Goal: Contribute content

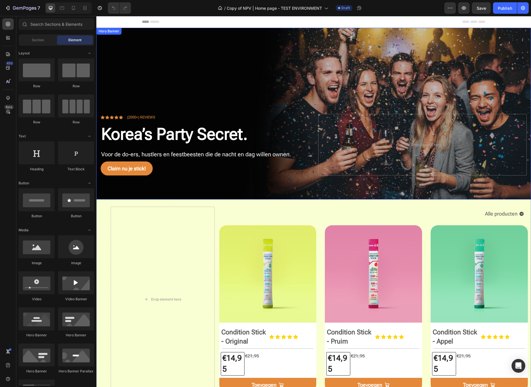
click at [130, 51] on div "Overlay" at bounding box center [313, 114] width 435 height 172
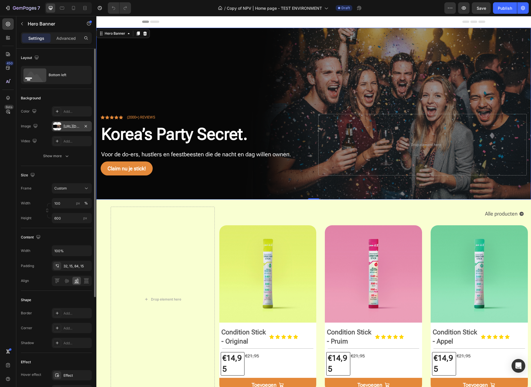
click at [61, 126] on div at bounding box center [57, 126] width 8 height 8
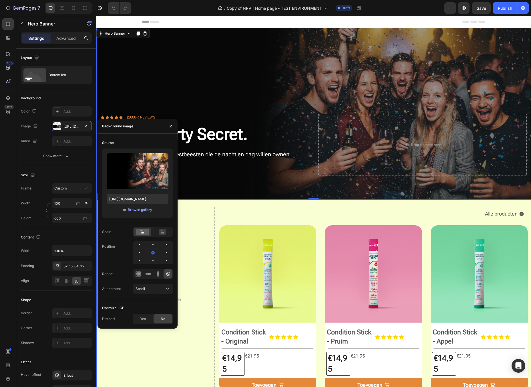
click at [236, 204] on div "Drop element here Alle producten Button Row (P) Images Condition Stick - Origin…" at bounding box center [313, 298] width 435 height 199
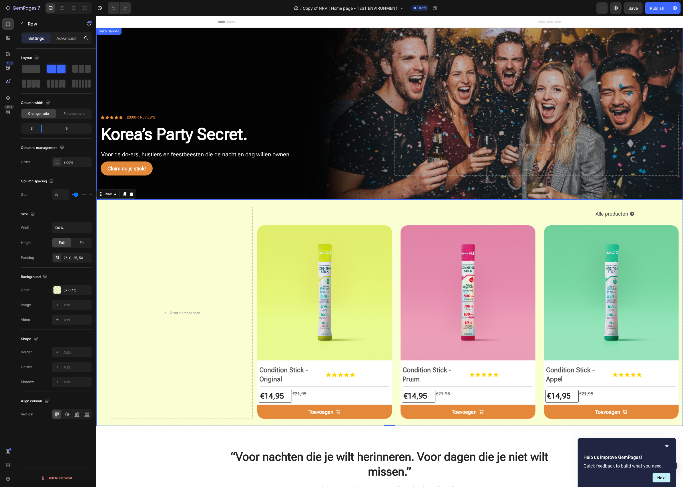
click at [255, 87] on div "Overlay" at bounding box center [389, 114] width 587 height 172
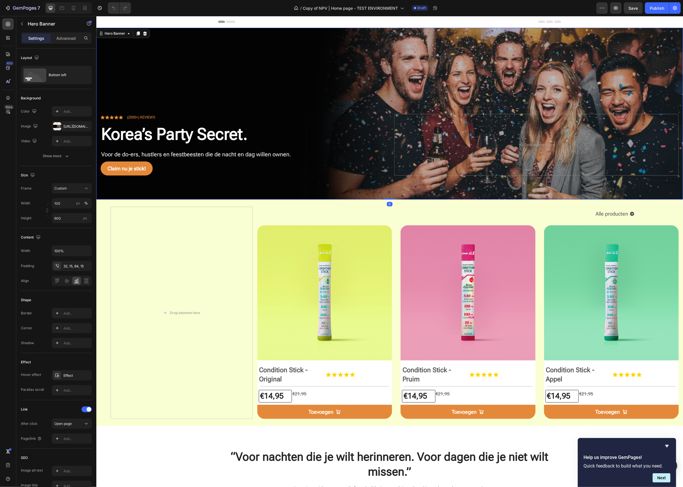
click at [506, 75] on div "Overlay" at bounding box center [389, 114] width 587 height 172
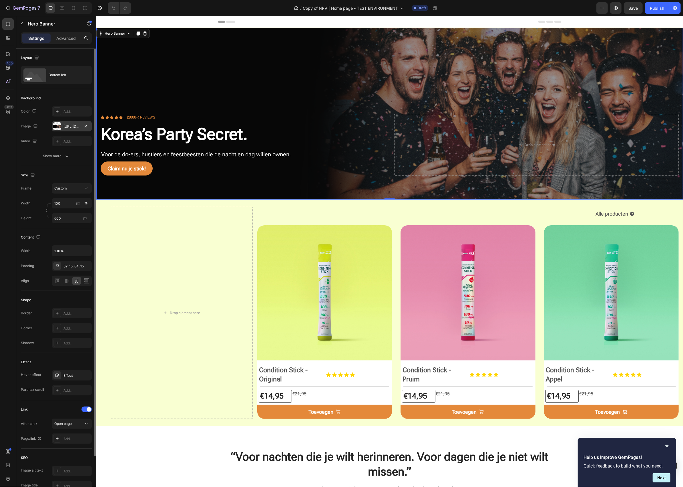
click at [69, 125] on div "https://cdn.shopify.com/s/files/1/0937/6887/6376/files/gempages_584957885956489…" at bounding box center [72, 126] width 17 height 5
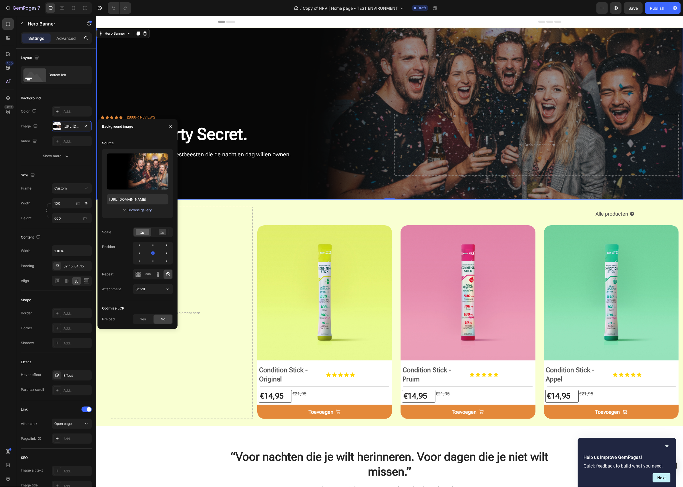
click at [146, 208] on div "Browse gallery" at bounding box center [140, 209] width 24 height 5
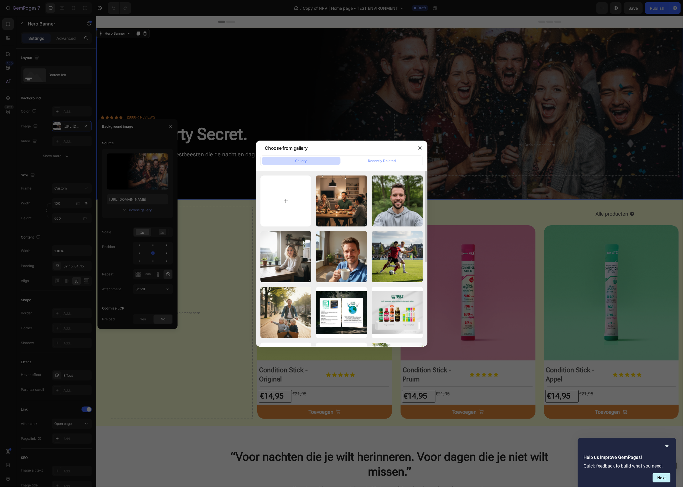
click at [285, 200] on input "file" at bounding box center [286, 200] width 51 height 51
type input "C:\fakepath\Generated Image September 26, 2025 - 9_40PM.png"
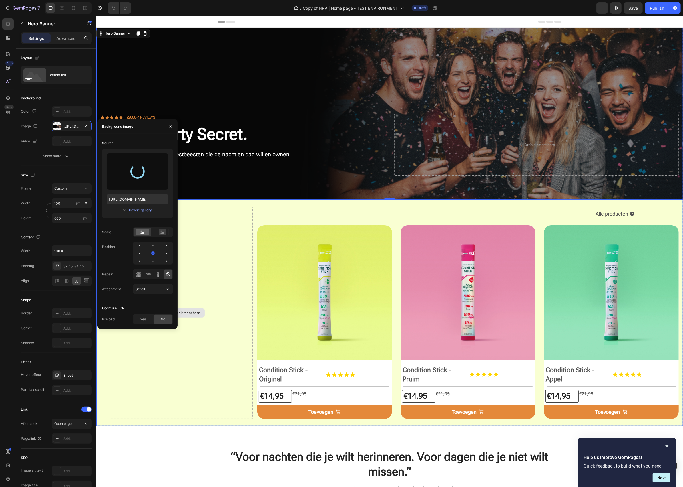
type input "https://cdn.shopify.com/s/files/1/0937/6887/6376/files/gempages_584957885956489…"
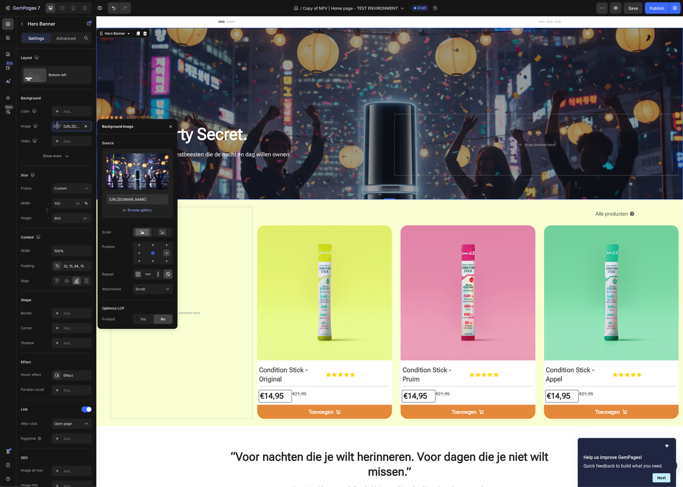
click at [167, 251] on div at bounding box center [166, 252] width 7 height 7
click at [164, 233] on icon at bounding box center [163, 232] width 4 height 2
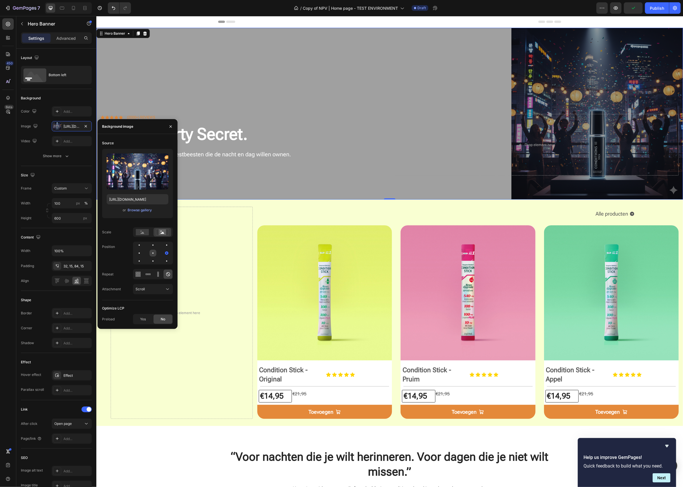
click at [152, 251] on div at bounding box center [153, 252] width 7 height 7
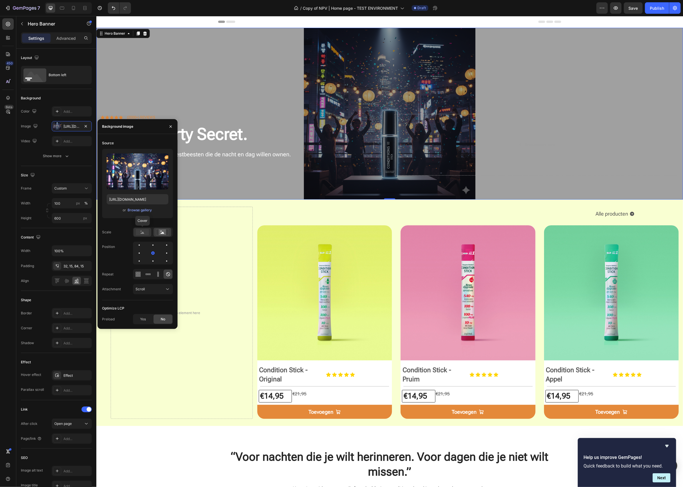
click at [143, 233] on icon at bounding box center [142, 232] width 13 height 6
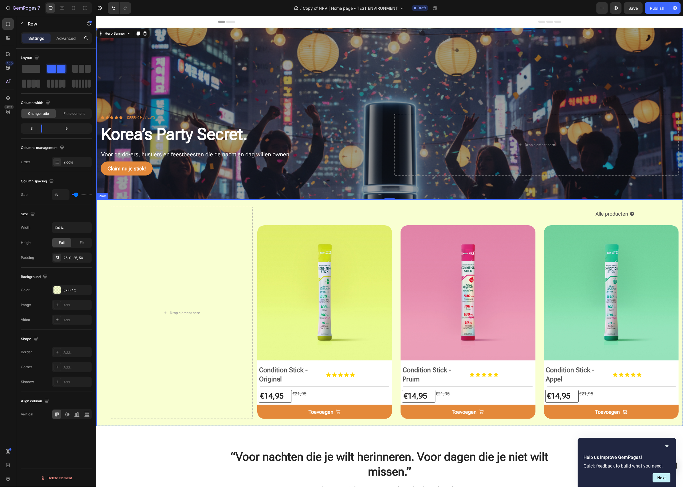
click at [267, 209] on div "Alle producten Button Row (P) Images Condition Stick - Original (P) Title Icon …" at bounding box center [470, 313] width 426 height 212
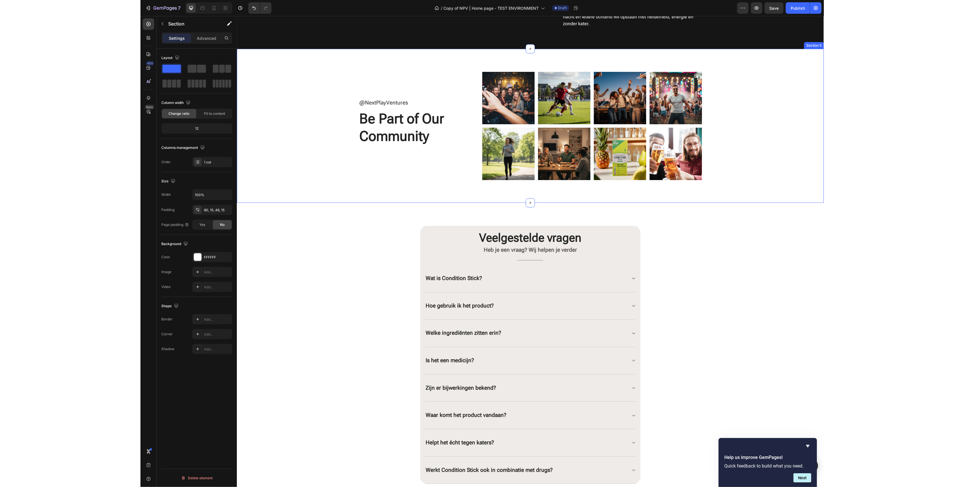
scroll to position [915, 0]
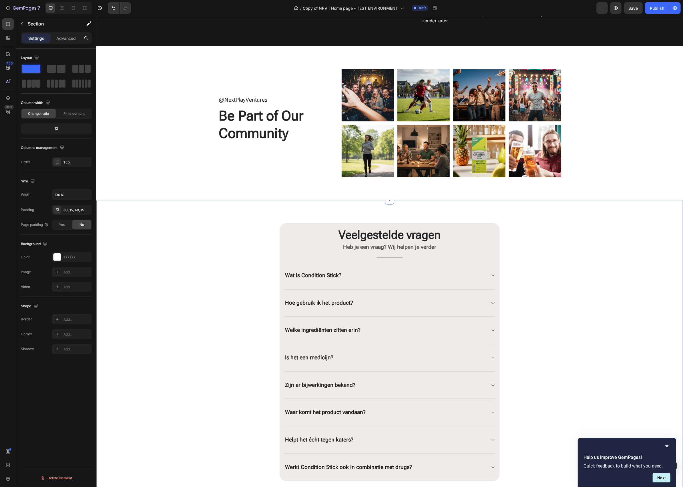
drag, startPoint x: 626, startPoint y: 272, endPoint x: 610, endPoint y: 214, distance: 60.2
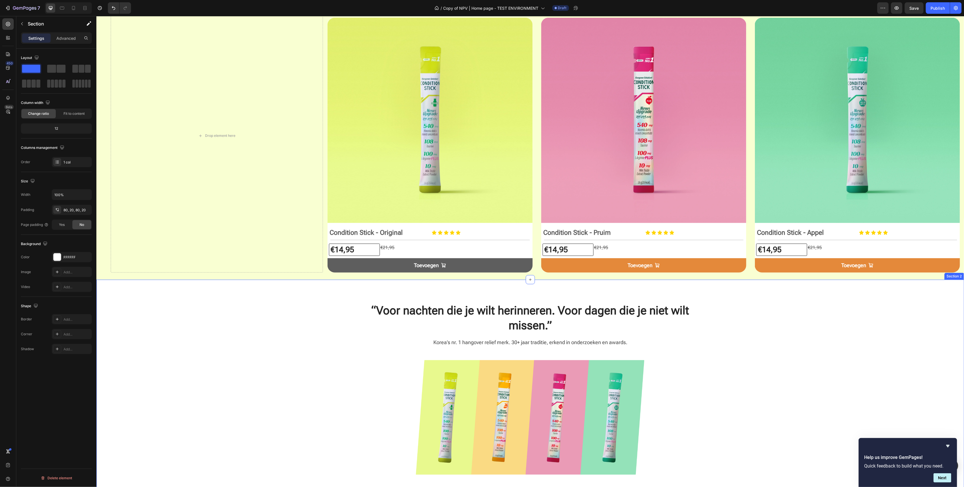
scroll to position [0, 0]
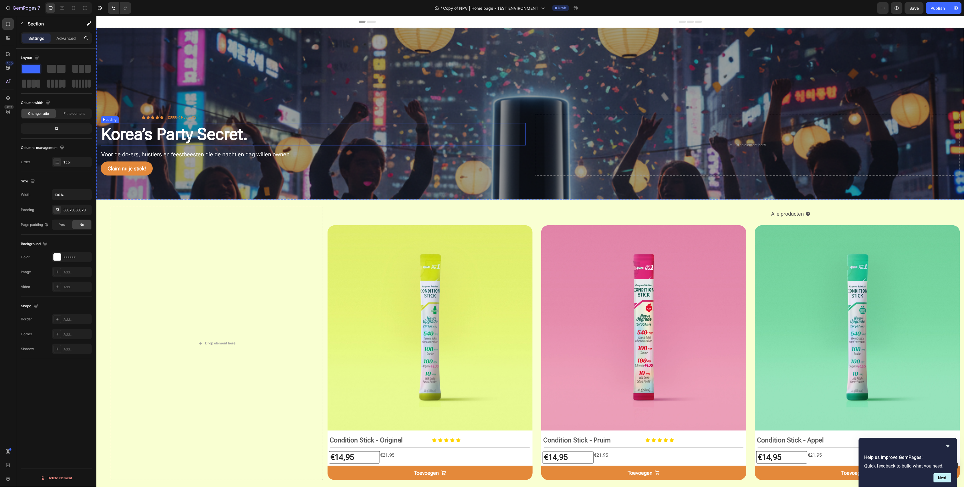
click at [160, 131] on h2 "Korea’s Party Secret." at bounding box center [312, 134] width 425 height 22
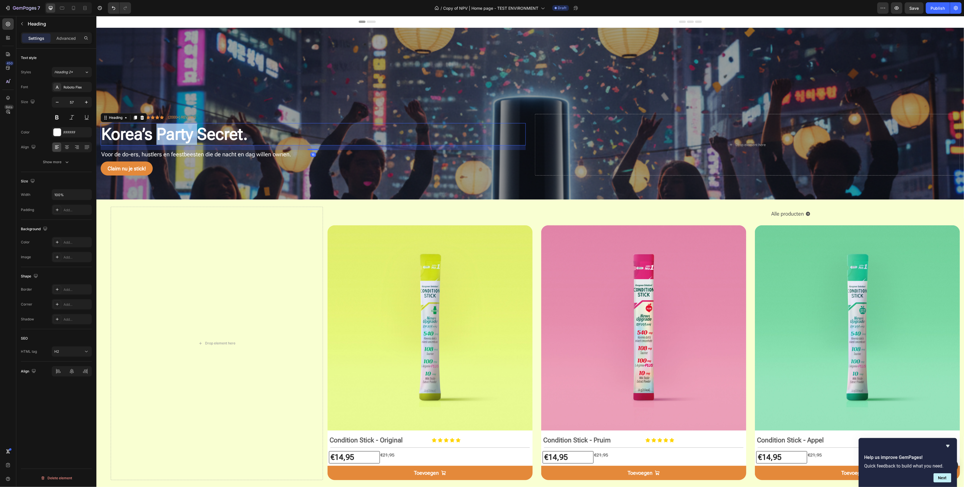
click at [160, 131] on p "Korea’s Party Secret." at bounding box center [313, 133] width 424 height 21
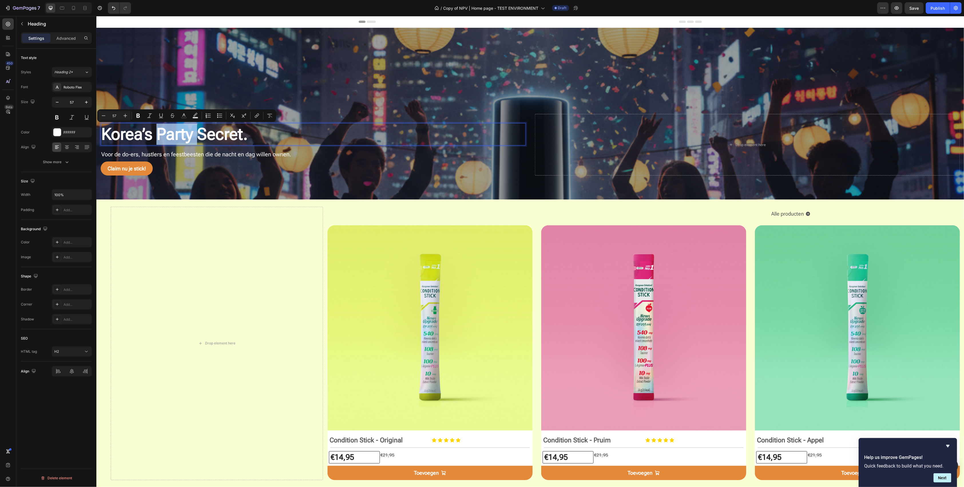
click at [158, 132] on p "Korea’s Party Secret." at bounding box center [313, 133] width 424 height 21
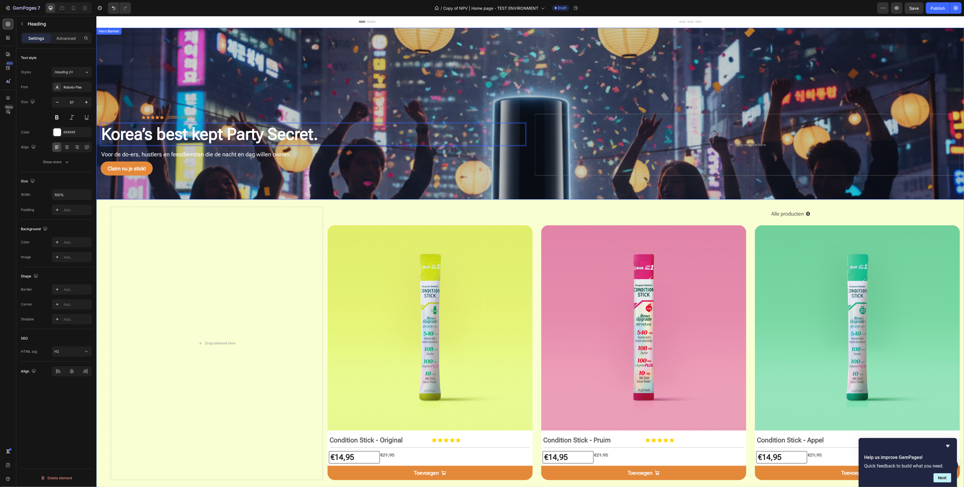
click at [164, 54] on div "Overlay" at bounding box center [530, 113] width 868 height 172
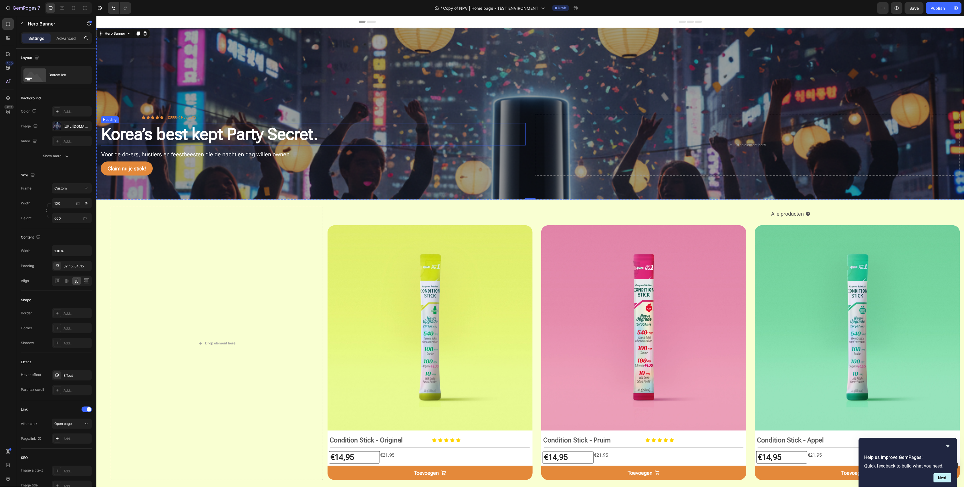
click at [166, 134] on p "Korea’s best kept Party Secret." at bounding box center [313, 133] width 424 height 21
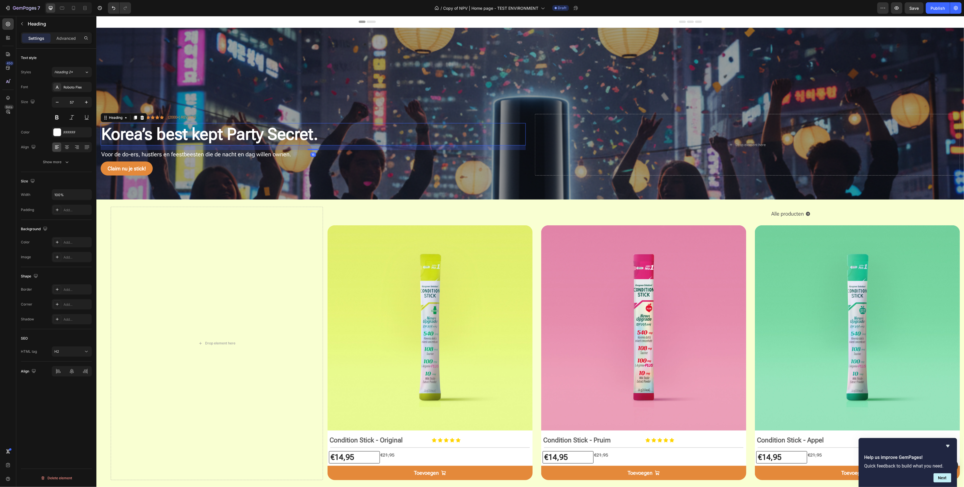
click at [166, 134] on p "Korea’s best kept Party Secret." at bounding box center [313, 133] width 424 height 21
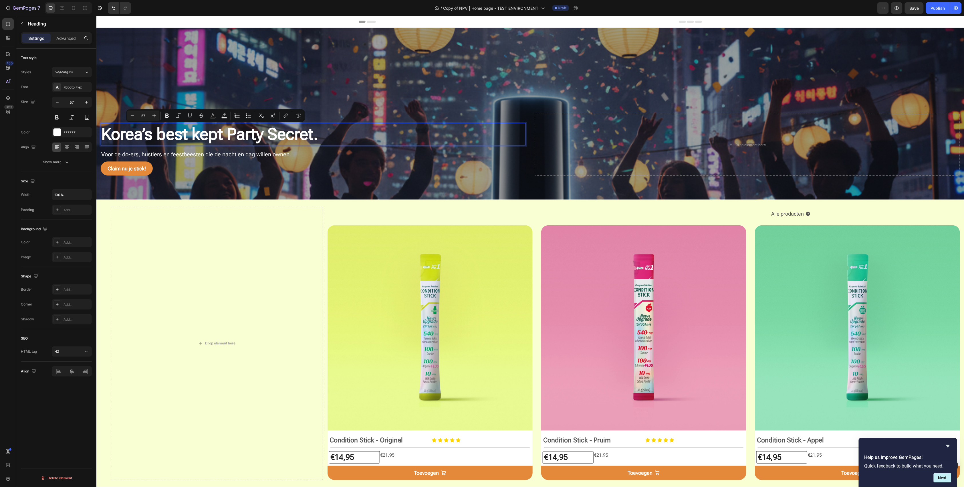
click at [163, 132] on p "Korea’s best kept Party Secret." at bounding box center [313, 133] width 424 height 21
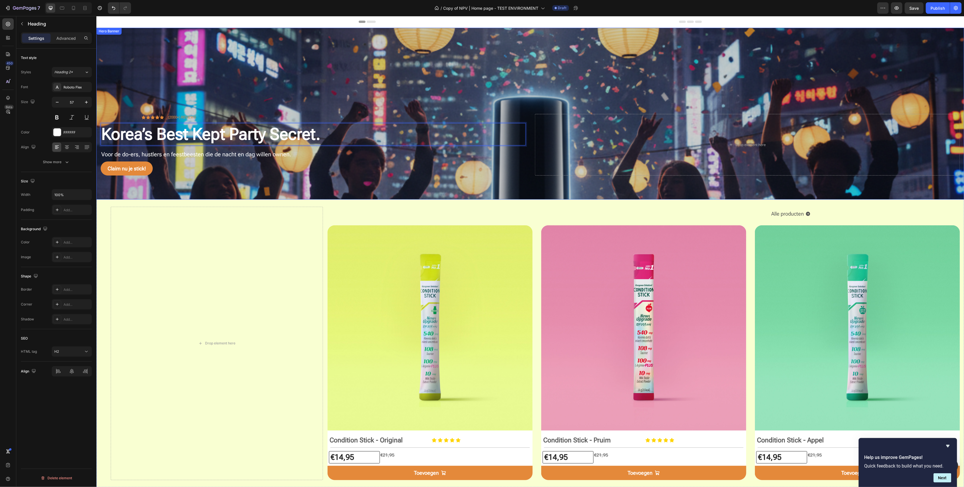
click at [277, 96] on div "Overlay" at bounding box center [530, 113] width 868 height 172
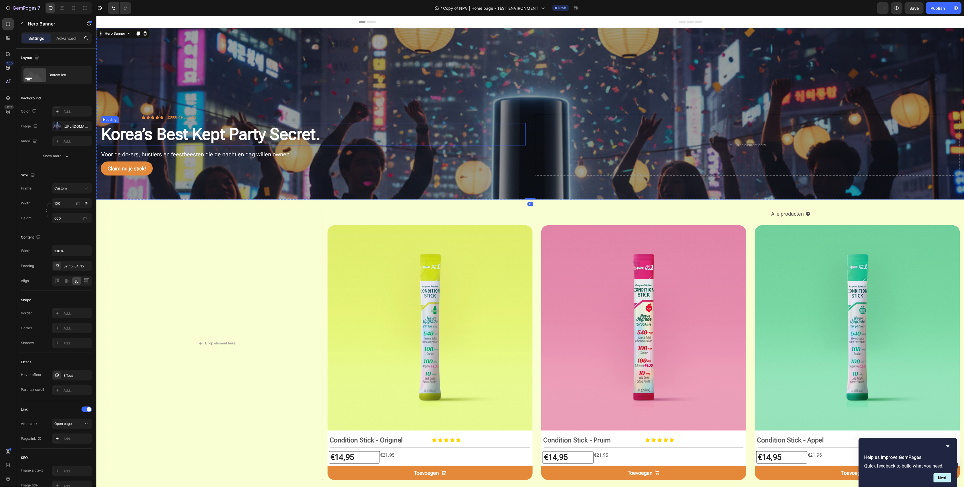
click at [205, 135] on p "Korea’s Best Kept Party Secret." at bounding box center [313, 133] width 424 height 21
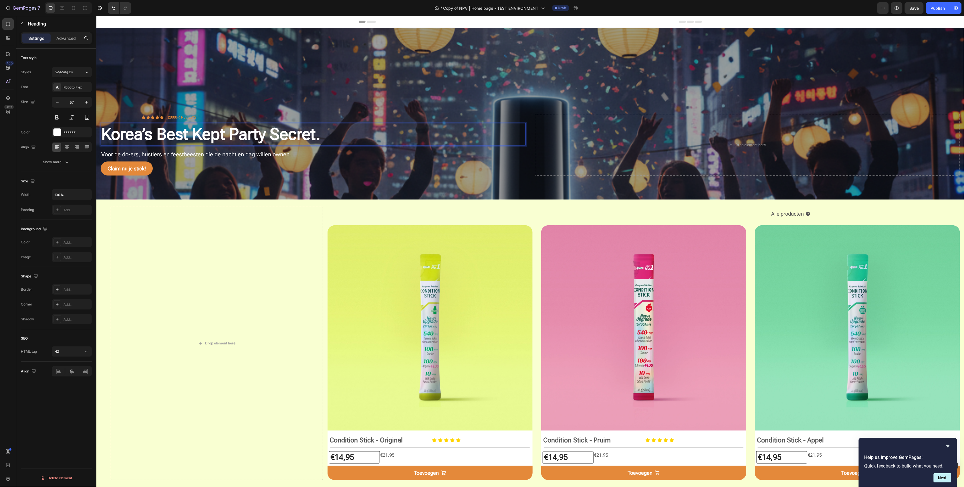
click at [205, 135] on p "Korea’s Best Kept Party Secret." at bounding box center [313, 133] width 424 height 21
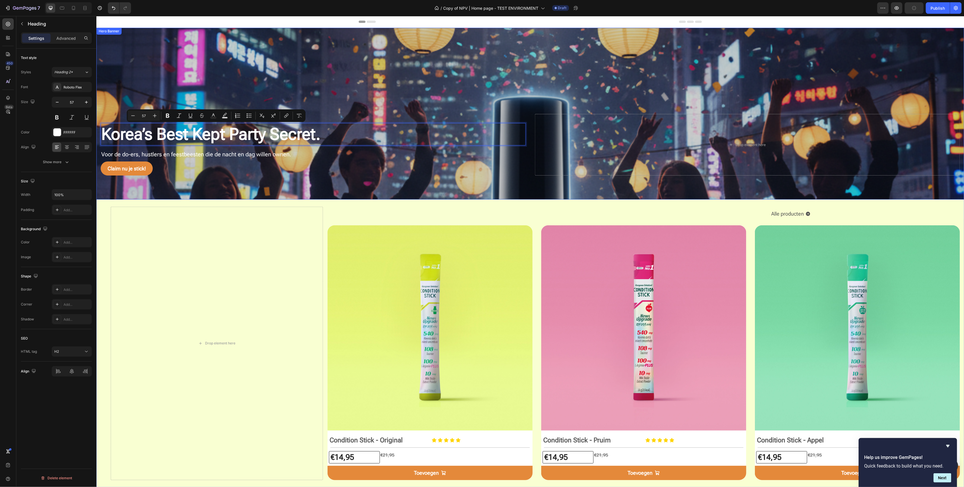
click at [380, 78] on div "Overlay" at bounding box center [530, 113] width 868 height 172
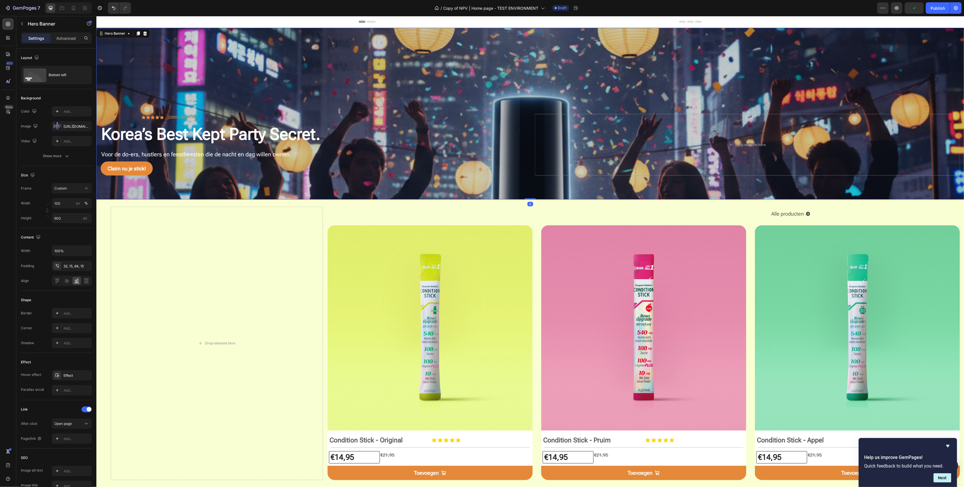
click at [380, 78] on div "Overlay" at bounding box center [530, 113] width 868 height 172
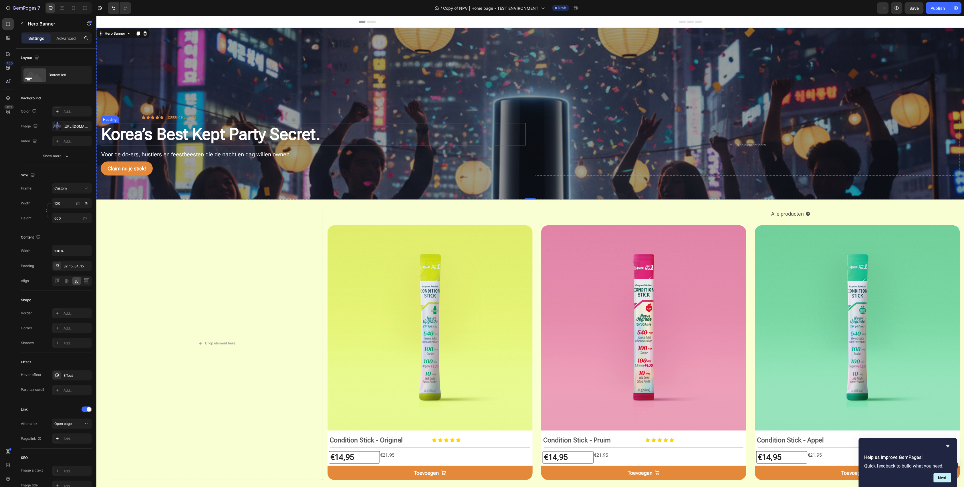
click at [232, 136] on p "Korea’s Best Kept Party Secret." at bounding box center [313, 133] width 424 height 21
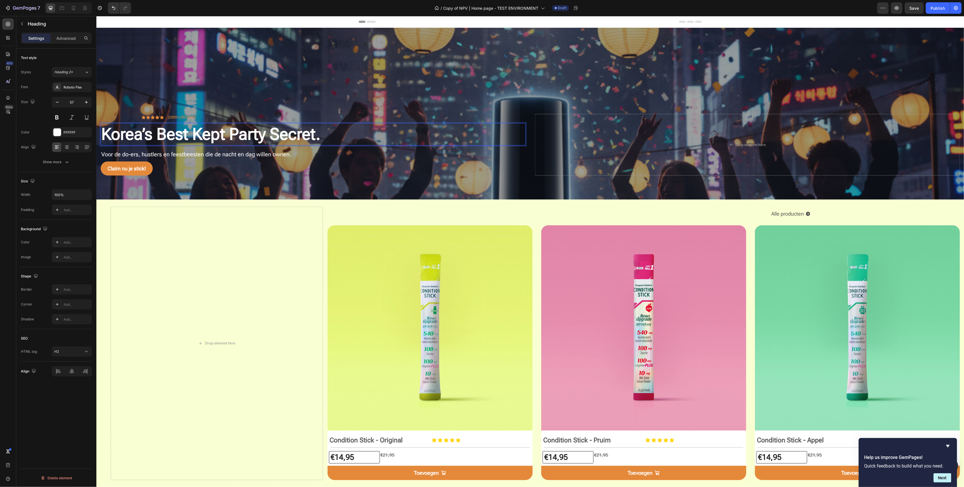
click at [231, 134] on p "Korea’s Best Kept Party Secret." at bounding box center [313, 133] width 424 height 21
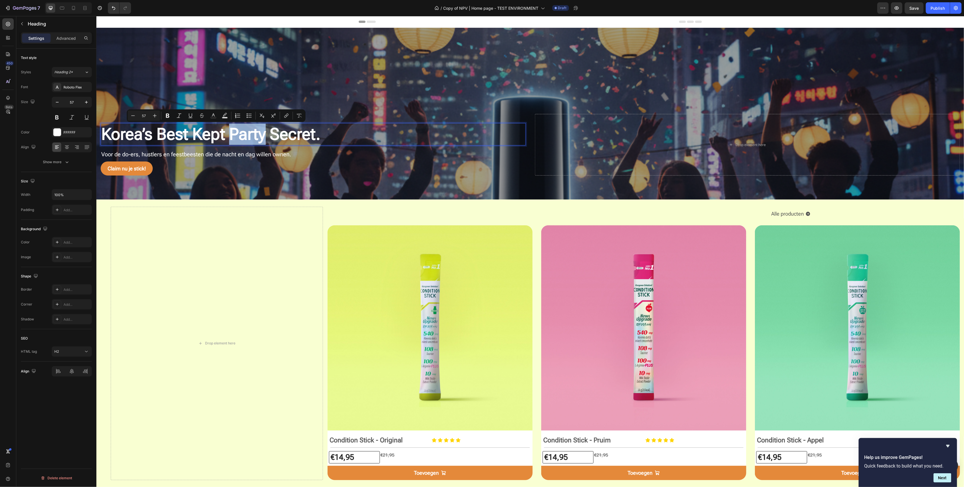
click at [231, 134] on p "Korea’s Best Kept Party Secret." at bounding box center [313, 133] width 424 height 21
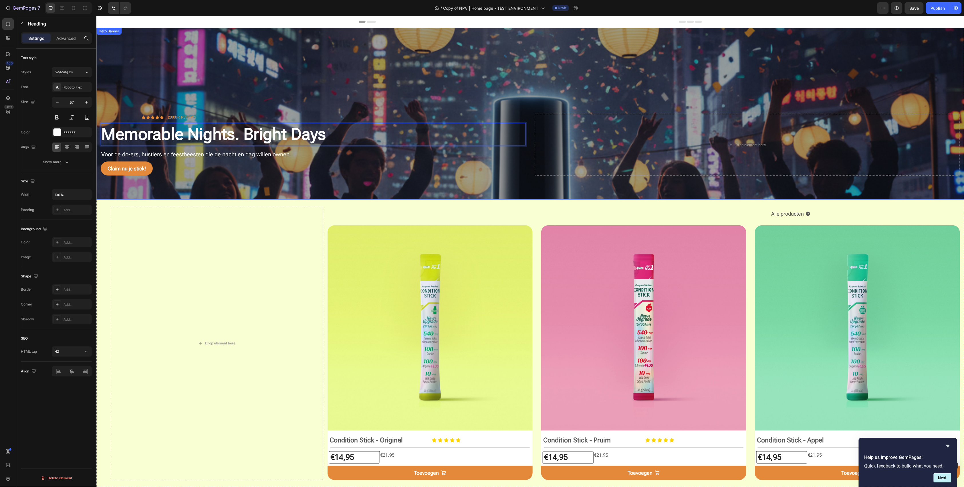
click at [155, 150] on p "Voor de do-ers, hustlers en feestbeesten die de nacht en dag willen ownen." at bounding box center [313, 153] width 424 height 7
click at [156, 151] on p "Voor de do-ers, hustlers en feestbeesten die de nacht en dag willen ownen." at bounding box center [313, 153] width 424 height 7
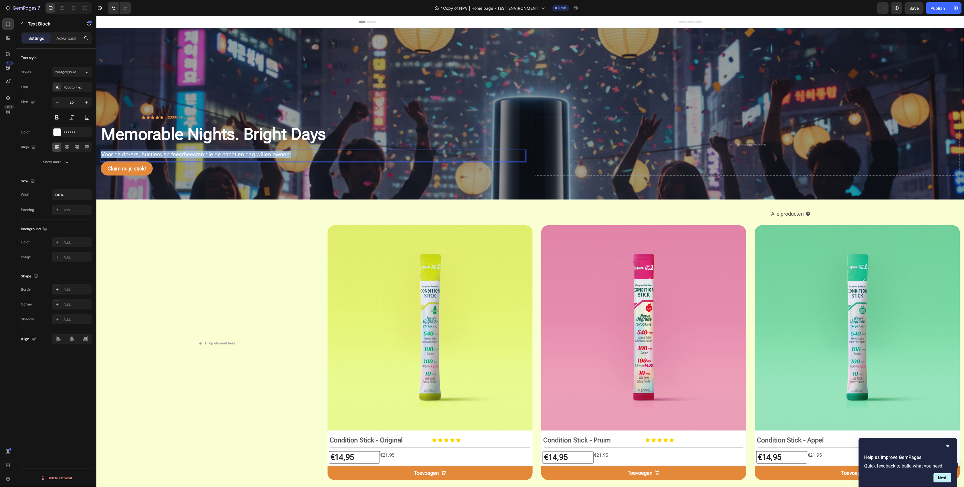
click at [156, 151] on p "Voor de do-ers, hustlers en feestbeesten die de nacht en dag willen ownen." at bounding box center [313, 153] width 424 height 7
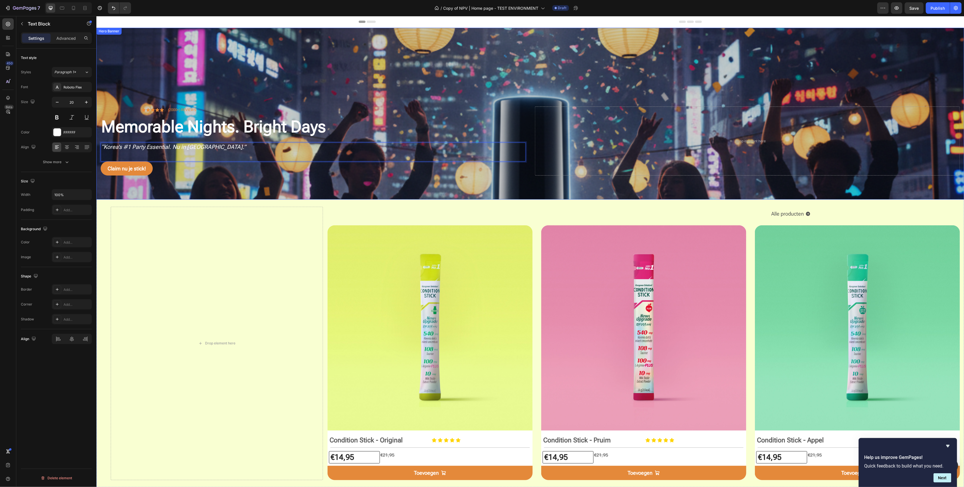
click at [208, 83] on div "Overlay" at bounding box center [530, 113] width 868 height 172
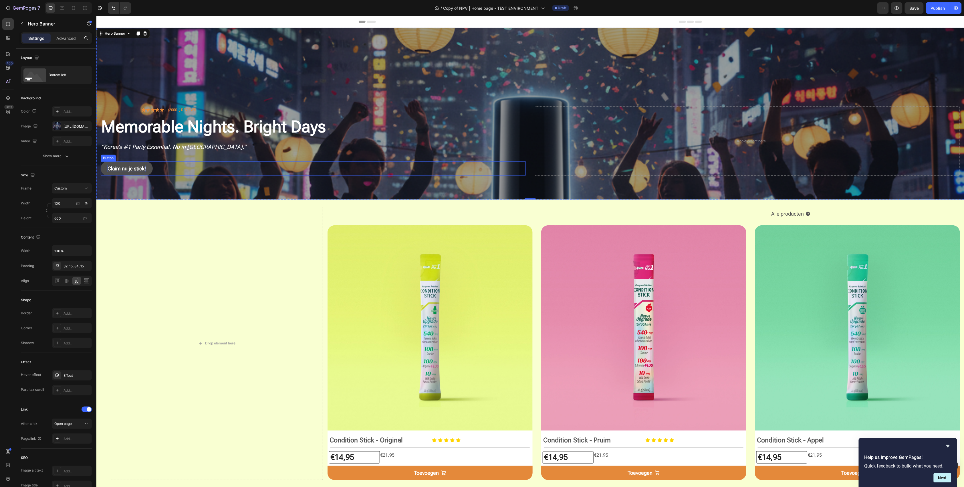
click at [114, 166] on p "Claim nu je stick!" at bounding box center [126, 167] width 38 height 7
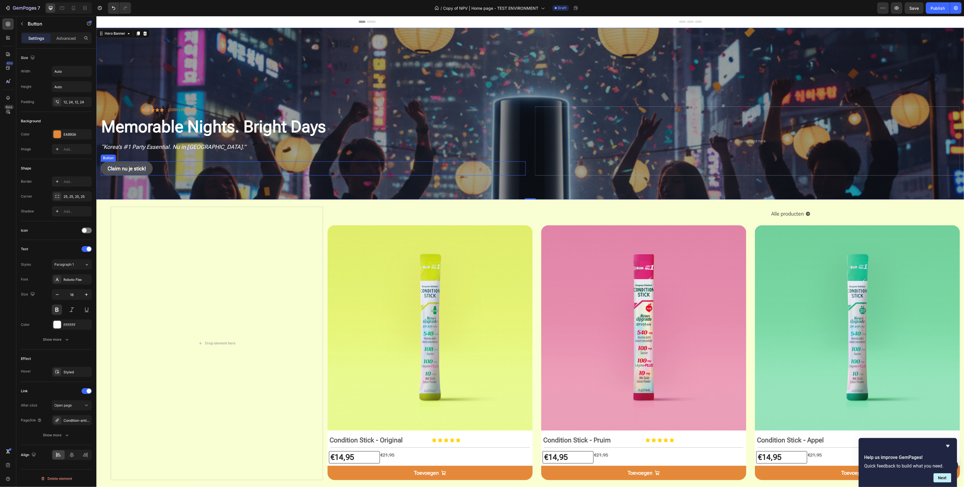
click at [114, 166] on p "Claim nu je stick!" at bounding box center [126, 167] width 38 height 7
click at [204, 171] on div "Bestel vandaag je stick! Button 0" at bounding box center [312, 168] width 425 height 14
click at [150, 142] on div "Icon Icon Icon Icon Icon Icon List (2000+) REVIEWS Text Block Row Memorable Nig…" at bounding box center [312, 140] width 425 height 69
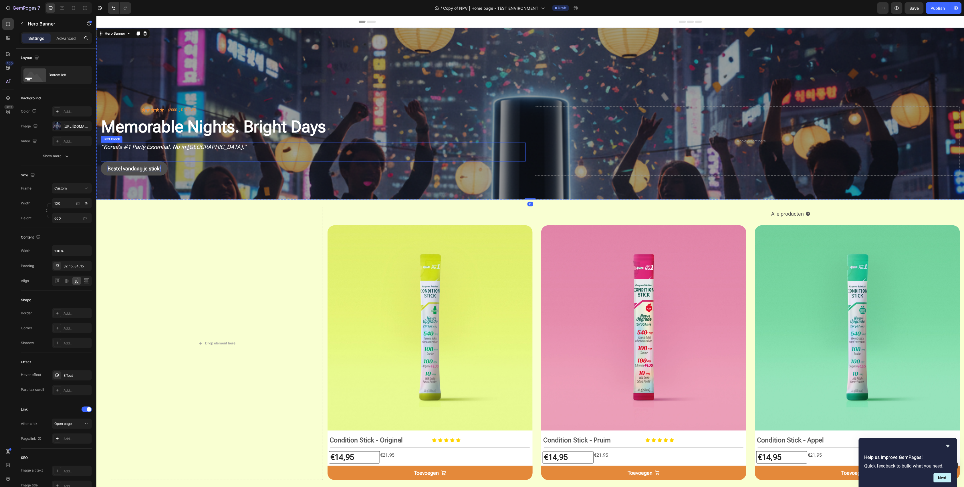
click at [152, 146] on icon "“Korea’s #1 Party Essential. Nu in Europa.”" at bounding box center [173, 146] width 145 height 7
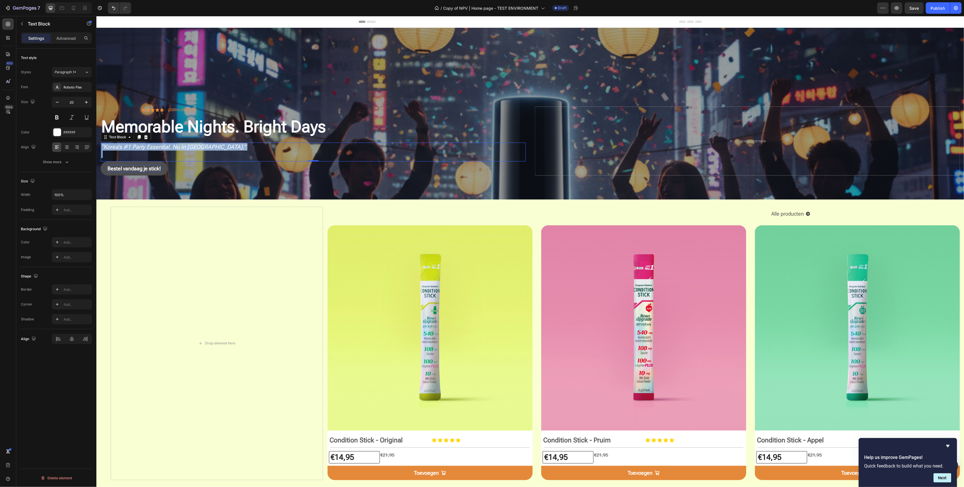
click at [152, 146] on icon "“Korea’s #1 Party Essential. Nu in Europa.”" at bounding box center [173, 146] width 145 height 7
click at [85, 100] on icon "button" at bounding box center [87, 102] width 6 height 6
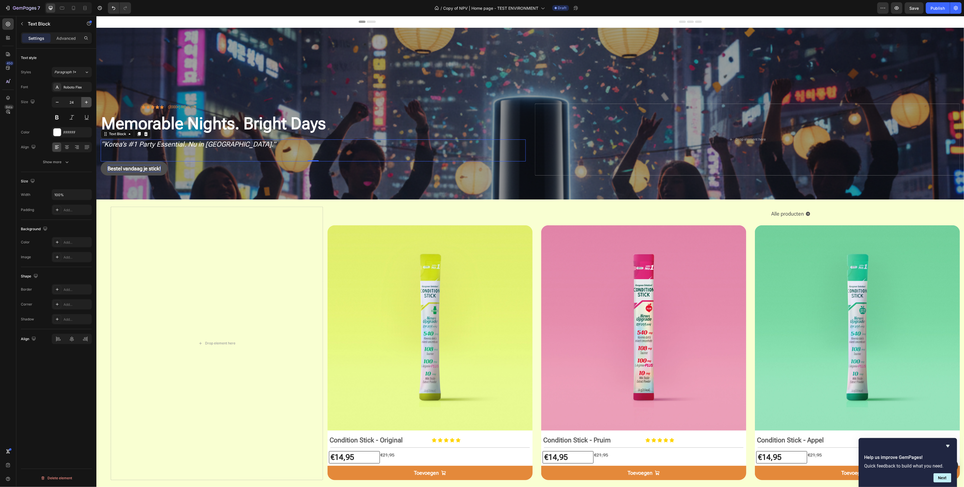
click at [85, 100] on icon "button" at bounding box center [87, 102] width 6 height 6
type input "26"
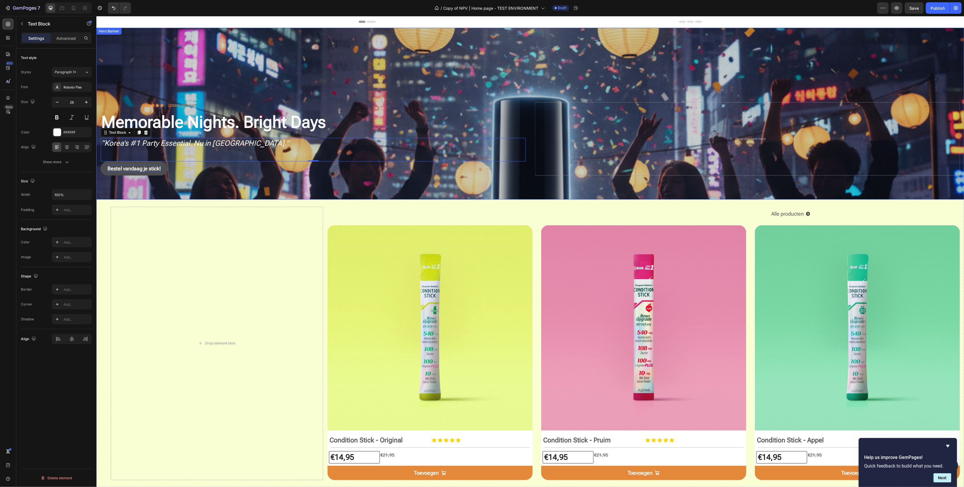
click at [192, 68] on div "Overlay" at bounding box center [530, 113] width 868 height 172
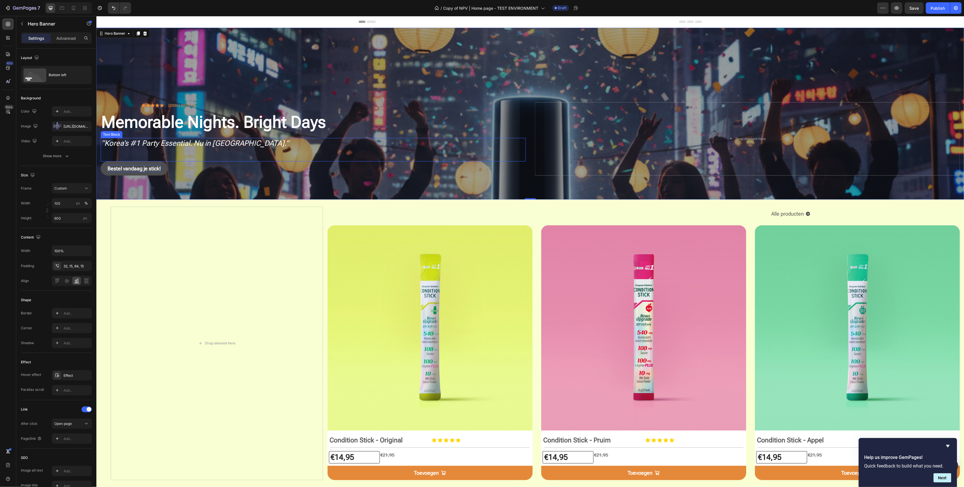
click at [176, 146] on icon "“Korea’s #1 Party Essential. Nu in Europa.”" at bounding box center [195, 142] width 188 height 9
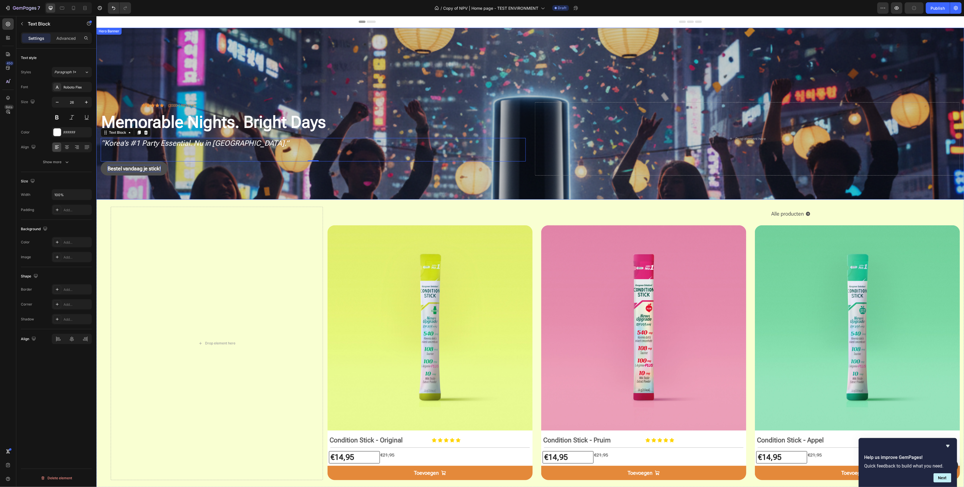
click at [191, 74] on div "Overlay" at bounding box center [530, 113] width 868 height 172
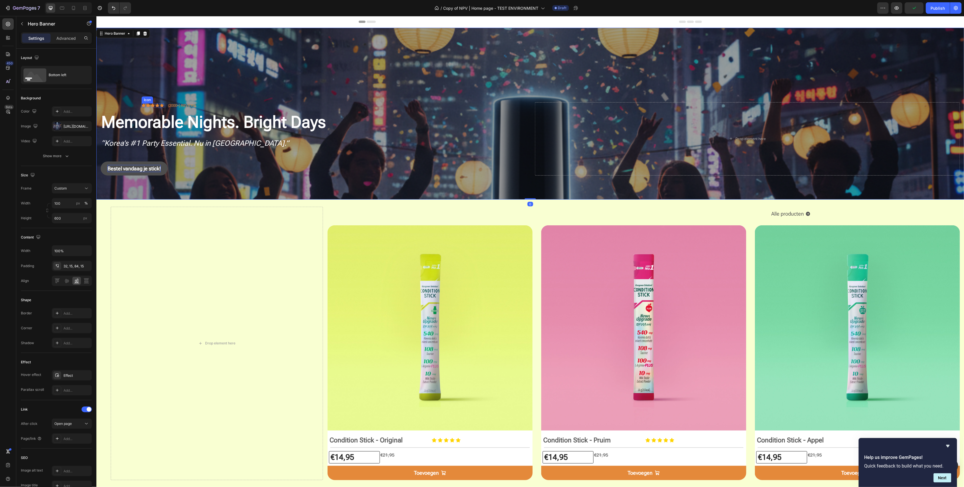
click at [141, 102] on div "Icon Icon Icon Icon Icon Icon List" at bounding box center [152, 105] width 22 height 7
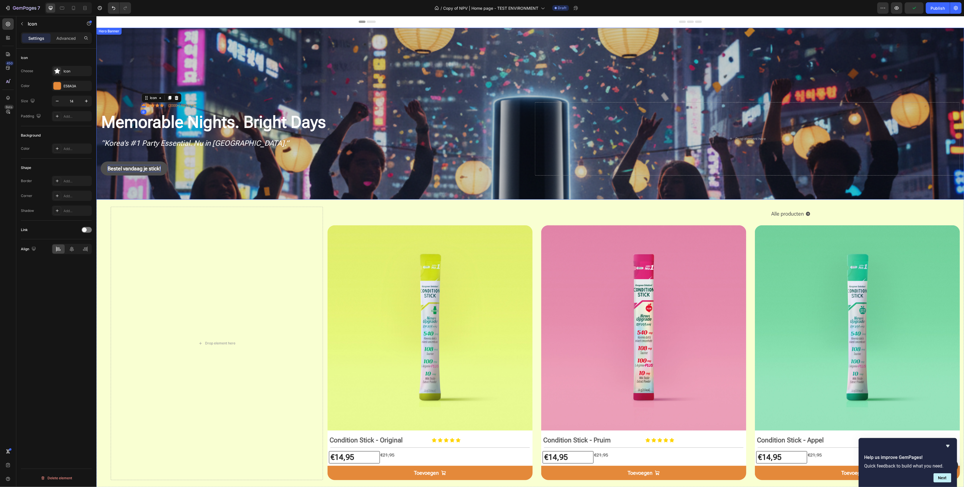
click at [272, 82] on div "Overlay" at bounding box center [530, 113] width 868 height 172
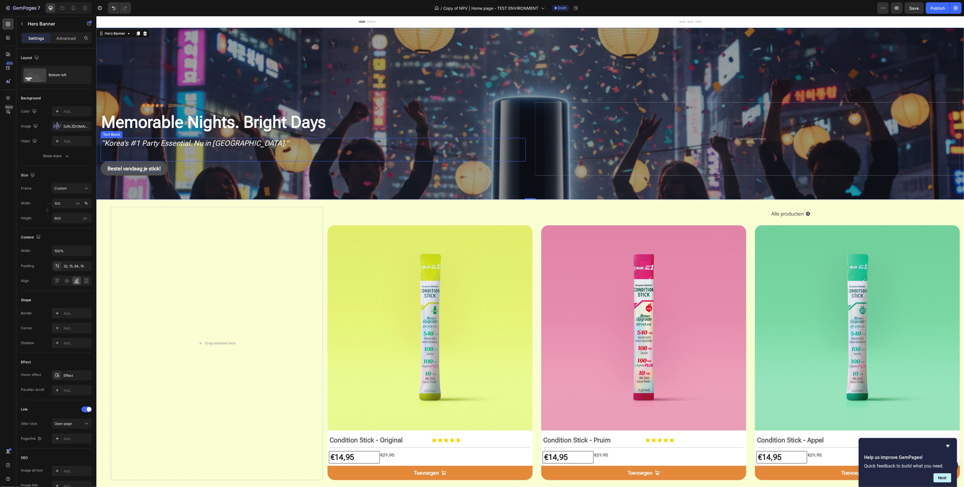
click at [226, 143] on icon "“Korea’s #1 Party Essential. Nu in Europa.”" at bounding box center [195, 142] width 188 height 9
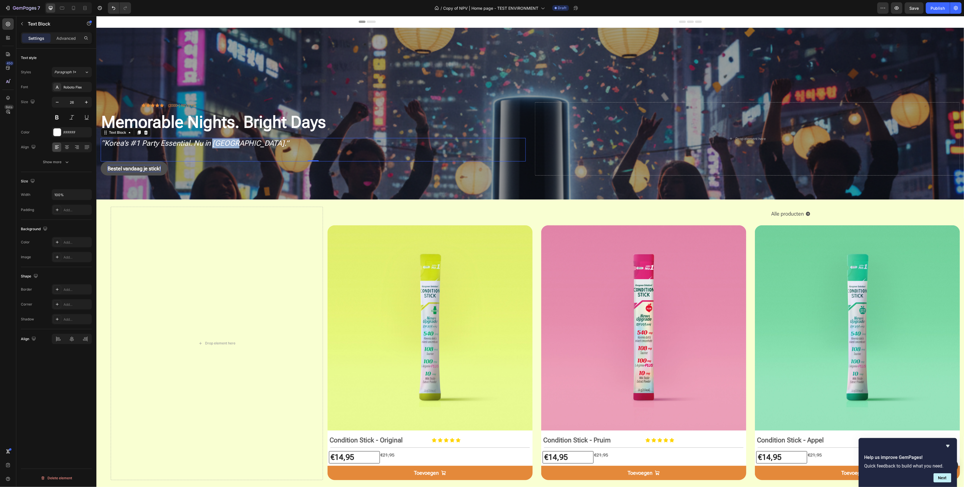
click at [222, 142] on icon "“Korea’s #1 Party Essential. Nu in Europa.”" at bounding box center [195, 142] width 188 height 9
click at [233, 140] on p "“Korea’s #1 Party Essential. Nu in Europa.”" at bounding box center [313, 143] width 424 height 10
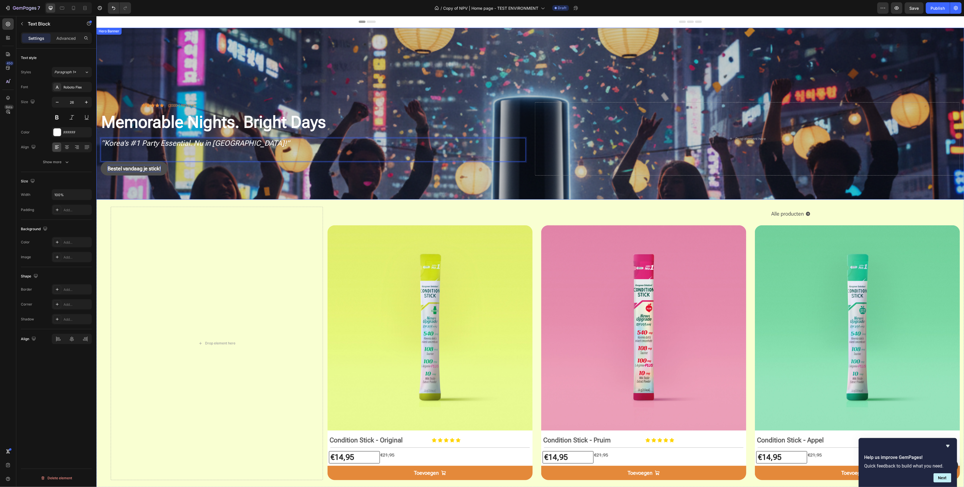
click at [242, 50] on div "Overlay" at bounding box center [530, 113] width 868 height 172
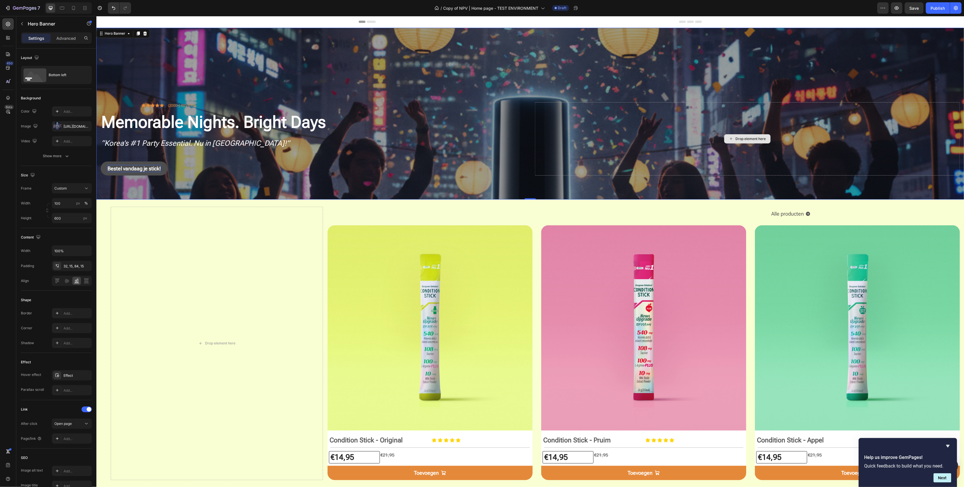
click at [531, 107] on div "Drop element here" at bounding box center [747, 138] width 425 height 73
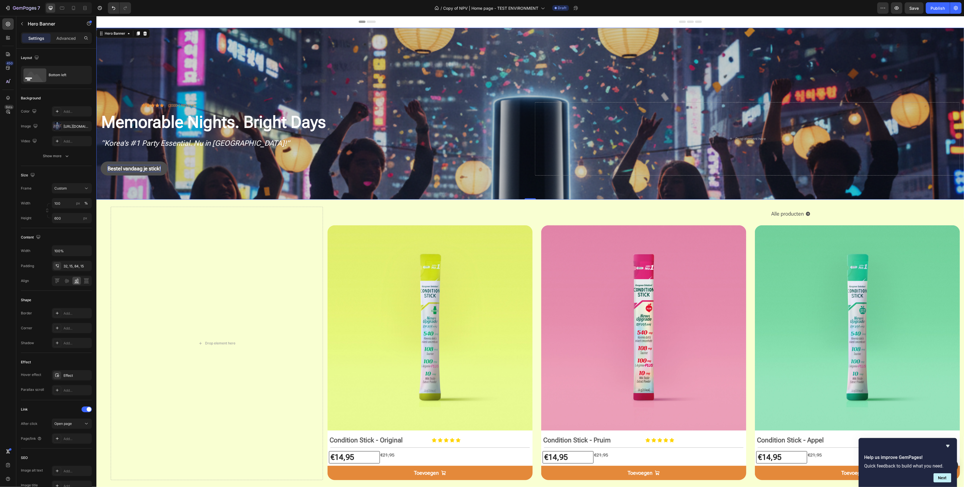
click at [507, 90] on div "Overlay" at bounding box center [530, 113] width 868 height 172
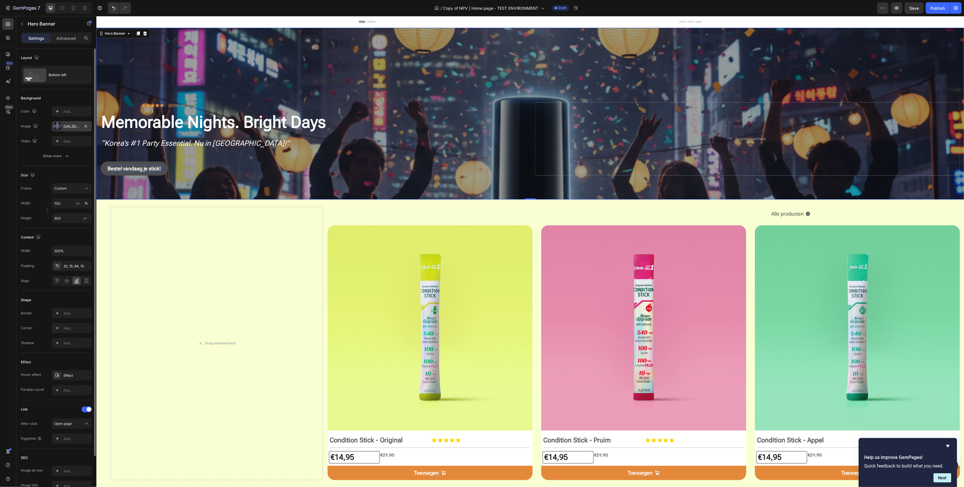
click at [70, 126] on div "https://cdn.shopify.com/s/files/1/0937/6887/6376/files/gempages_584957885956489…" at bounding box center [72, 126] width 17 height 5
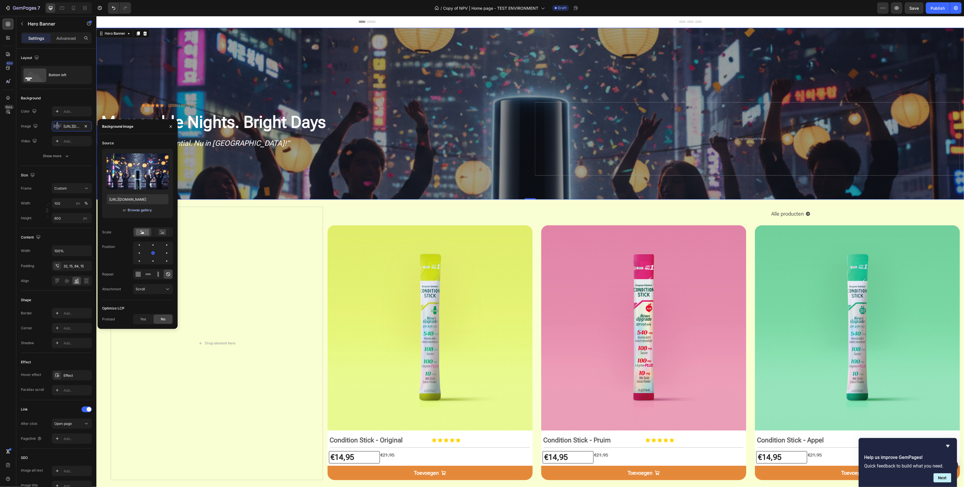
click at [140, 209] on div "Browse gallery" at bounding box center [140, 209] width 24 height 5
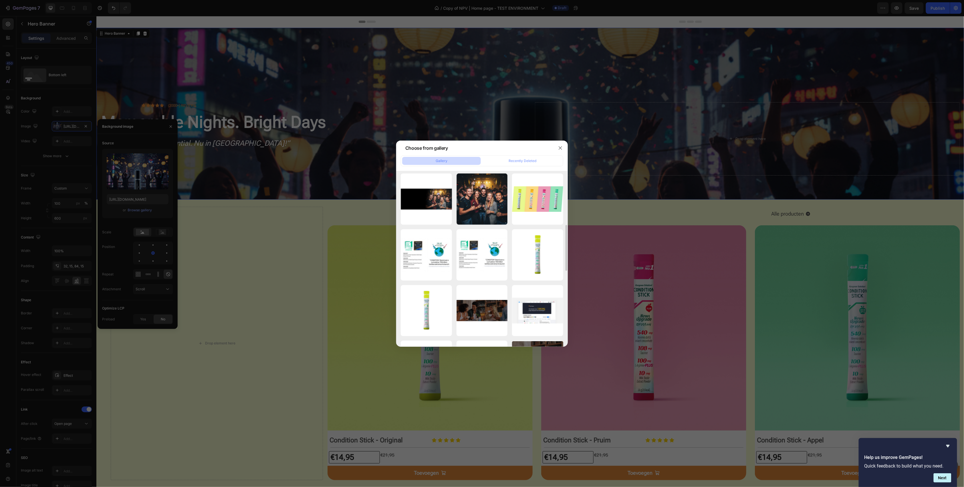
scroll to position [354, 0]
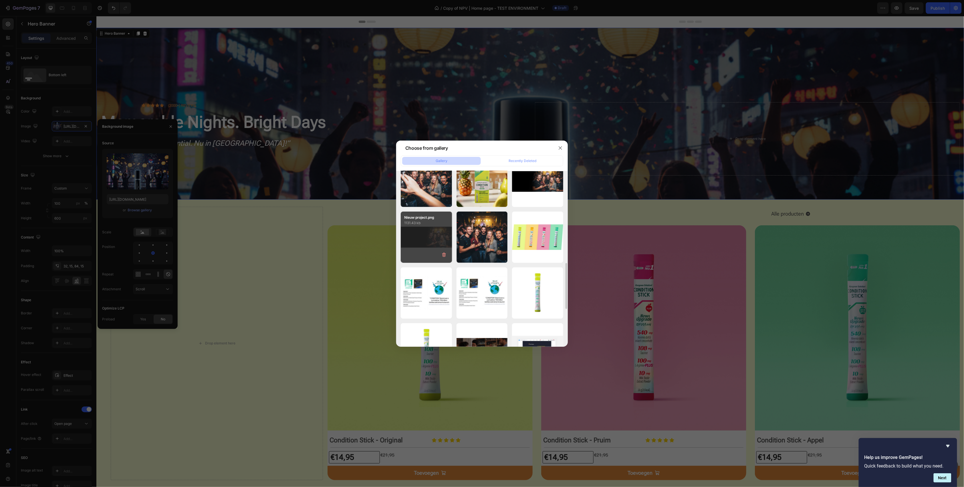
click at [417, 244] on div "Nieuw project.png 1131.43 kb" at bounding box center [426, 236] width 51 height 51
type input "[URL][DOMAIN_NAME]"
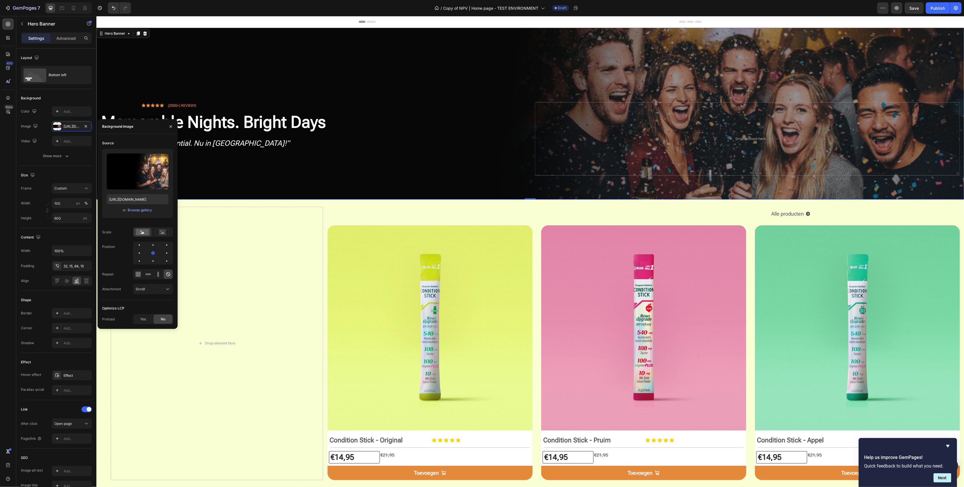
click at [383, 190] on div "Icon Icon Icon Icon Icon Icon List (2000+) REVIEWS Text Block Row Memorable Nig…" at bounding box center [530, 146] width 868 height 106
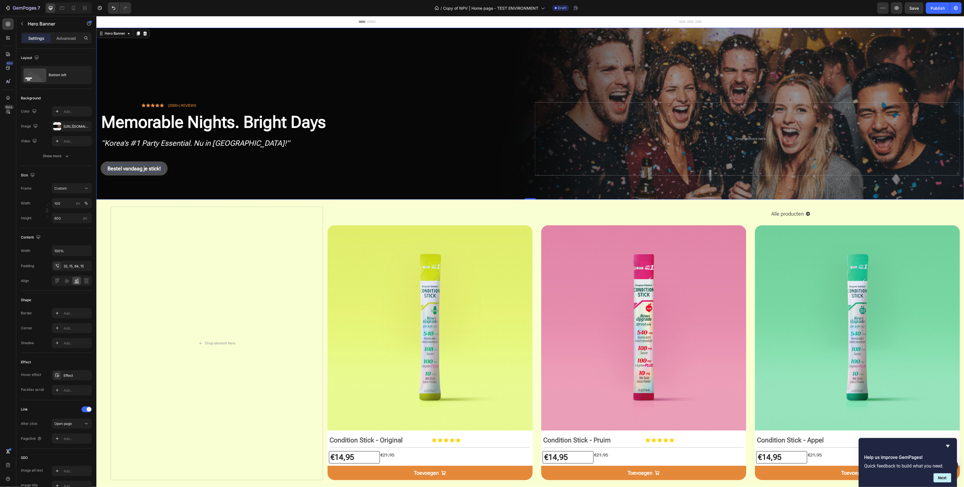
click at [531, 191] on div "Icon Icon Icon Icon Icon Icon List (2000+) REVIEWS Text Block Row Memorable Nig…" at bounding box center [530, 146] width 868 height 106
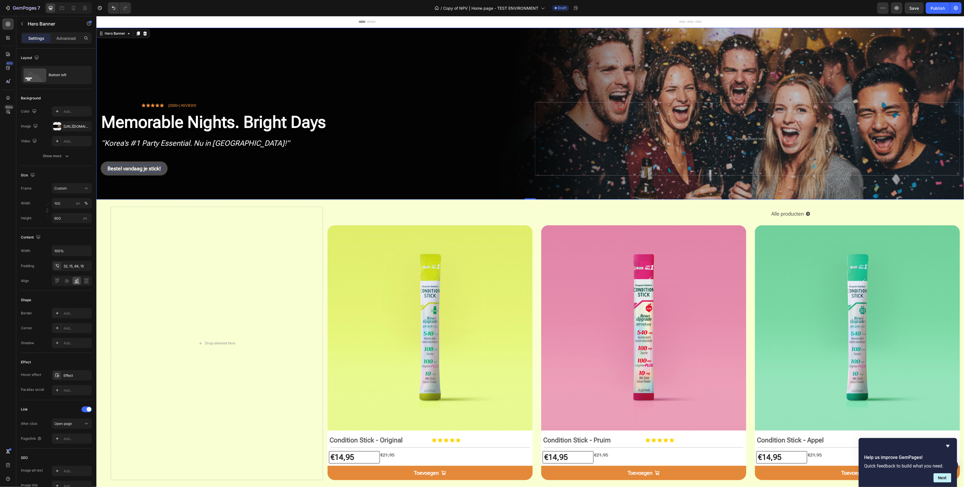
click at [531, 71] on div "Overlay" at bounding box center [530, 113] width 868 height 172
click at [531, 35] on div "Overlay" at bounding box center [530, 113] width 868 height 172
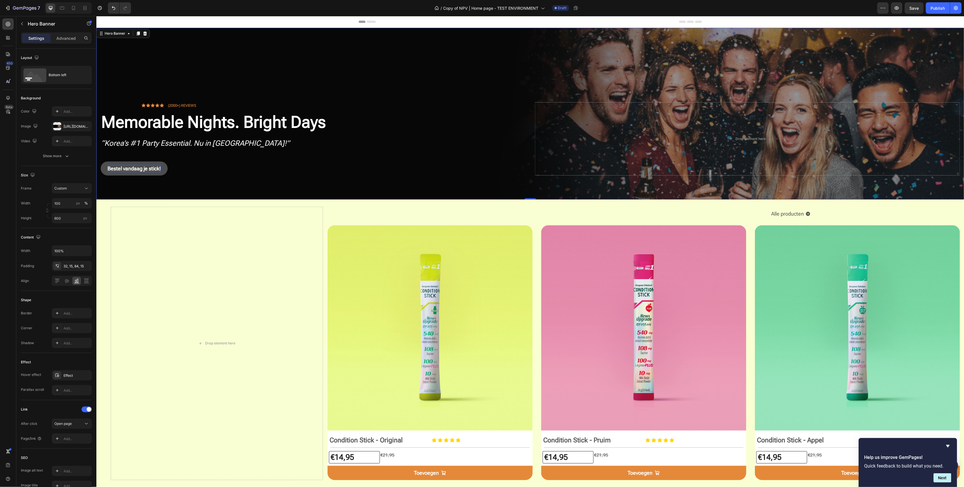
click at [415, 95] on div "Icon Icon Icon Icon Icon Icon List (2000+) REVIEWS Text Block Row Memorable Nig…" at bounding box center [530, 146] width 868 height 106
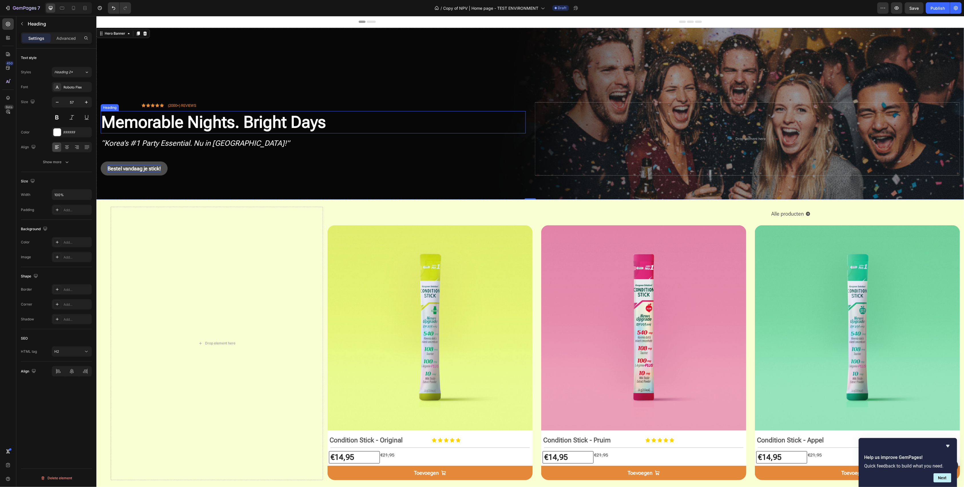
click at [322, 124] on p "Memorable Nights. Bright Days" at bounding box center [313, 121] width 424 height 21
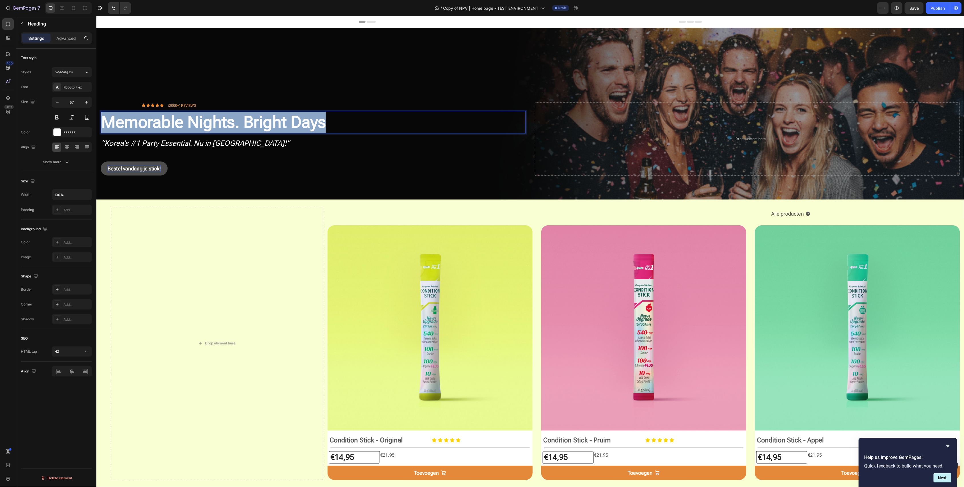
click at [322, 124] on p "Memorable Nights. Bright Days" at bounding box center [313, 121] width 424 height 21
click at [329, 120] on p "Memorable Nights. Bright Days" at bounding box center [313, 121] width 424 height 21
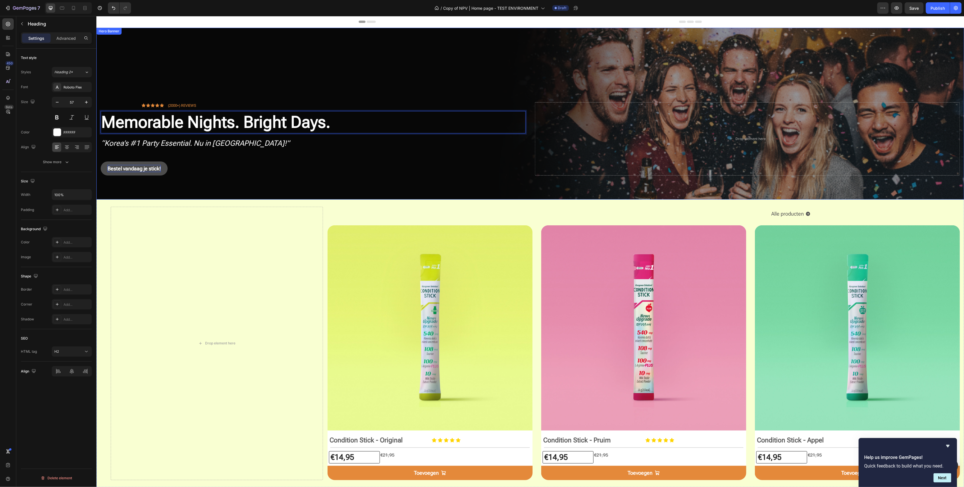
click at [154, 187] on div "Icon Icon Icon Icon Icon Icon List (2000+) REVIEWS Text Block Row Memorable Nig…" at bounding box center [530, 146] width 868 height 106
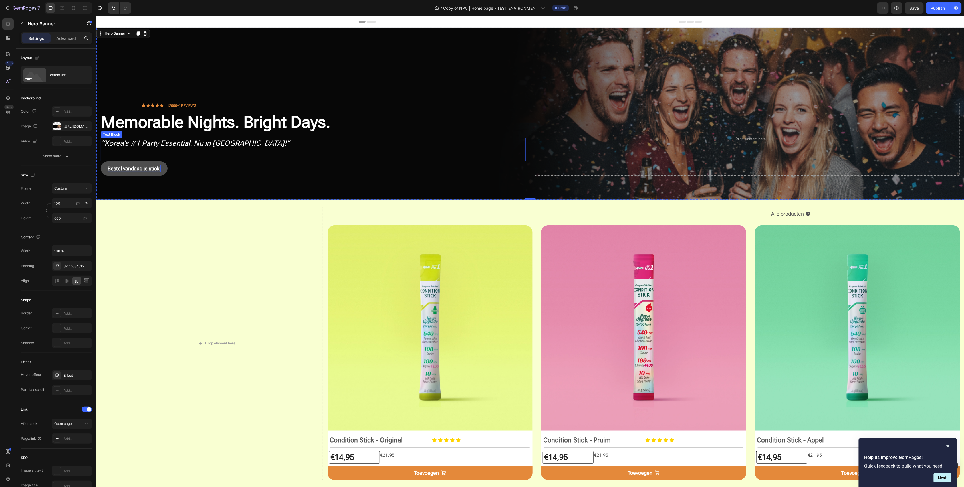
click at [184, 141] on icon "“Korea’s #1 Party Essential. Nu in [GEOGRAPHIC_DATA]!”" at bounding box center [195, 142] width 188 height 9
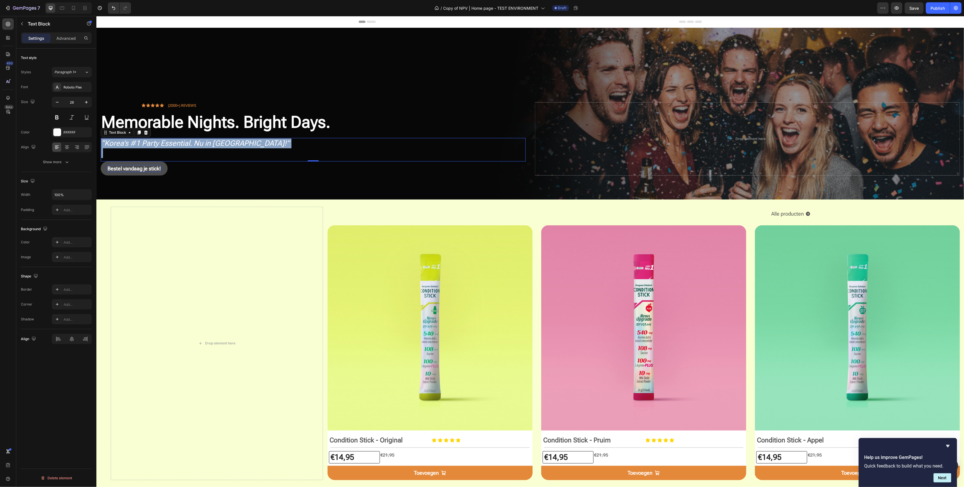
click at [184, 141] on icon "“Korea’s #1 Party Essential. Nu in [GEOGRAPHIC_DATA]!”" at bounding box center [195, 142] width 188 height 9
click at [242, 142] on p "“Korea’s #1 Party Essential. Nu in [GEOGRAPHIC_DATA]!”" at bounding box center [313, 143] width 424 height 10
click at [201, 167] on div "Bestel vandaag je stick! Button" at bounding box center [312, 168] width 425 height 14
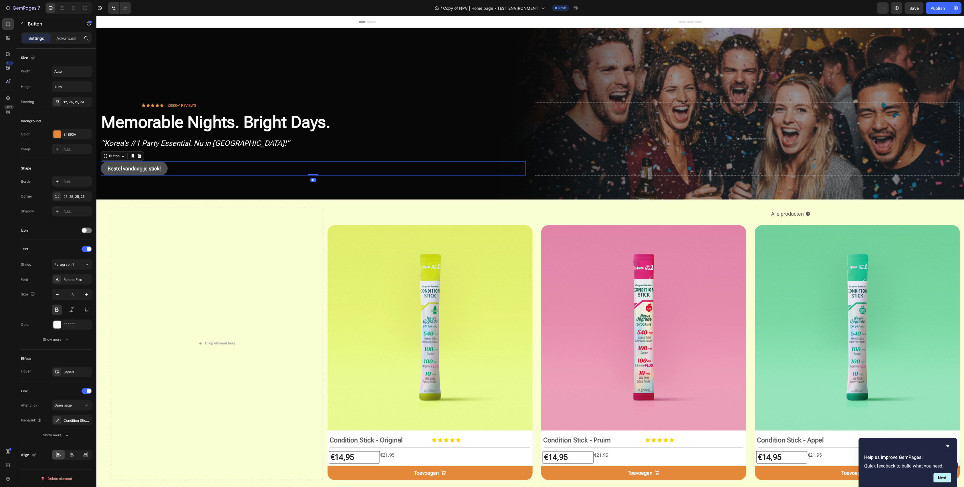
click at [155, 164] on link "Bestel vandaag je stick!" at bounding box center [133, 168] width 67 height 14
click at [153, 165] on p "Bestel vandaag je stick!" at bounding box center [133, 167] width 53 height 7
click at [149, 166] on p "Bestel vandaag je stick!" at bounding box center [133, 167] width 53 height 7
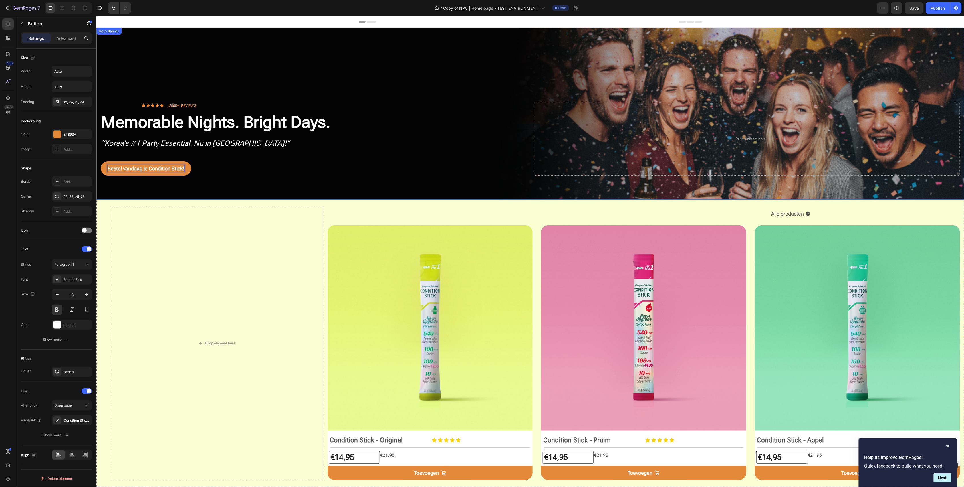
click at [281, 76] on div "Overlay" at bounding box center [530, 113] width 868 height 172
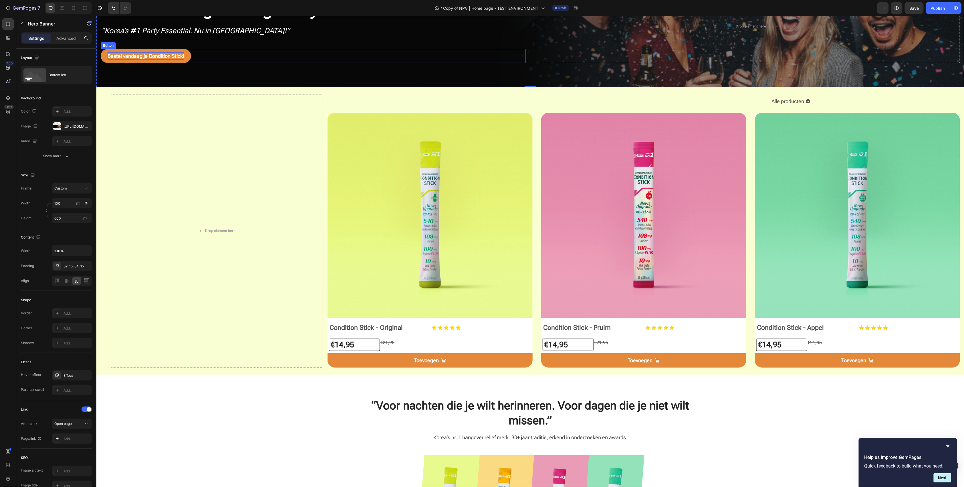
scroll to position [152, 0]
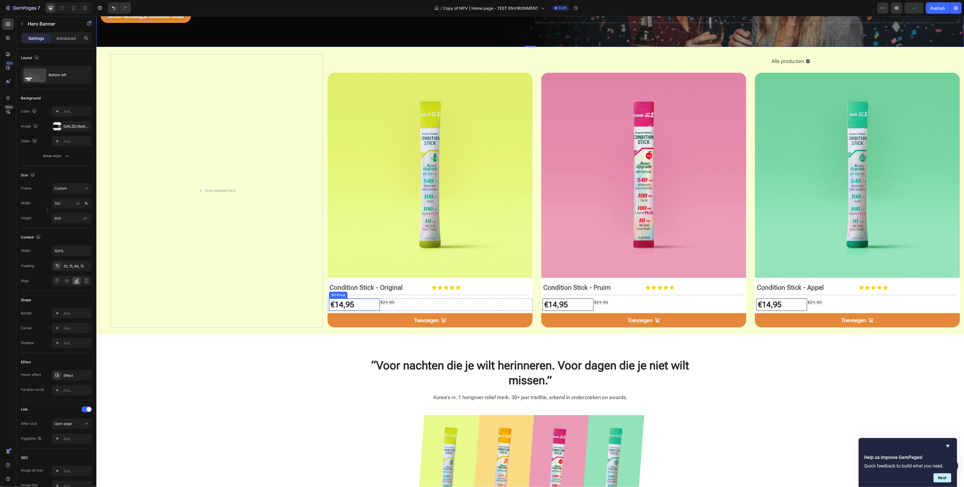
click at [341, 304] on div "€14,95" at bounding box center [354, 304] width 49 height 12
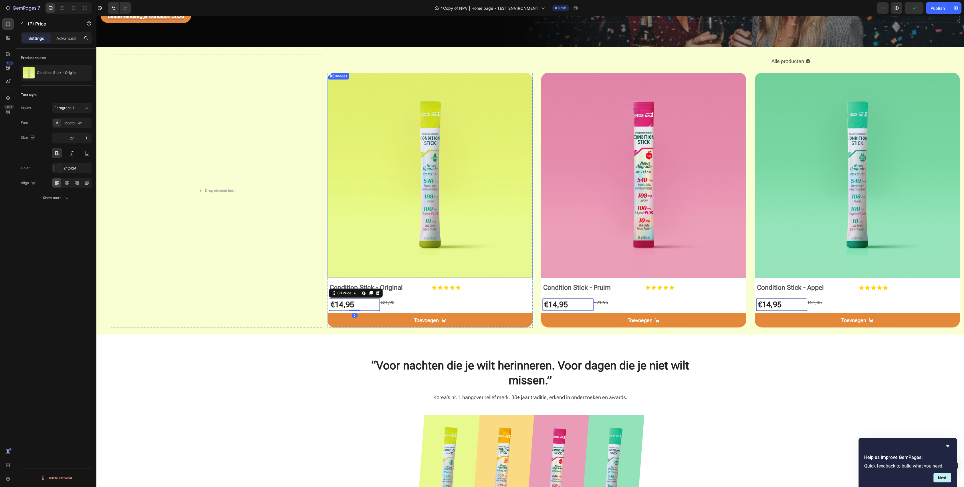
click at [382, 263] on img at bounding box center [429, 174] width 205 height 205
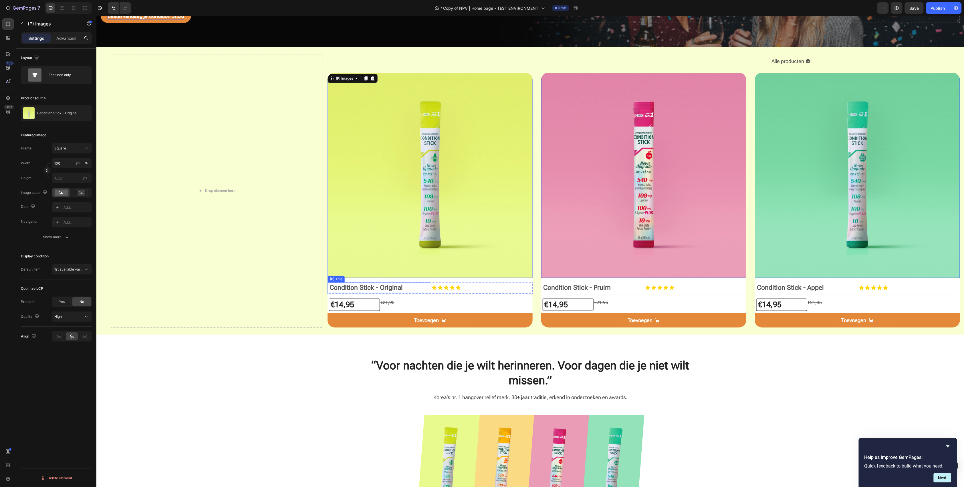
click at [365, 288] on h2 "Condition Stick - Original" at bounding box center [379, 287] width 101 height 10
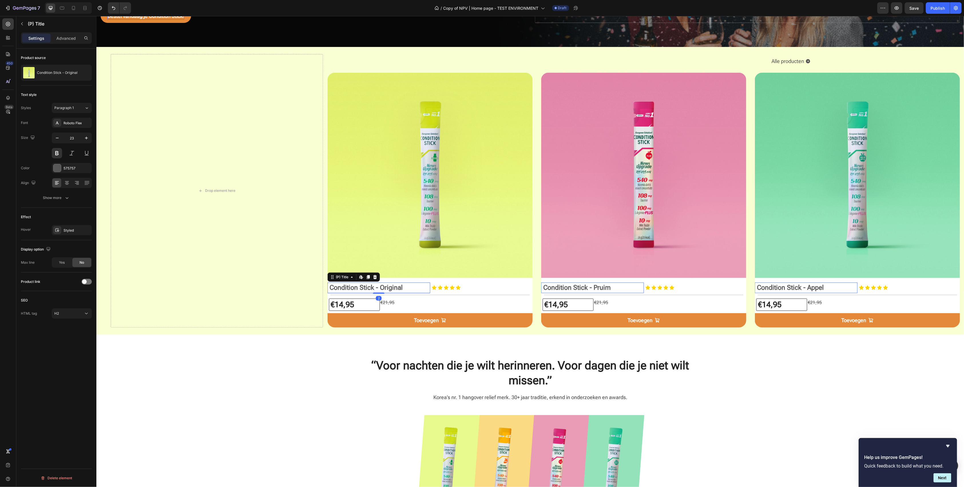
click at [365, 288] on h2 "Condition Stick - Original" at bounding box center [379, 287] width 101 height 10
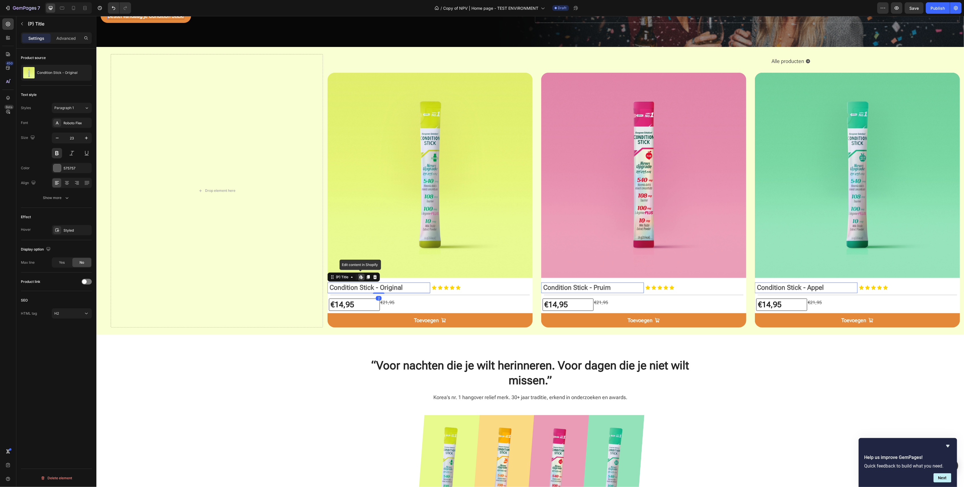
click at [365, 288] on h2 "Condition Stick - Original" at bounding box center [379, 287] width 101 height 10
click at [357, 264] on img at bounding box center [429, 174] width 205 height 205
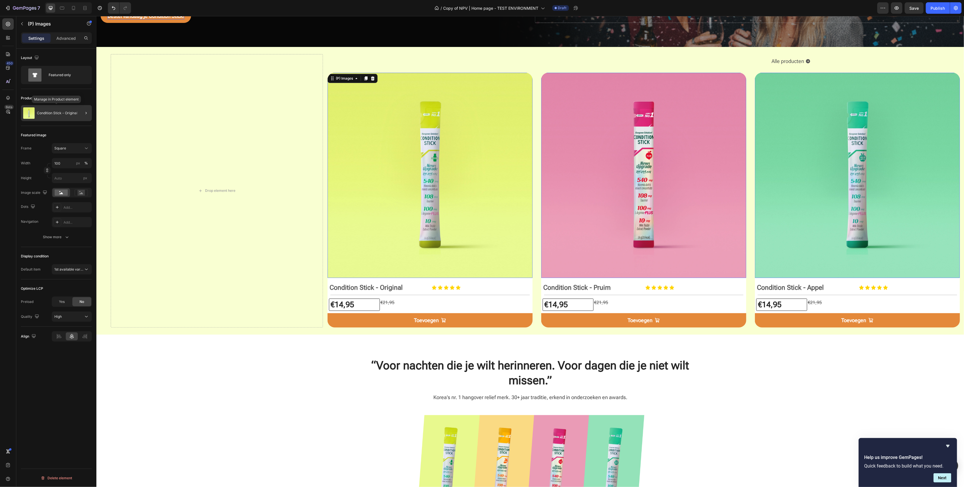
click at [58, 110] on div "Condition Stick - Original" at bounding box center [56, 113] width 71 height 16
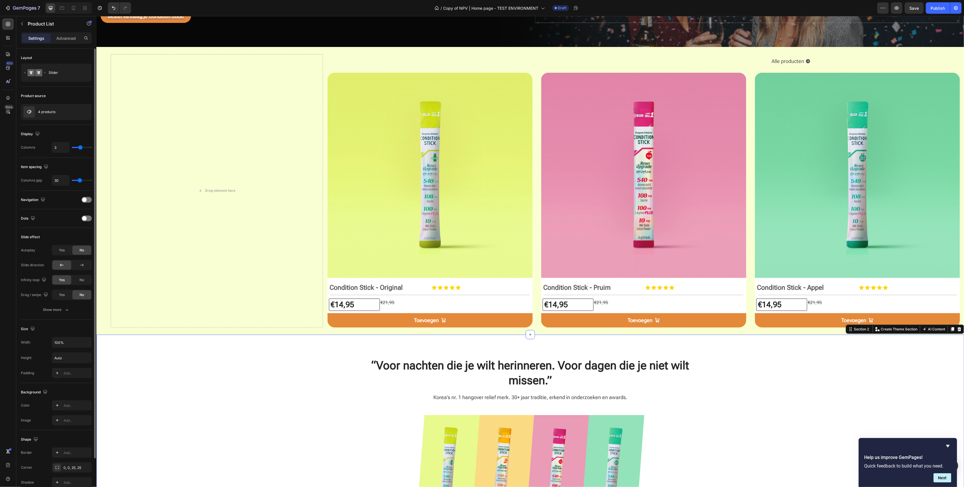
click at [258, 386] on div "“Voor nachten die je wilt herinneren. Voor dagen die je niet wilt missen.” Head…" at bounding box center [529, 471] width 859 height 229
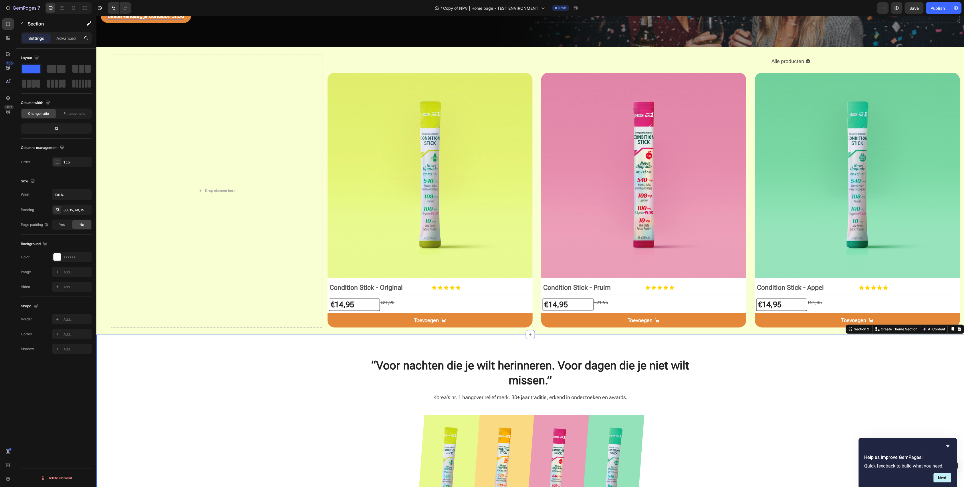
click at [260, 386] on div "“Voor nachten die je wilt herinneren. Voor dagen die je niet wilt missen.” Head…" at bounding box center [529, 471] width 859 height 229
drag, startPoint x: 244, startPoint y: 388, endPoint x: 231, endPoint y: 389, distance: 13.3
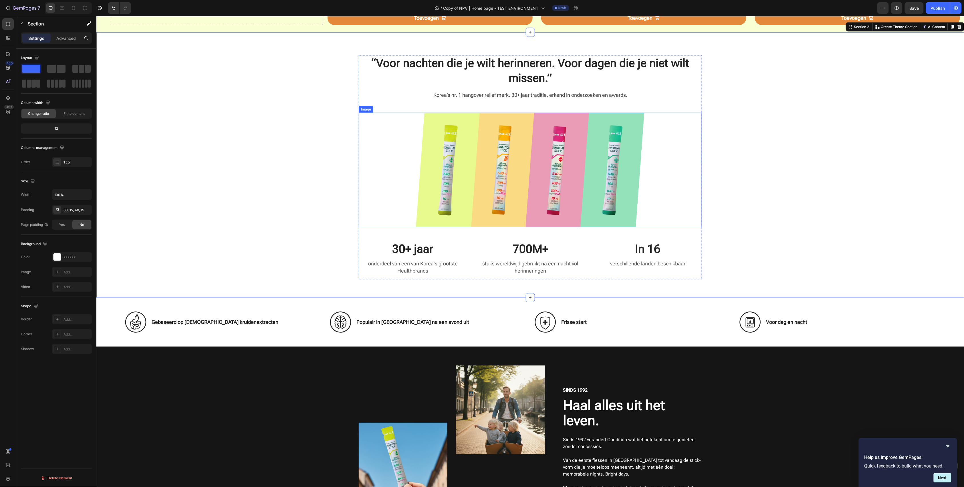
scroll to position [458, 0]
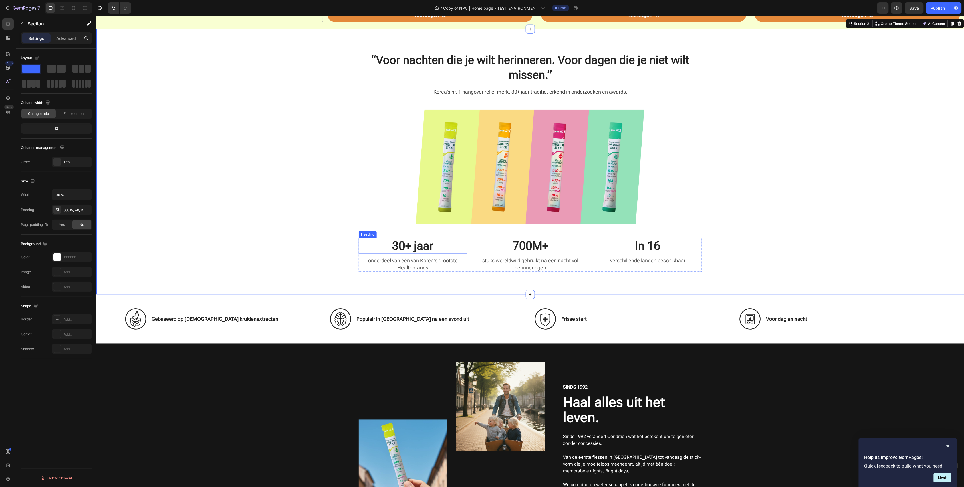
click at [403, 246] on h3 "30+ jaar" at bounding box center [412, 245] width 108 height 16
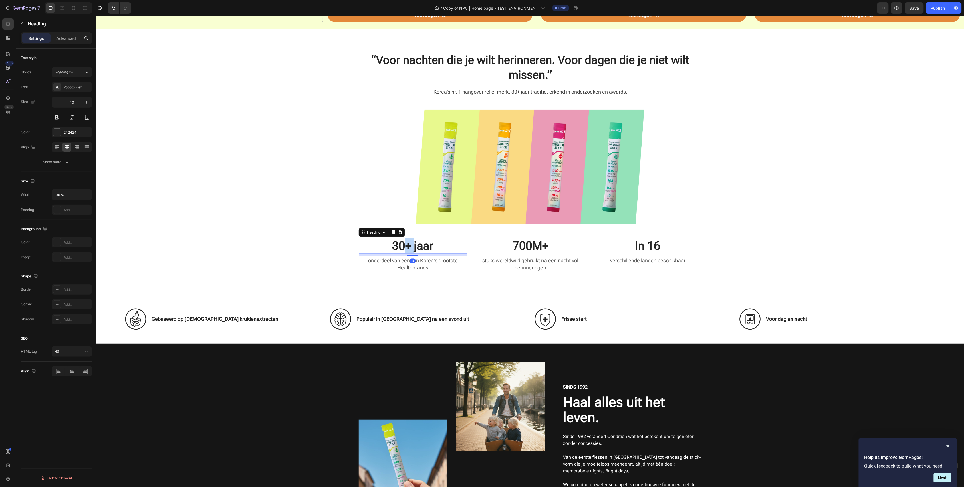
click at [403, 246] on h3 "30+ jaar" at bounding box center [412, 245] width 108 height 16
click at [403, 246] on p "30+ jaar" at bounding box center [412, 245] width 107 height 15
click at [399, 257] on p "onderdeel van één van Korea's grootste Healthbrands" at bounding box center [412, 263] width 107 height 14
click at [401, 259] on p "onderdeel van één van Korea's grootste Healthbrands" at bounding box center [412, 263] width 107 height 14
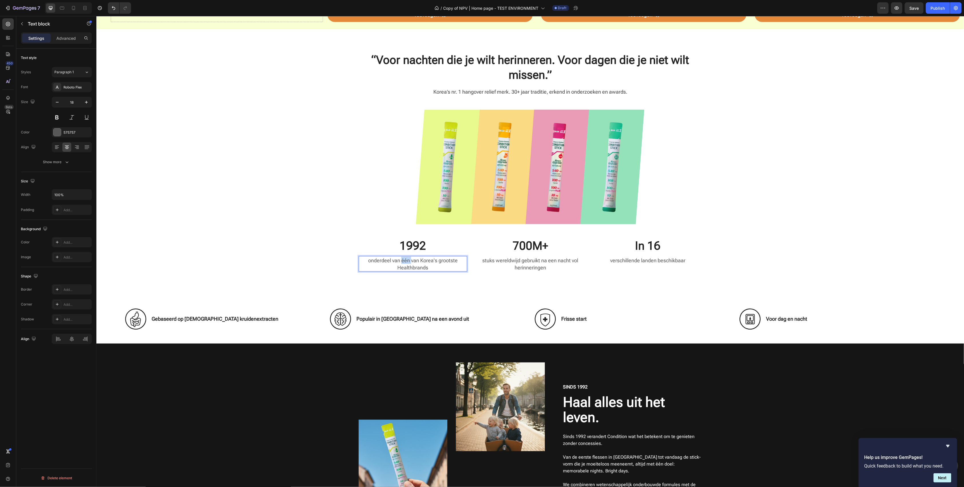
click at [401, 259] on p "onderdeel van één van Korea's grootste Healthbrands" at bounding box center [412, 263] width 107 height 14
click at [444, 261] on p "Doorontwikkeld vanaf 1992 in Zuid Korea" at bounding box center [412, 263] width 107 height 14
click at [531, 264] on p "stuks wereldwijd gebruikt na een nacht vol herinneringen" at bounding box center [530, 263] width 107 height 14
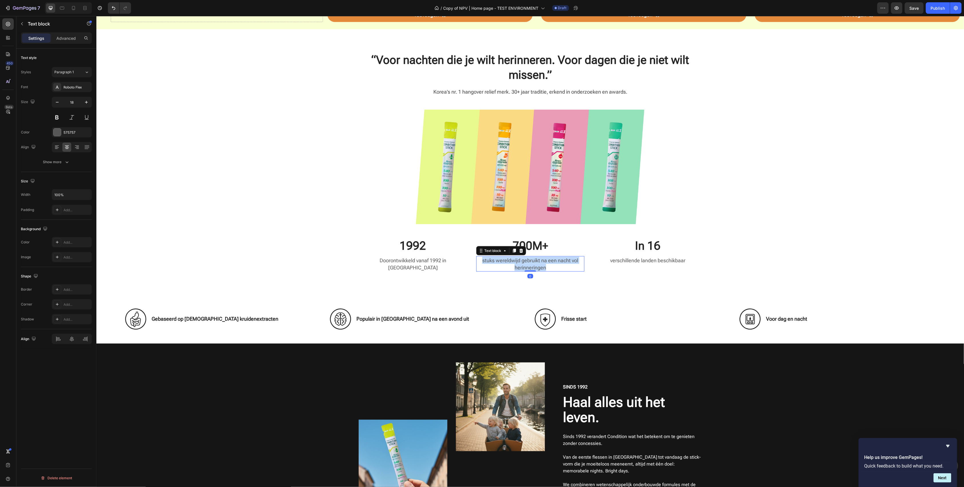
click at [531, 264] on p "stuks wereldwijd gebruikt na een nacht vol herinneringen" at bounding box center [530, 263] width 107 height 14
click at [525, 262] on p "stuks wereldwijd gebruikt na een nacht vol herinneringen" at bounding box center [530, 263] width 107 height 14
click at [524, 262] on p "stuks wereldwijd gebruikt na een nacht vol herinneringen" at bounding box center [530, 263] width 107 height 14
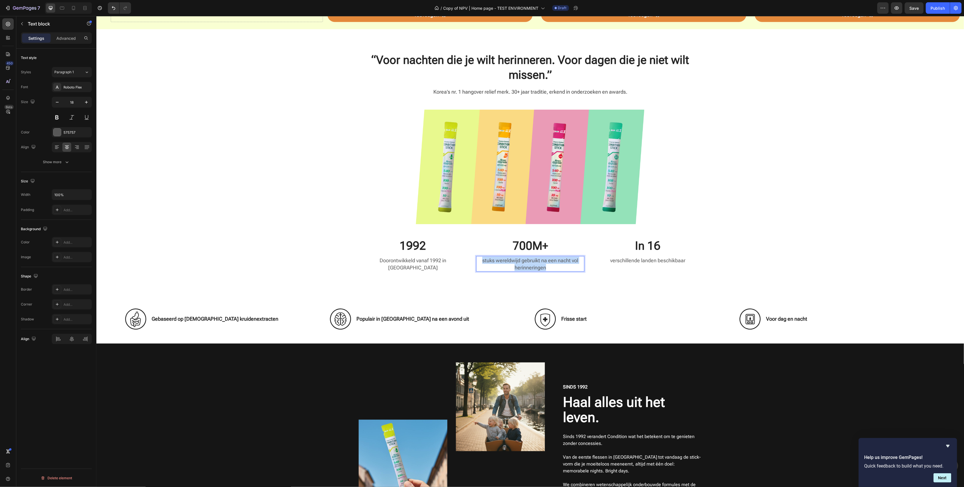
click at [524, 262] on p "stuks wereldwijd gebruikt na een nacht vol herinneringen" at bounding box center [530, 263] width 107 height 14
click at [507, 260] on p "stuks wereldwijd gebruikt na een nacht vol herinneringen" at bounding box center [530, 263] width 107 height 14
drag, startPoint x: 482, startPoint y: 260, endPoint x: 547, endPoint y: 270, distance: 65.4
click at [531, 270] on p "stuks wereldwijd gebruikt na een nacht vol herinneringen" at bounding box center [530, 263] width 107 height 14
click at [531, 265] on p "stuks wereldwijd gebruikt na een nacht vol herinneringen" at bounding box center [530, 263] width 107 height 14
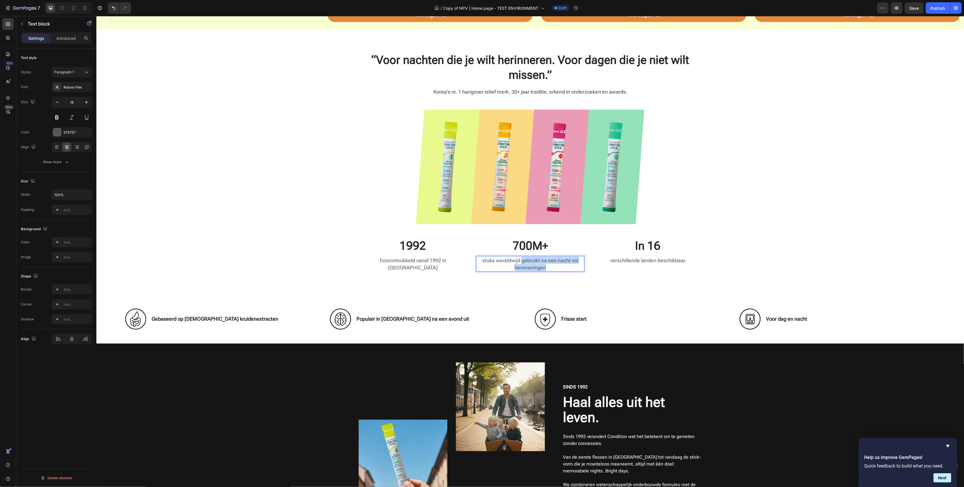
drag, startPoint x: 549, startPoint y: 267, endPoint x: 519, endPoint y: 260, distance: 30.5
click at [519, 260] on p "stuks wereldwijd gebruikt na een nacht vol herinneringen" at bounding box center [530, 263] width 107 height 14
click at [531, 263] on p "verschillende landen beschikbaar" at bounding box center [647, 259] width 107 height 7
click at [531, 261] on p "verschillende landen beschikbaar" at bounding box center [647, 259] width 107 height 7
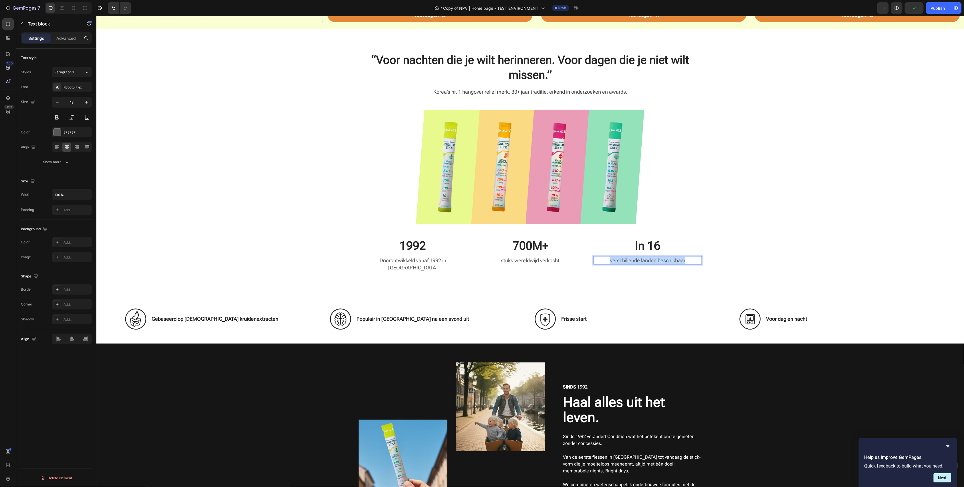
click at [531, 261] on p "verschillende landen beschikbaar" at bounding box center [647, 259] width 107 height 7
click at [531, 246] on h3 "In 16" at bounding box center [647, 245] width 108 height 16
click at [531, 246] on p "In 16" at bounding box center [647, 245] width 107 height 15
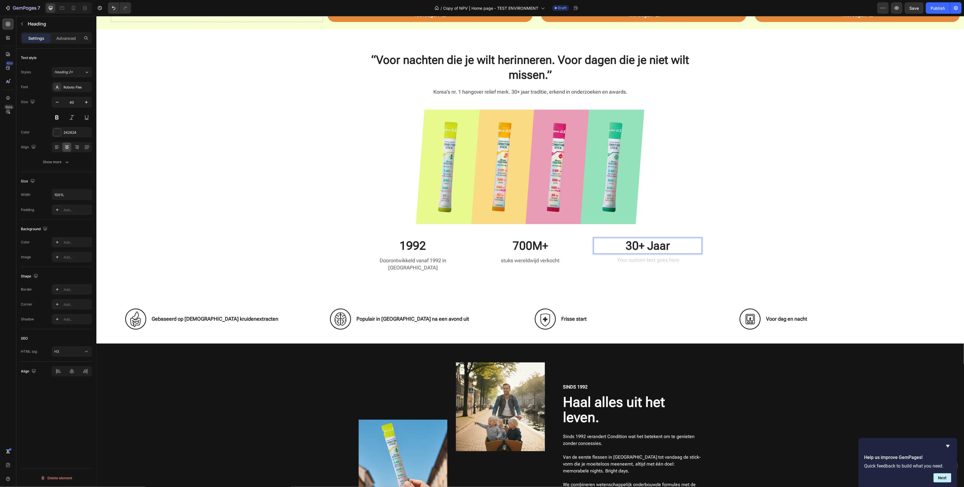
click at [531, 246] on p "30+ Jaar" at bounding box center [647, 245] width 107 height 15
click at [531, 262] on div "Rich Text Editor. Editing area: main" at bounding box center [647, 260] width 108 height 8
click at [531, 261] on p "Ervaring in gezondheid en welness" at bounding box center [647, 259] width 107 height 7
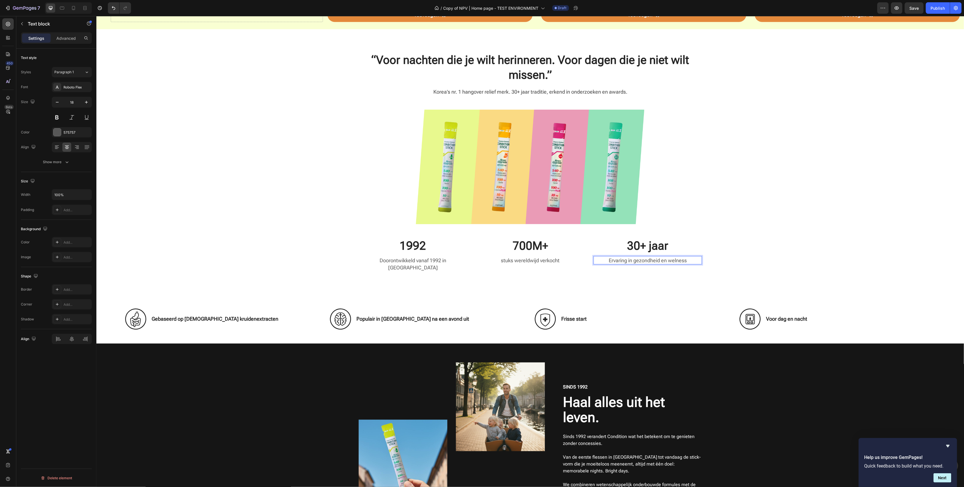
click at [531, 259] on p "Ervaring in gezondheid en welness" at bounding box center [647, 259] width 107 height 7
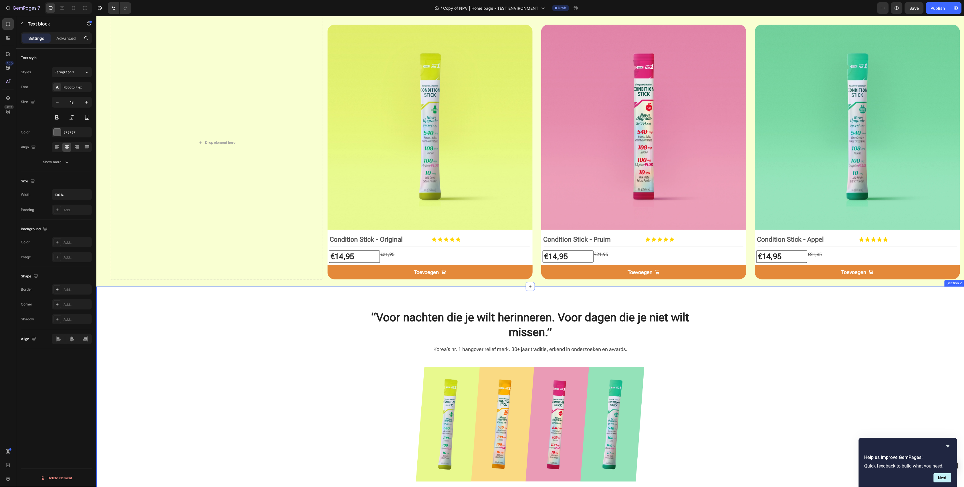
scroll to position [381, 0]
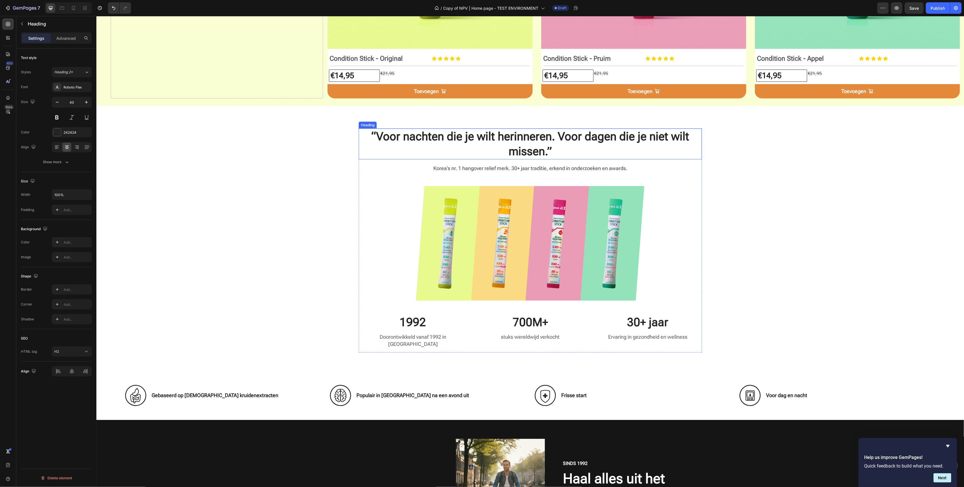
click at [529, 139] on strong "“Voor nachten die je wilt herinneren. Voor dagen die je niet wilt missen.”" at bounding box center [530, 143] width 318 height 28
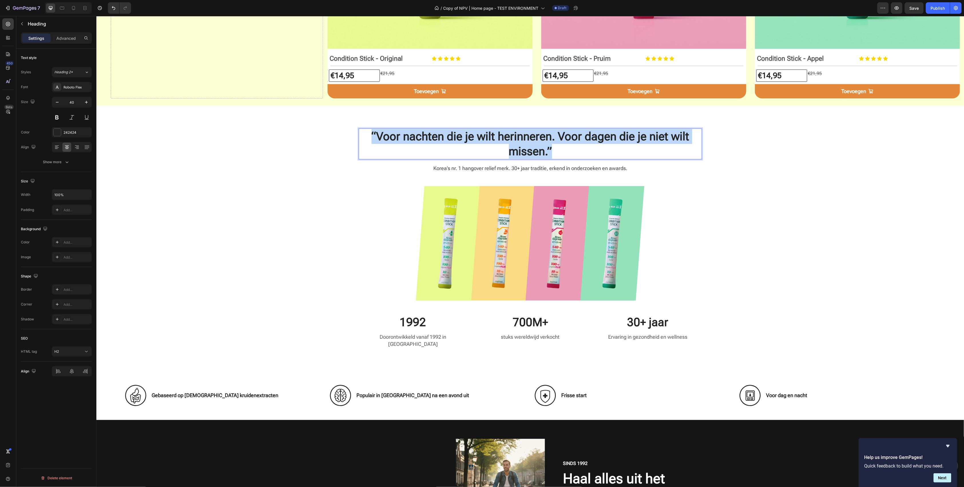
click at [529, 139] on strong "“Voor nachten die je wilt herinneren. Voor dagen die je niet wilt missen.”" at bounding box center [530, 143] width 318 height 28
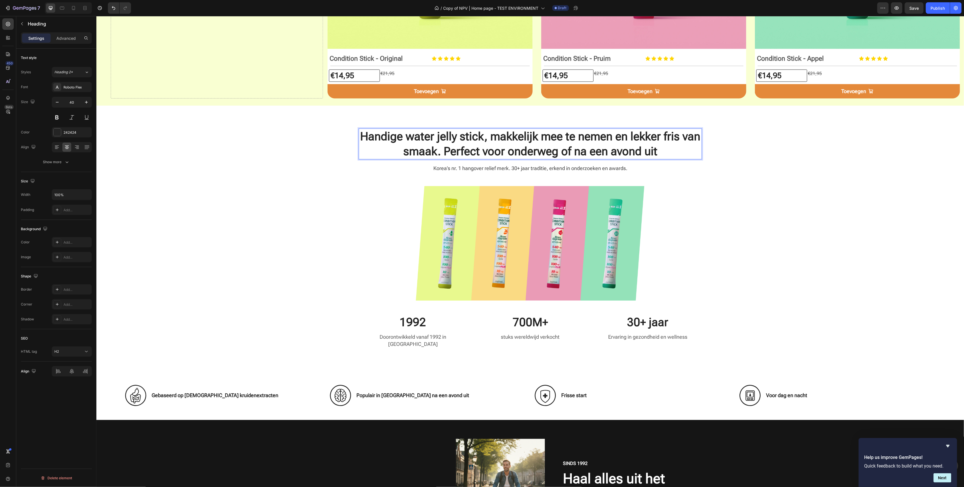
click at [418, 135] on strong "Handige water jelly stick, makkelijk mee te nemen en lekker fris van smaak. Per…" at bounding box center [530, 143] width 340 height 28
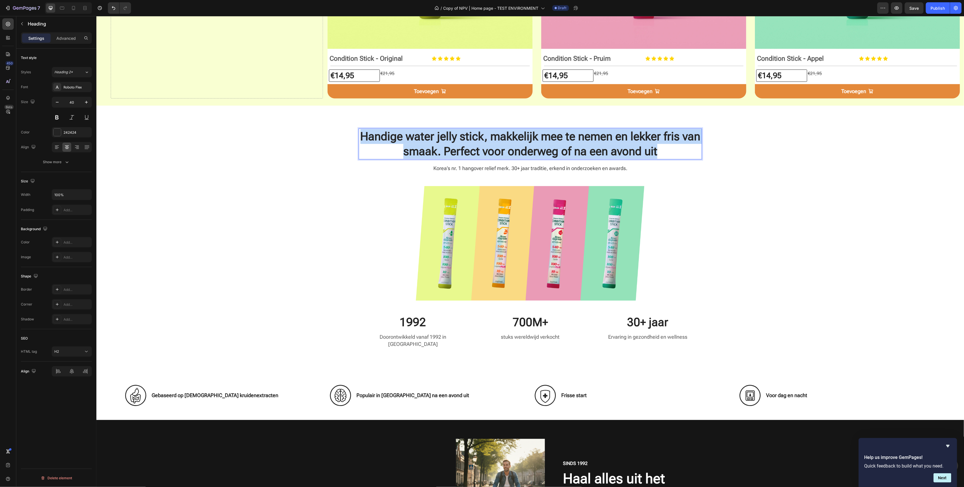
click at [418, 135] on strong "Handige water jelly stick, makkelijk mee te nemen en lekker fris van smaak. Per…" at bounding box center [530, 143] width 340 height 28
click at [425, 135] on strong "Handige water jelly stick, makkelijk mee te nemen en lekker fris van smaak. Per…" at bounding box center [530, 143] width 340 height 28
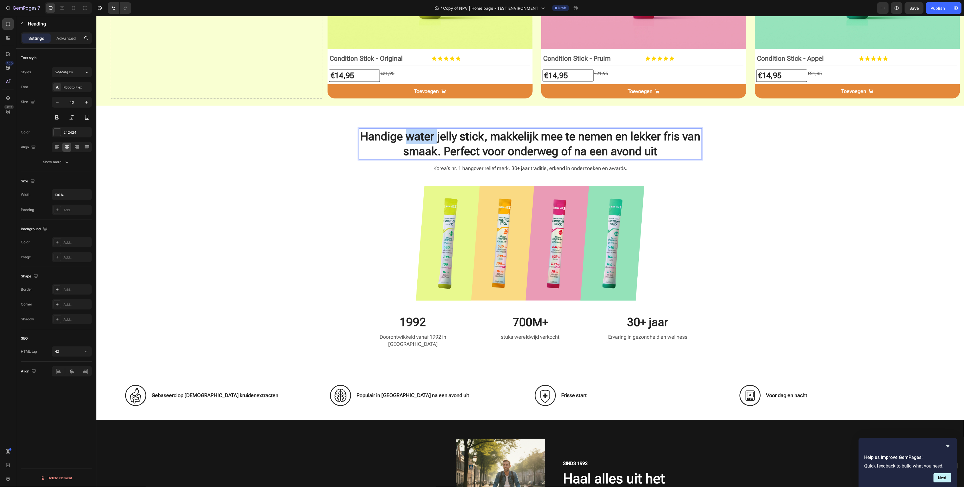
click at [425, 135] on strong "Handige water jelly stick, makkelijk mee te nemen en lekker fris van smaak. Per…" at bounding box center [530, 143] width 340 height 28
click at [531, 149] on div "Handige jelly stick, makkelijk mee te nemen en lekker fris van smaak. Perfect v…" at bounding box center [529, 242] width 859 height 229
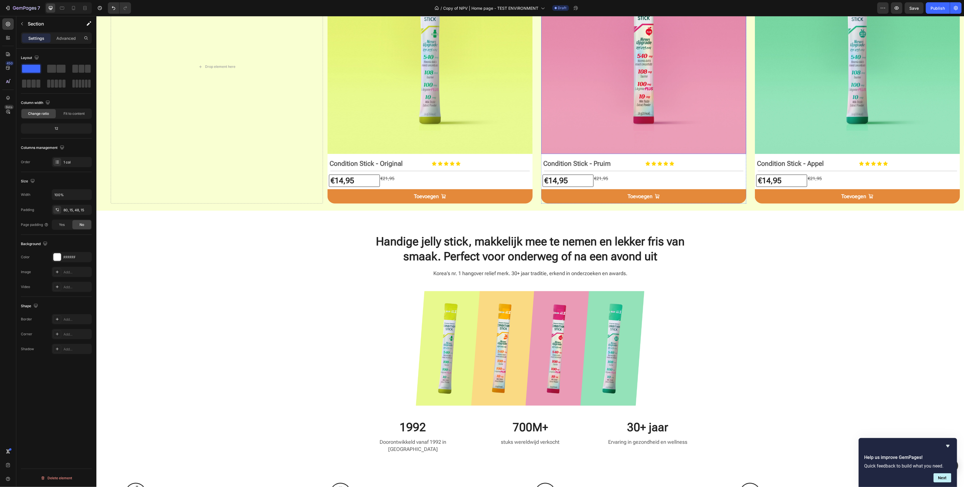
scroll to position [419, 0]
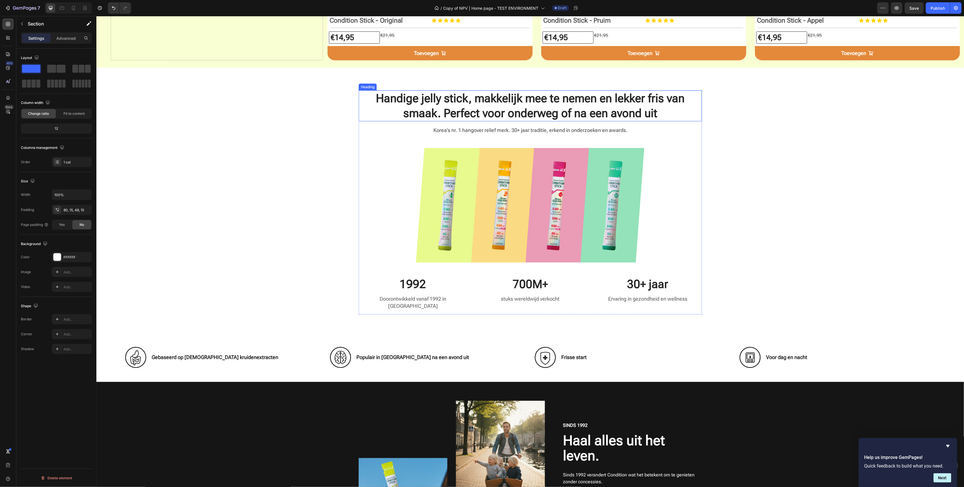
click at [478, 111] on strong "Handige jelly stick, makkelijk mee te nemen en lekker fris van smaak. Perfect v…" at bounding box center [530, 105] width 309 height 28
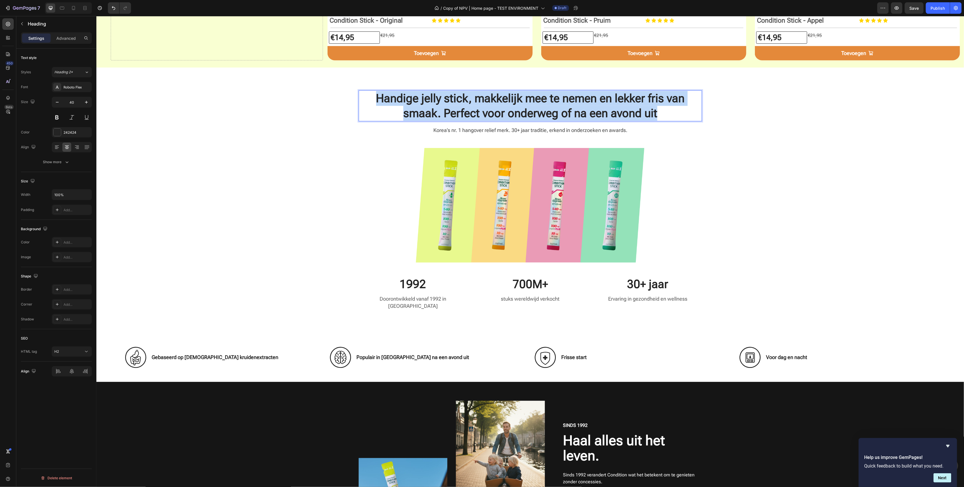
click at [478, 111] on strong "Handige jelly stick, makkelijk mee te nemen en lekker fris van smaak. Perfect v…" at bounding box center [530, 105] width 309 height 28
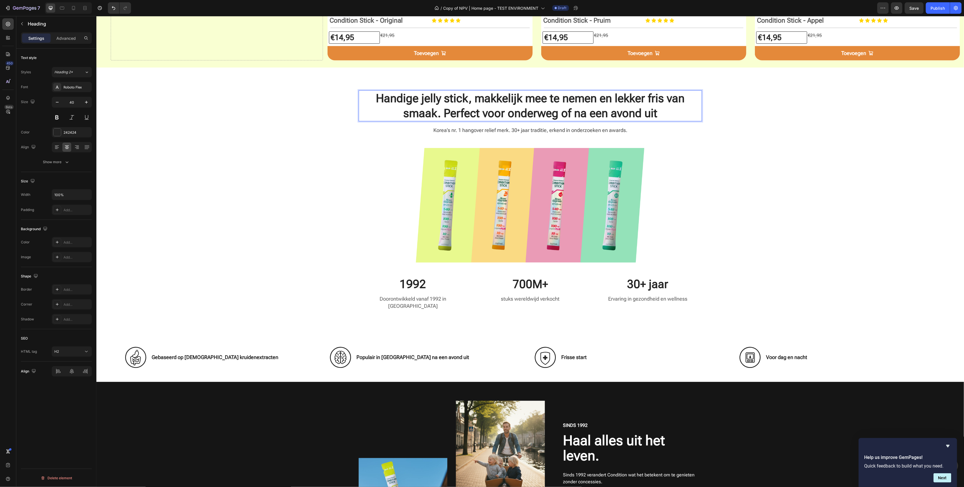
click at [478, 111] on strong "Handige jelly stick, makkelijk mee te nemen en lekker fris van smaak. Perfect v…" at bounding box center [530, 105] width 309 height 28
click at [531, 157] on div "⁠⁠⁠⁠⁠⁠⁠ Handige jelly stick, makkelijk mee te nemen en lekker fris van smaak. P…" at bounding box center [529, 204] width 859 height 229
click at [531, 126] on div "Korea’s nr. 1 hangover relief merk. 30+ jaar traditie, erkend in onderzoeken en…" at bounding box center [529, 130] width 343 height 8
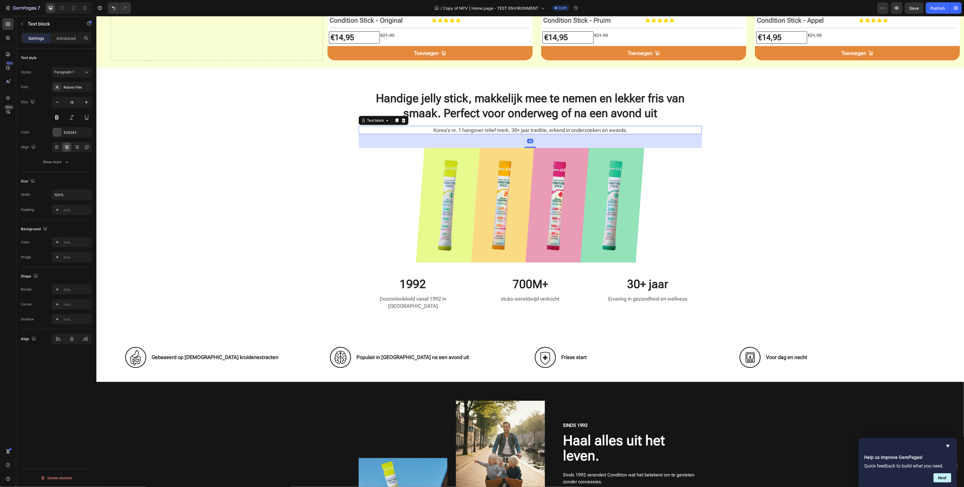
click at [531, 126] on div "Korea’s nr. 1 hangover relief merk. 30+ jaar traditie, erkend in onderzoeken en…" at bounding box center [529, 130] width 343 height 8
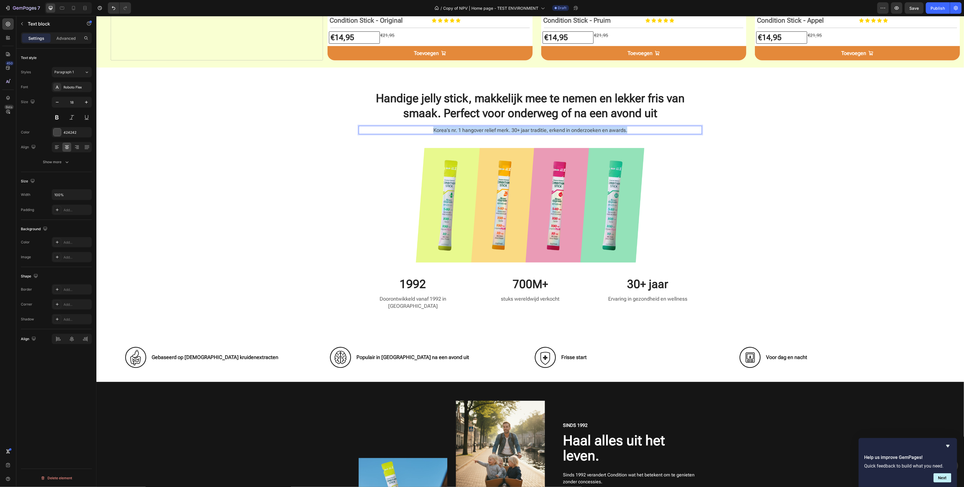
click at [531, 126] on div "Korea’s nr. 1 hangover relief merk. 30+ jaar traditie, erkend in onderzoeken en…" at bounding box center [529, 130] width 343 height 8
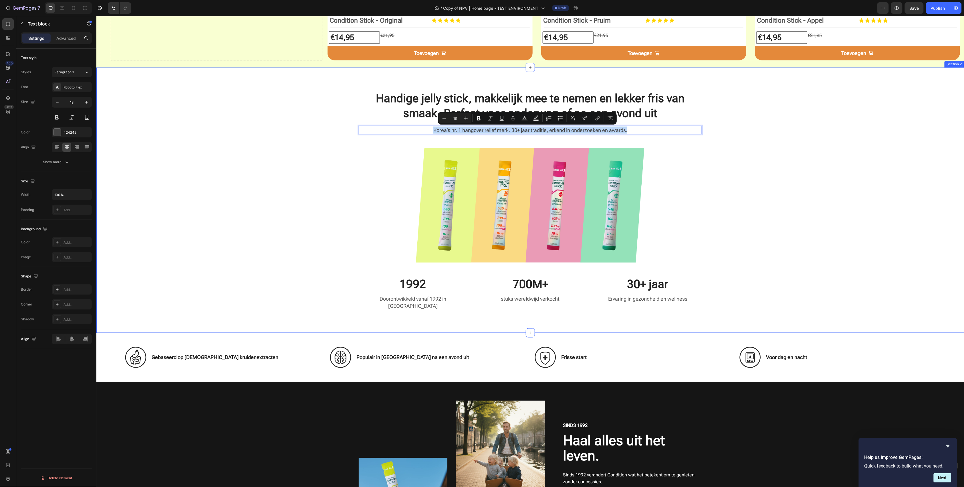
click at [531, 130] on div "⁠⁠⁠⁠⁠⁠⁠ Handige jelly stick, makkelijk mee te nemen en lekker fris van smaak. P…" at bounding box center [529, 204] width 859 height 229
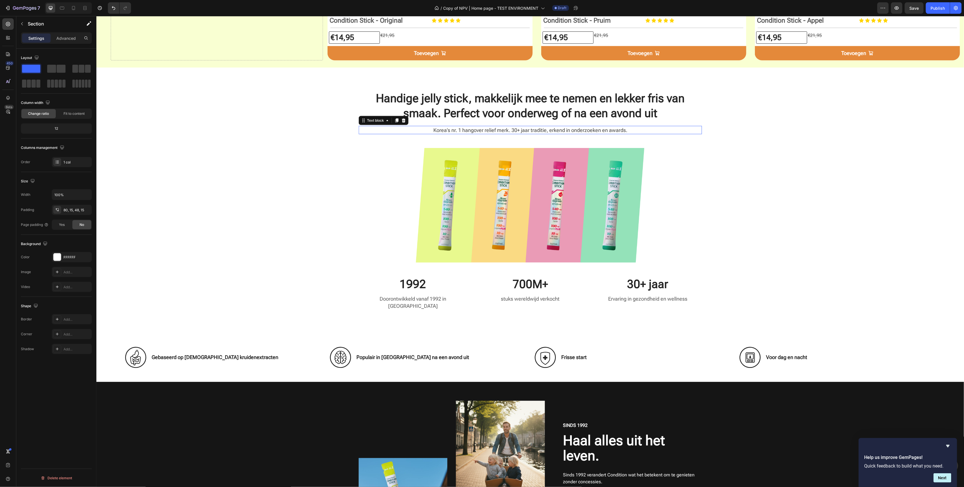
click at [448, 128] on p "Korea’s nr. 1 hangover relief merk. 30+ jaar traditie, erkend in onderzoeken en…" at bounding box center [530, 129] width 342 height 7
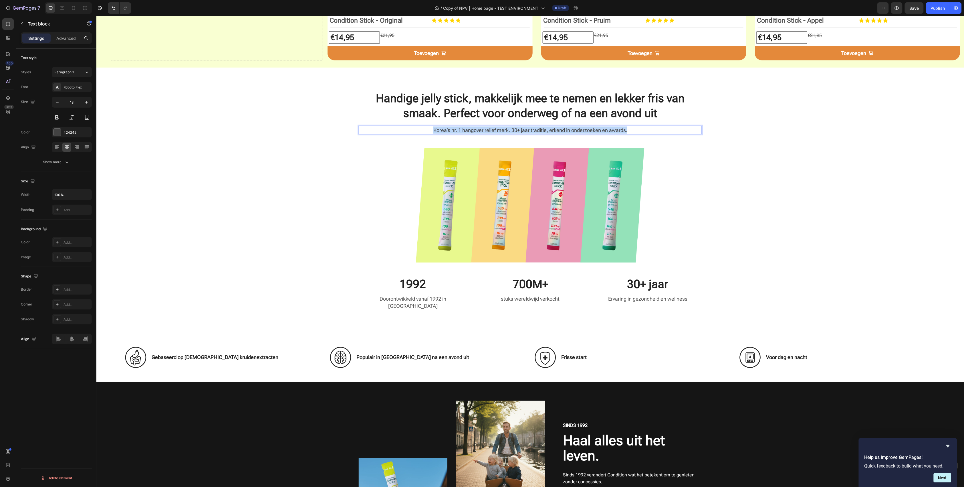
click at [448, 128] on p "Korea’s nr. 1 hangover relief merk. 30+ jaar traditie, erkend in onderzoeken en…" at bounding box center [530, 129] width 342 height 7
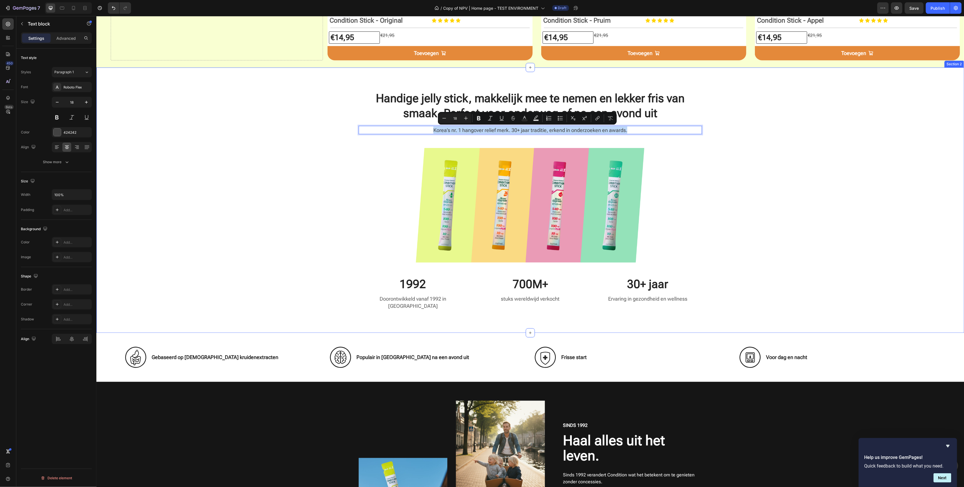
click at [440, 88] on div "⁠⁠⁠⁠⁠⁠⁠ Handige jelly stick, makkelijk mee te nemen en lekker fris van smaak. P…" at bounding box center [530, 199] width 868 height 265
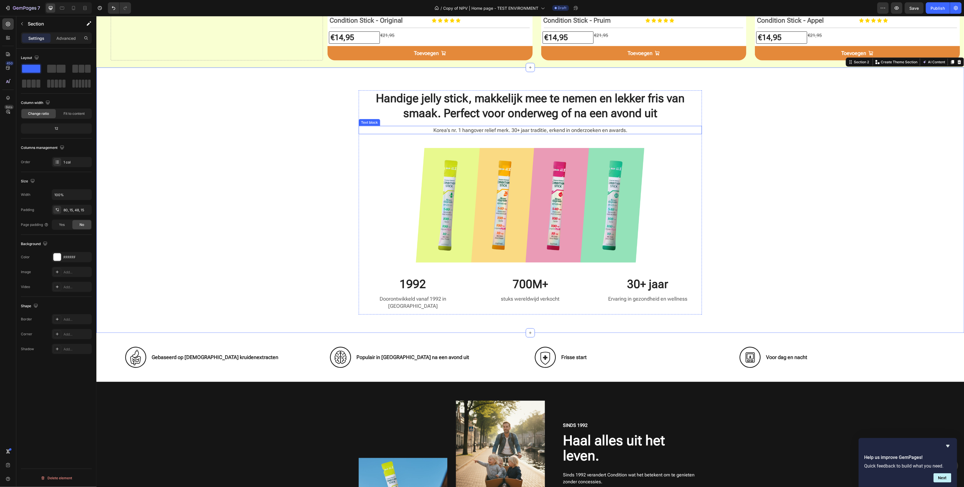
click at [495, 130] on p "Korea’s nr. 1 hangover relief merk. 30+ jaar traditie, erkend in onderzoeken en…" at bounding box center [530, 129] width 342 height 7
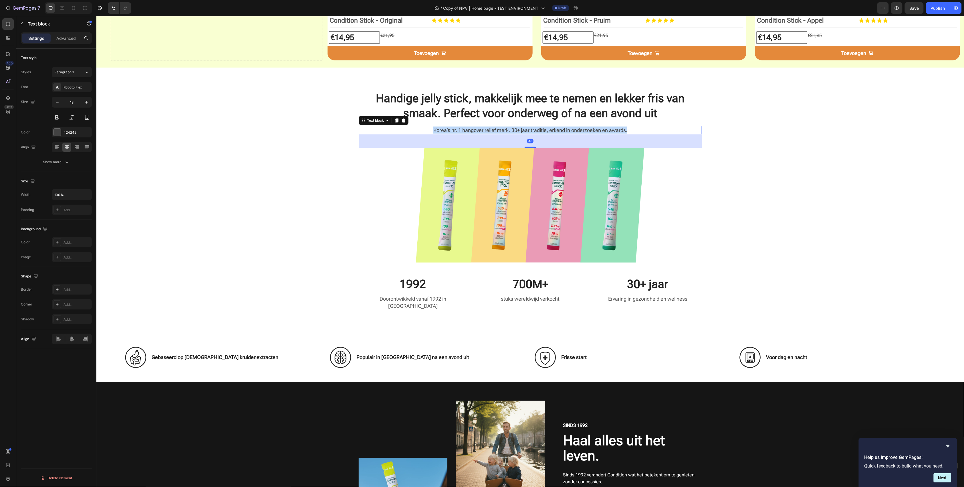
click at [495, 130] on p "Korea’s nr. 1 hangover relief merk. 30+ jaar traditie, erkend in onderzoeken en…" at bounding box center [530, 129] width 342 height 7
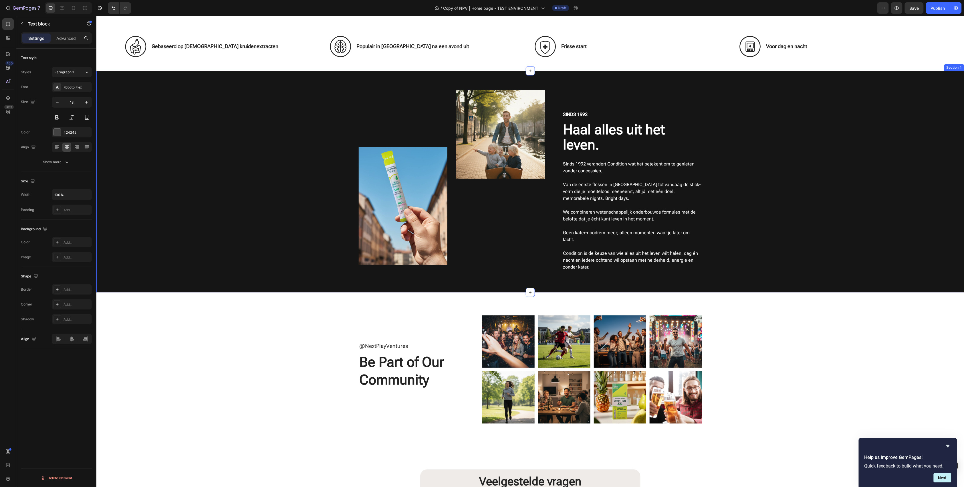
type input "16"
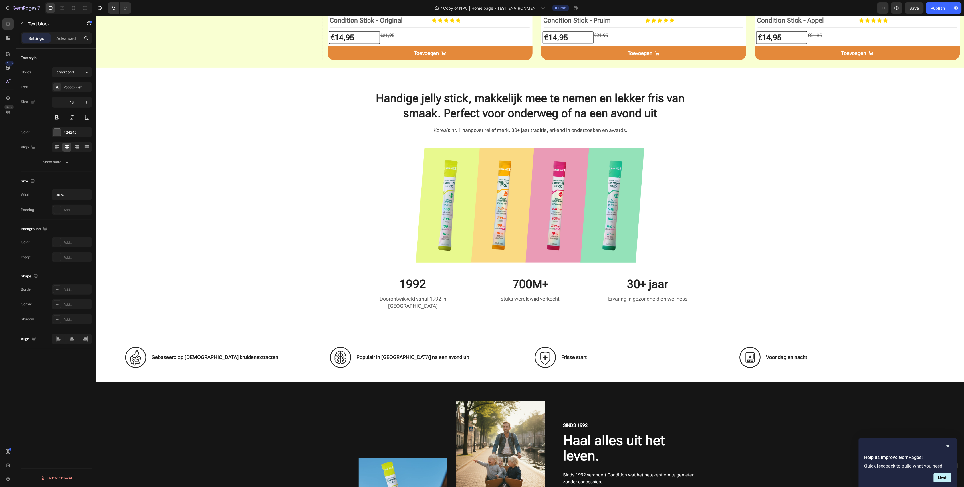
click at [503, 129] on p "Korea’s nr. 1 hangover relief merk. 30+ jaar traditie, erkend in onderzoeken en…" at bounding box center [530, 129] width 342 height 7
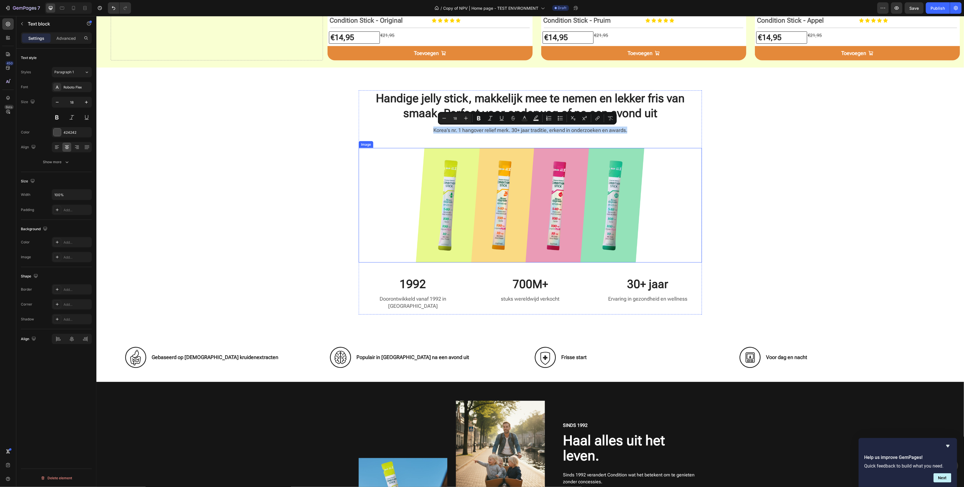
click at [515, 182] on img at bounding box center [530, 205] width 229 height 114
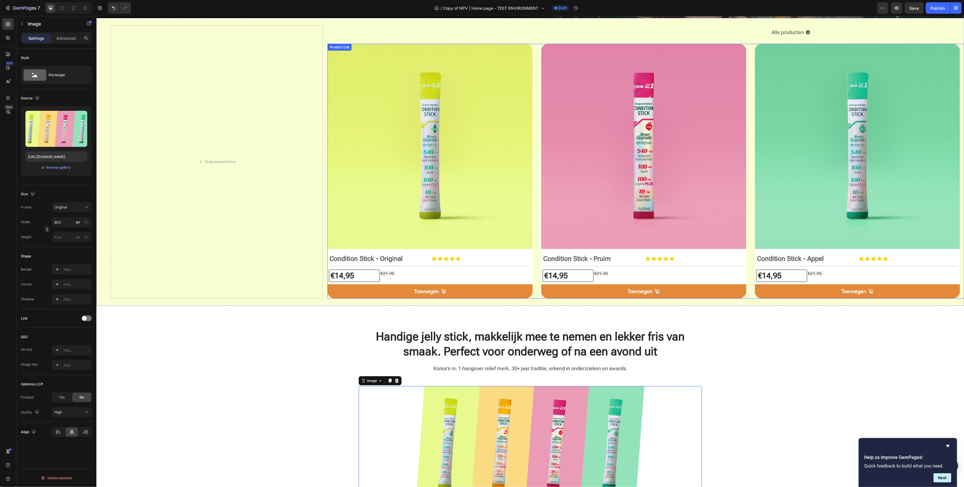
scroll to position [343, 0]
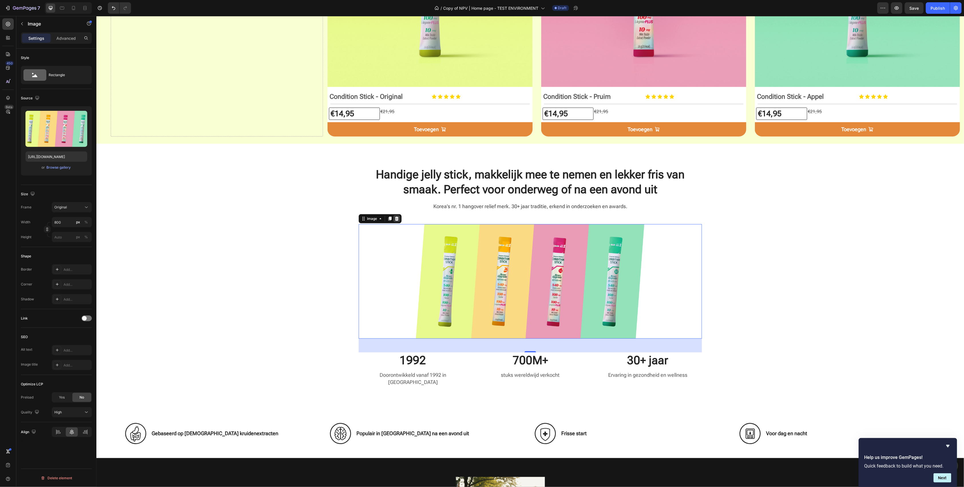
click at [395, 217] on icon at bounding box center [397, 218] width 4 height 4
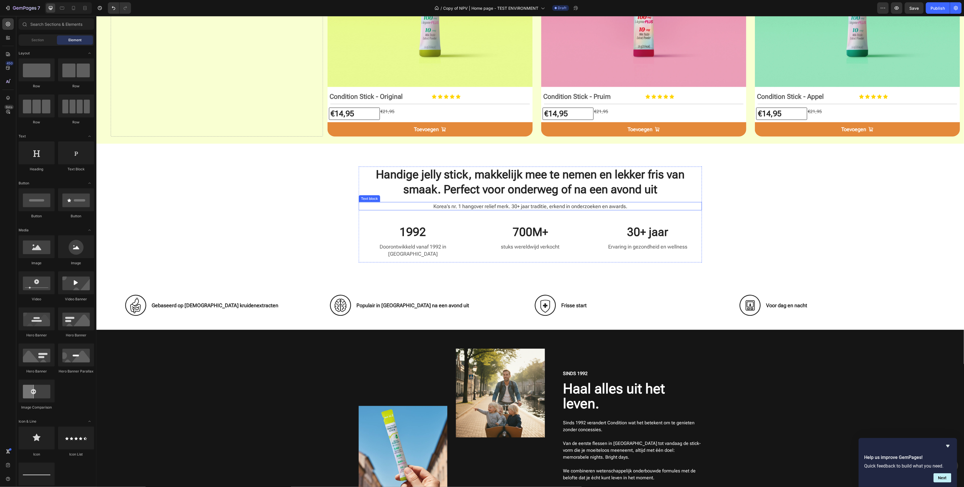
click at [531, 204] on p "Korea’s nr. 1 hangover relief merk. 30+ jaar traditie, erkend in onderzoeken en…" at bounding box center [530, 205] width 342 height 7
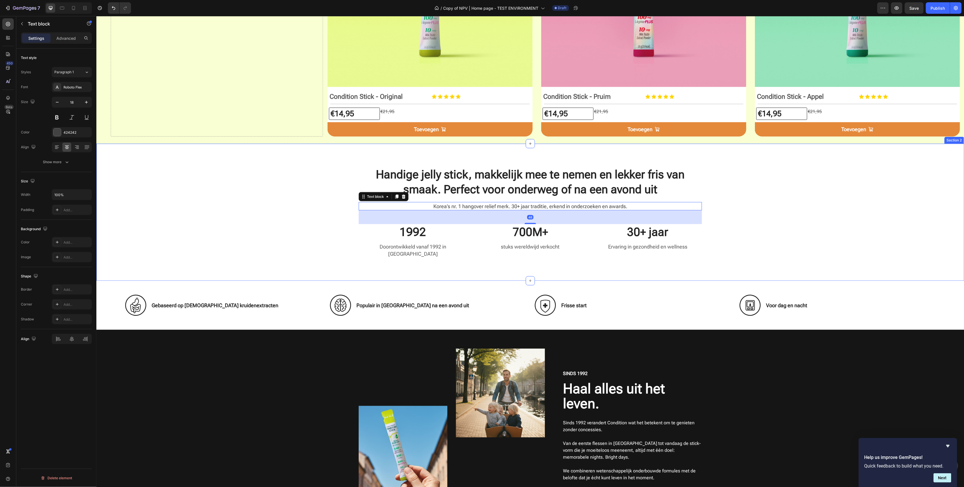
click at [531, 216] on div "Handige jelly stick, makkelijk mee te nemen en lekker fris van smaak. Perfect v…" at bounding box center [529, 216] width 859 height 101
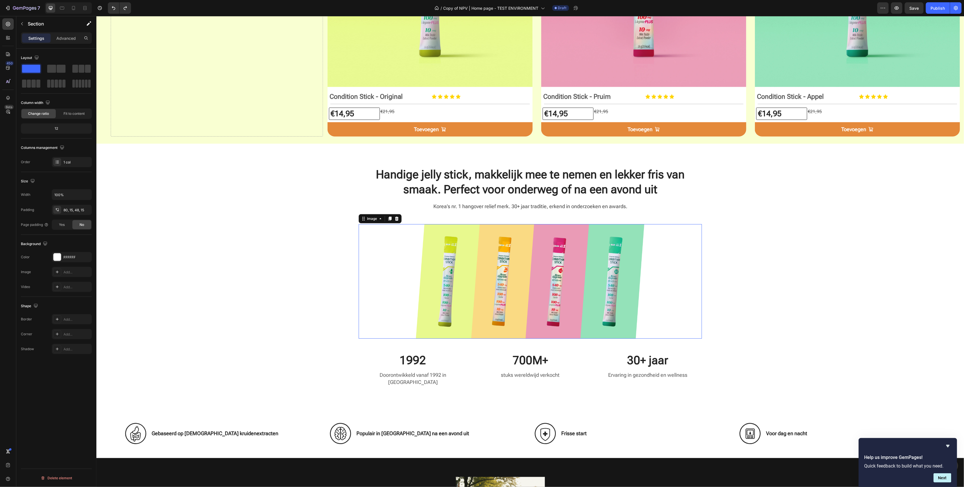
click at [523, 259] on img at bounding box center [530, 281] width 229 height 114
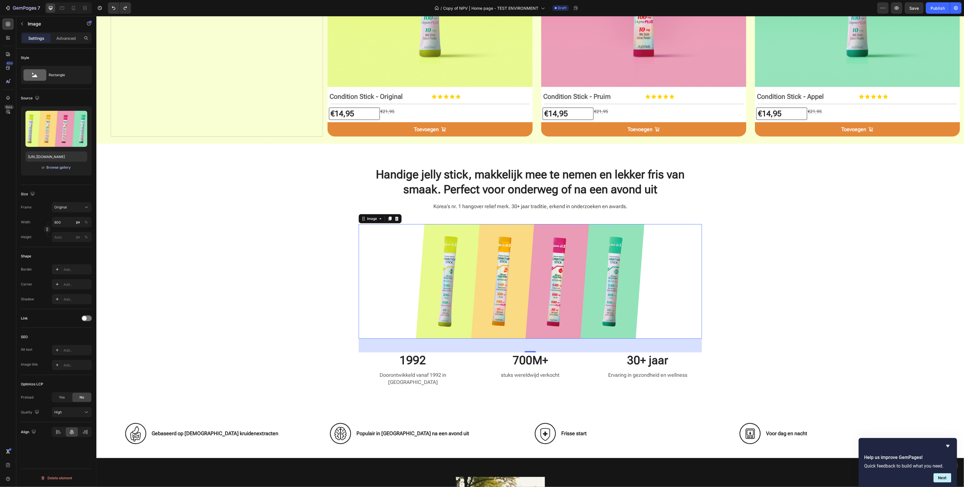
click at [58, 166] on div "Browse gallery" at bounding box center [59, 167] width 24 height 5
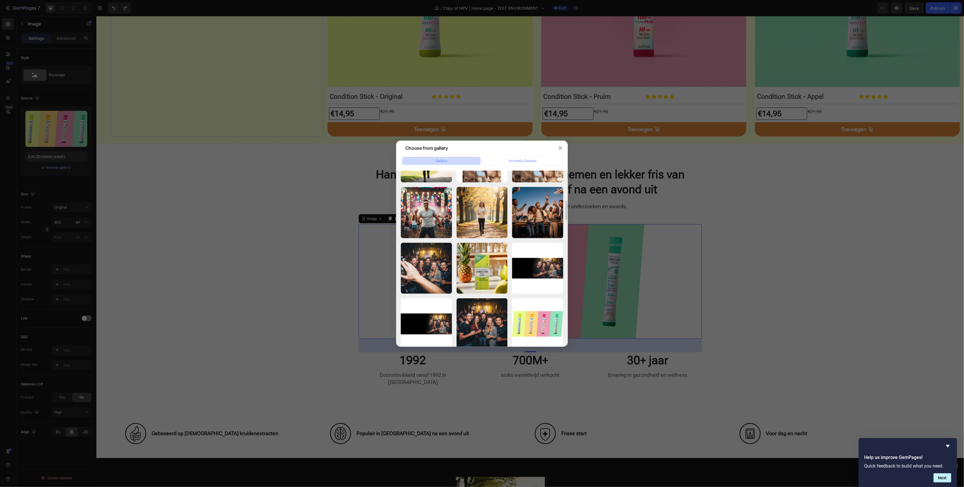
scroll to position [0, 0]
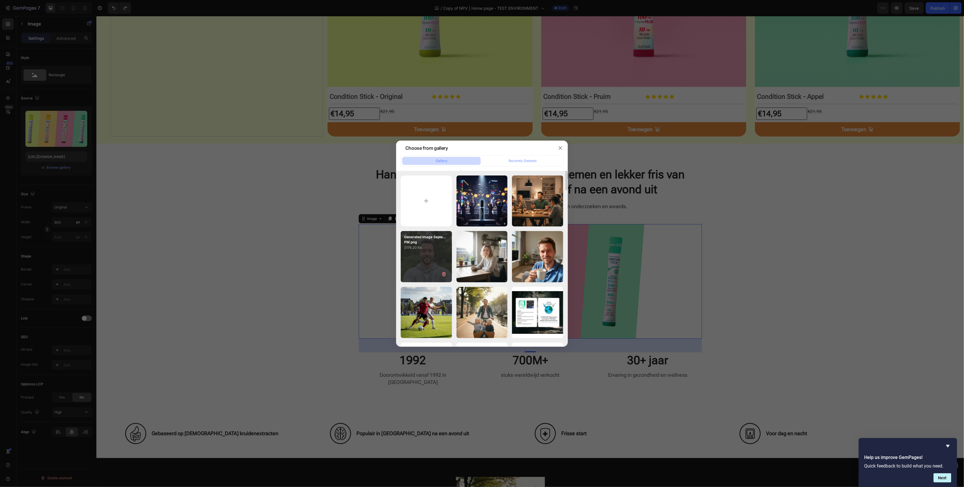
click at [426, 260] on div "Generated Image Septe...PM.png 2174.20 kb" at bounding box center [426, 256] width 51 height 51
type input "https://cdn.shopify.com/s/files/1/0937/6887/6376/files/gempages_584957885956489…"
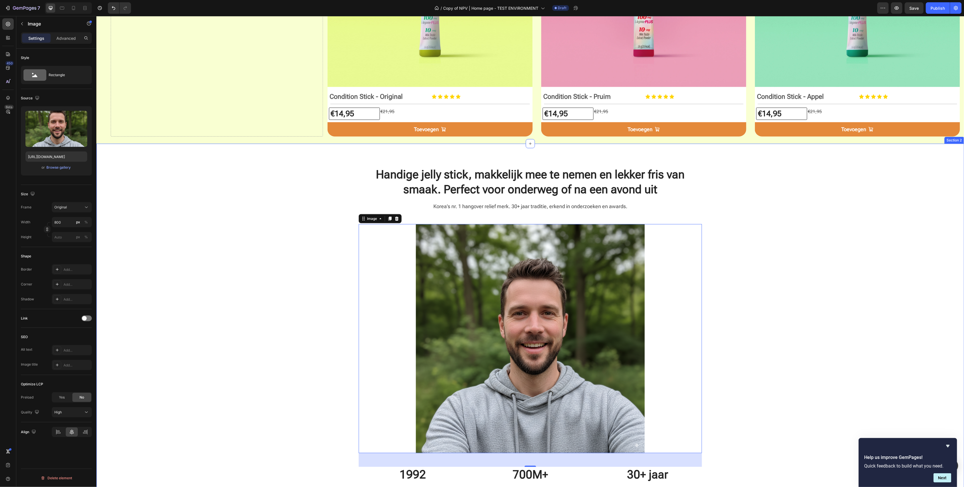
click at [531, 295] on div "Handige jelly stick, makkelijk mee te nemen en lekker fris van smaak. Perfect v…" at bounding box center [529, 337] width 859 height 343
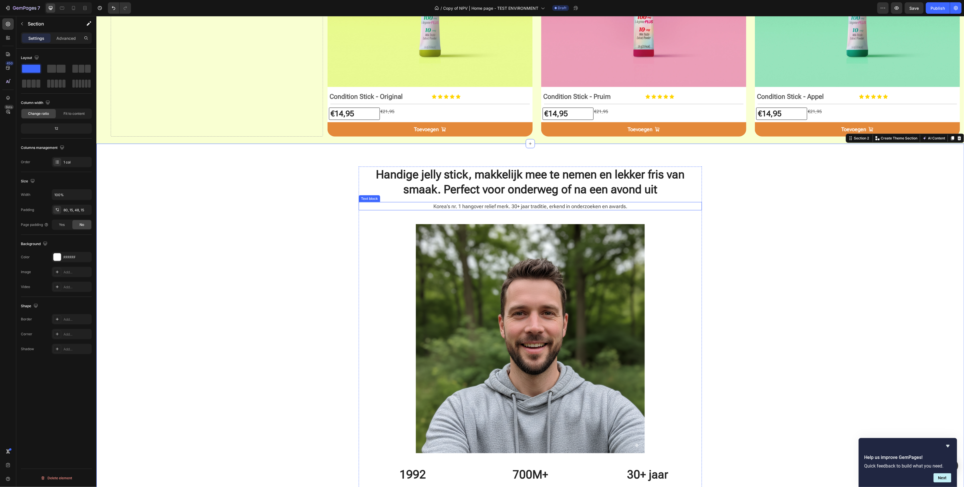
click at [490, 205] on p "Korea’s nr. 1 hangover relief merk. 30+ jaar traditie, erkend in onderzoeken en…" at bounding box center [530, 205] width 342 height 7
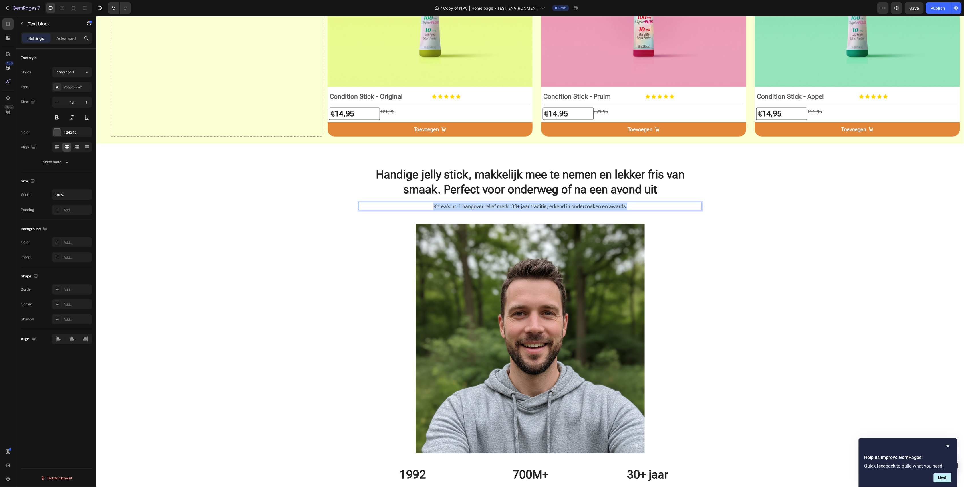
click at [490, 205] on p "Korea’s nr. 1 hangover relief merk. 30+ jaar traditie, erkend in onderzoeken en…" at bounding box center [530, 205] width 342 height 7
click at [513, 266] on img at bounding box center [530, 338] width 229 height 229
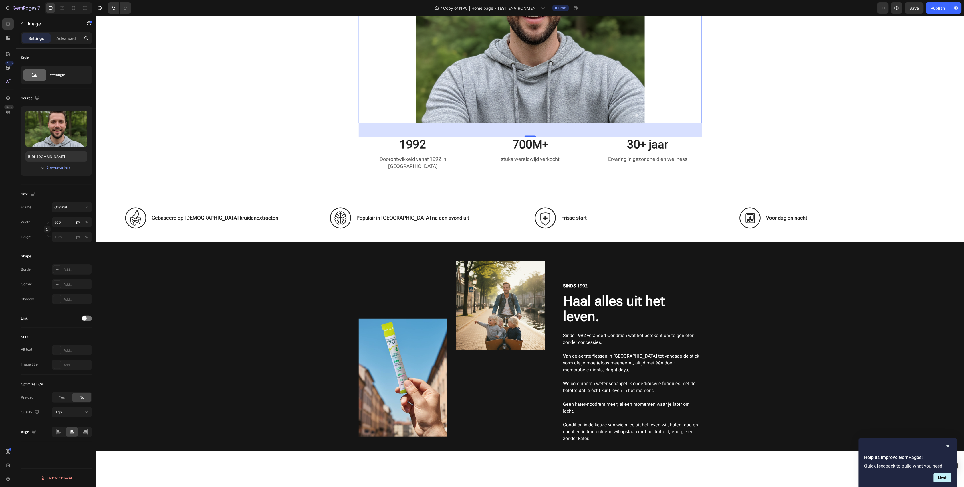
scroll to position [686, 0]
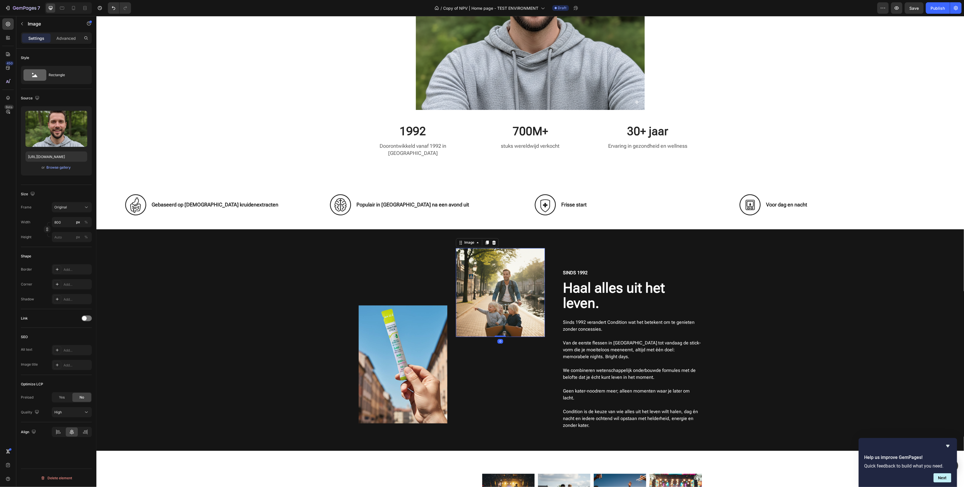
click at [516, 297] on img at bounding box center [500, 292] width 89 height 89
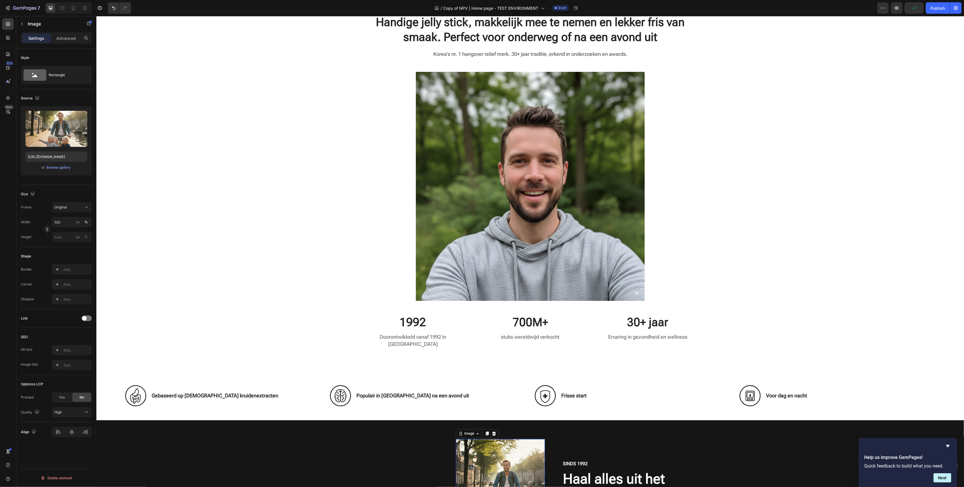
click at [469, 193] on img at bounding box center [530, 186] width 229 height 229
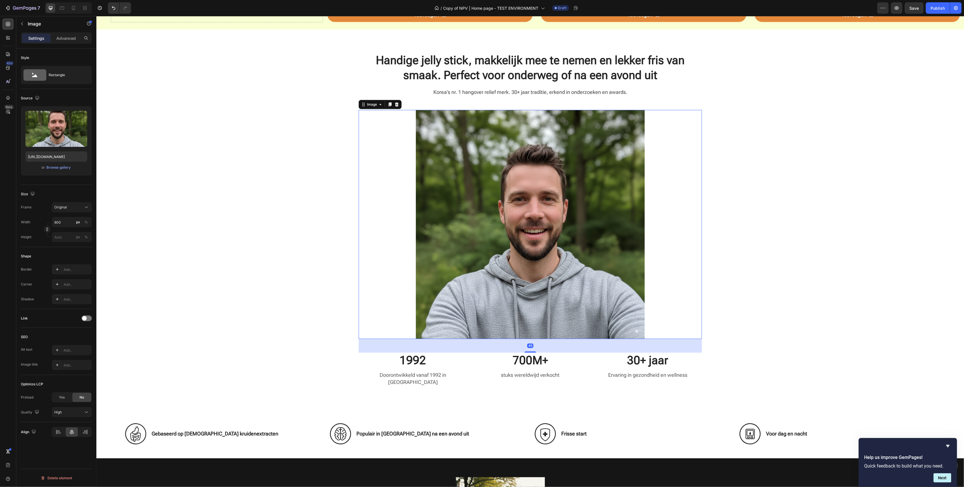
click at [439, 139] on img at bounding box center [530, 224] width 229 height 229
click at [395, 104] on icon at bounding box center [397, 104] width 4 height 4
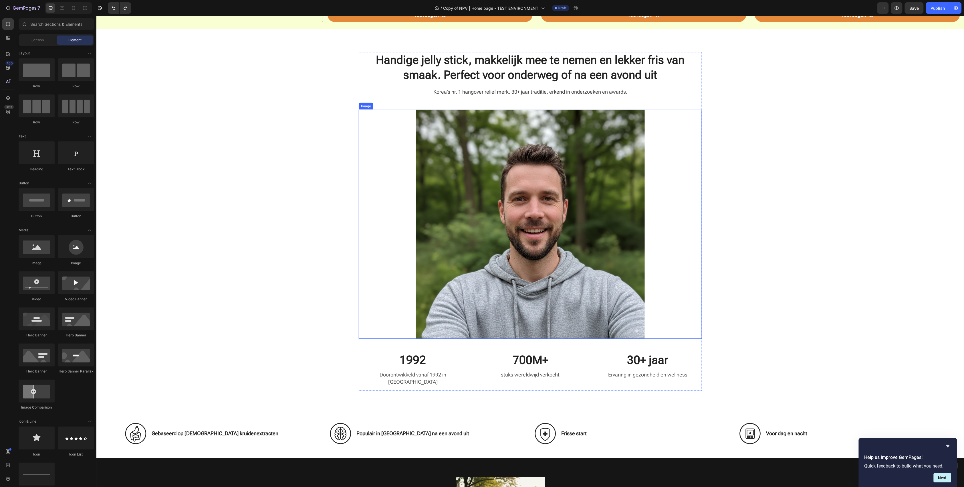
click at [491, 161] on img at bounding box center [530, 223] width 229 height 229
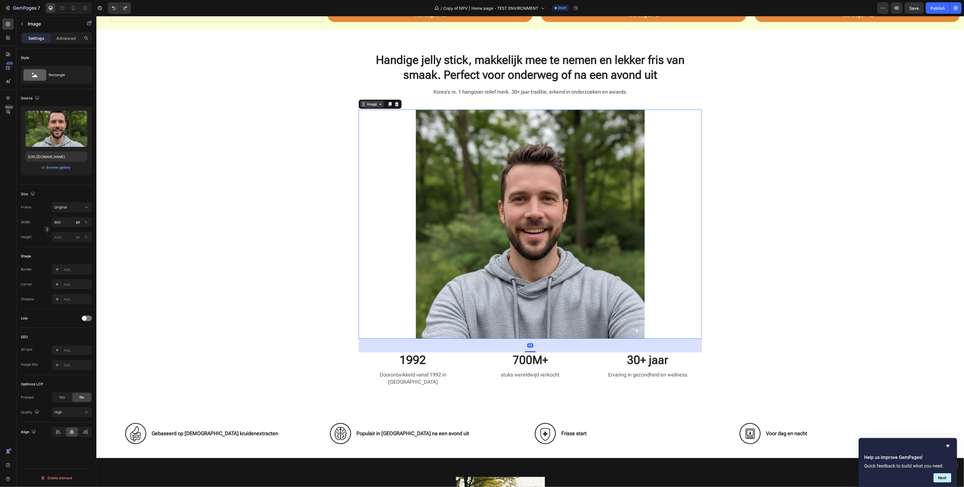
click at [366, 106] on div "Image" at bounding box center [372, 103] width 12 height 5
click at [46, 133] on button "Upload Image" at bounding box center [56, 138] width 40 height 10
click at [51, 139] on input "file" at bounding box center [56, 138] width 39 height 10
click at [439, 160] on img at bounding box center [530, 223] width 229 height 229
click at [376, 175] on div at bounding box center [529, 223] width 343 height 229
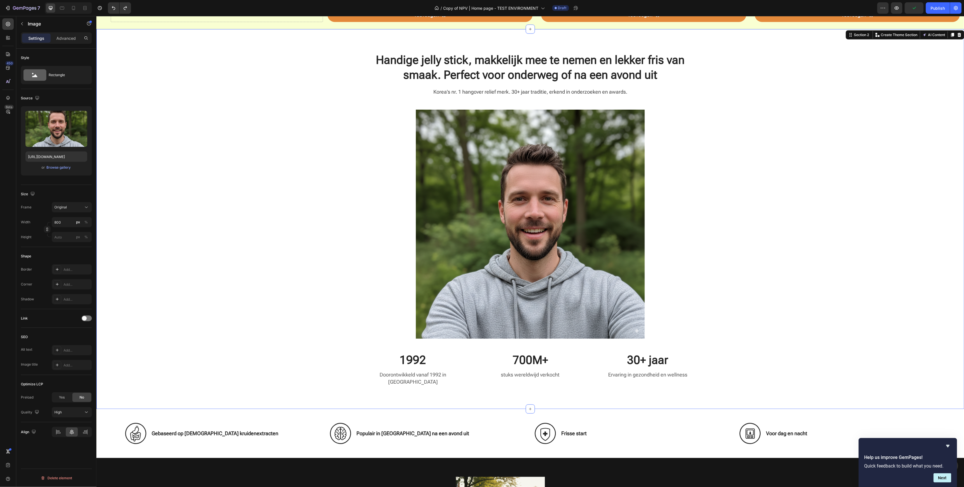
click at [242, 161] on div "Handige jelly stick, makkelijk mee te nemen en lekker fris van smaak. Perfect v…" at bounding box center [529, 223] width 859 height 343
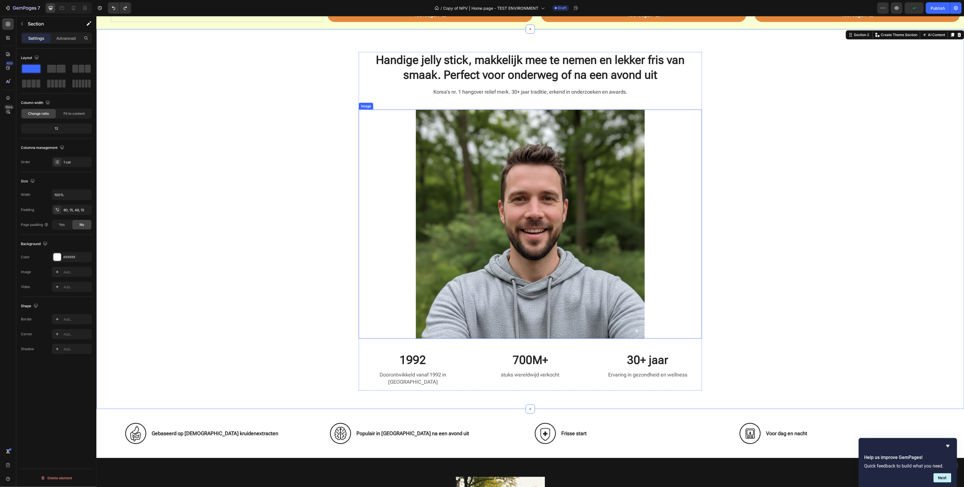
click at [512, 172] on img at bounding box center [530, 223] width 229 height 229
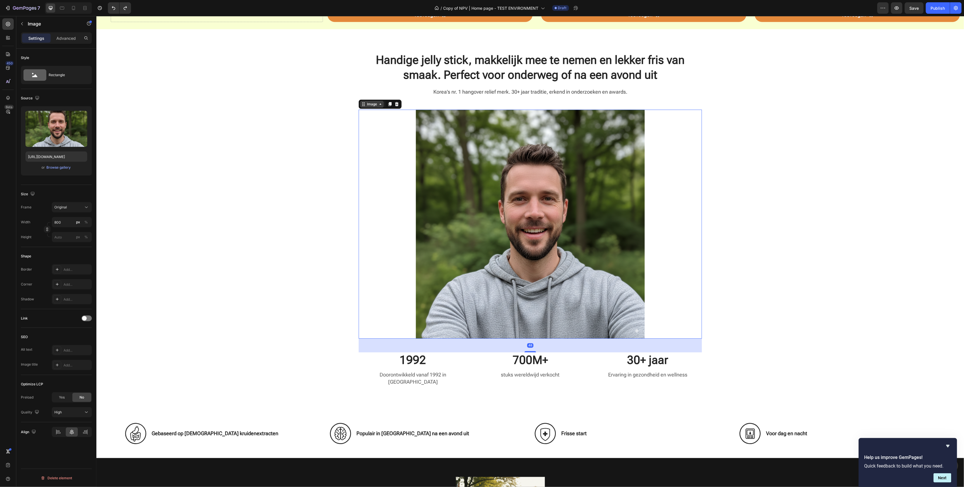
click at [366, 106] on div "Image" at bounding box center [372, 103] width 12 height 5
click at [56, 157] on input "https://cdn.shopify.com/s/files/1/0937/6887/6376/files/gempages_584957885956489…" at bounding box center [56, 156] width 62 height 10
click at [59, 166] on div "Browse gallery" at bounding box center [59, 167] width 24 height 5
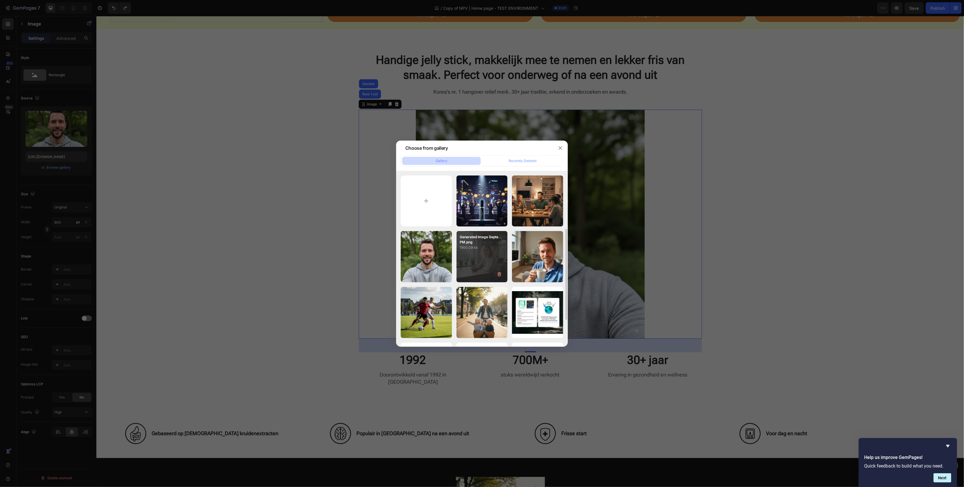
scroll to position [38, 0]
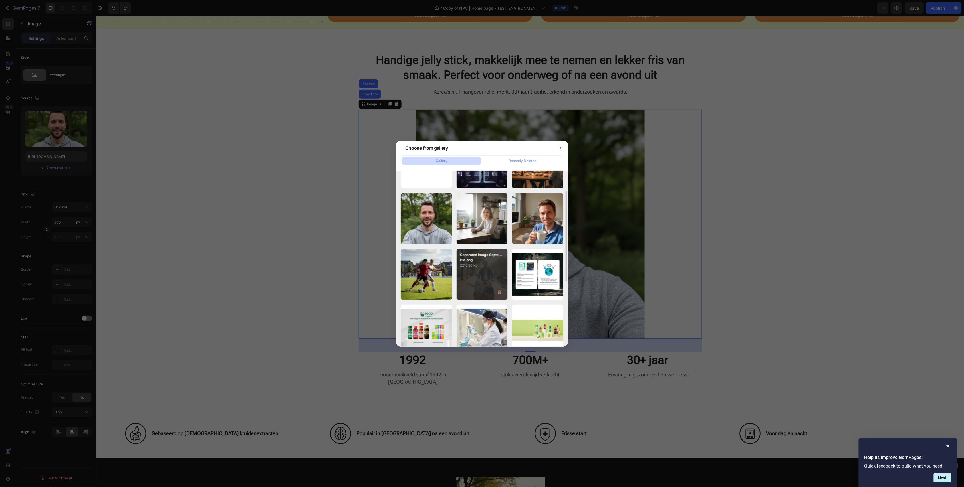
click at [482, 264] on p "2216.80 kb" at bounding box center [482, 265] width 44 height 6
type input "https://cdn.shopify.com/s/files/1/0937/6887/6376/files/gempages_584957885956489…"
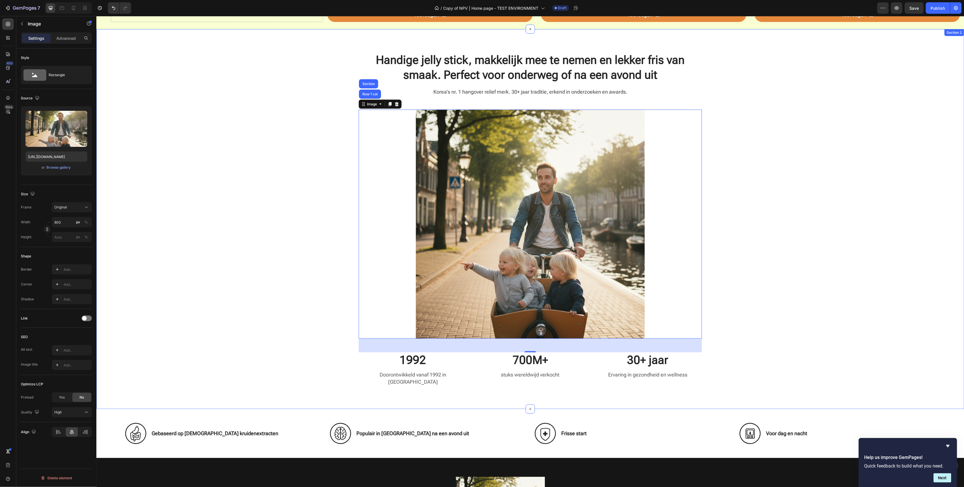
click at [531, 209] on div "Handige jelly stick, makkelijk mee te nemen en lekker fris van smaak. Perfect v…" at bounding box center [529, 223] width 859 height 343
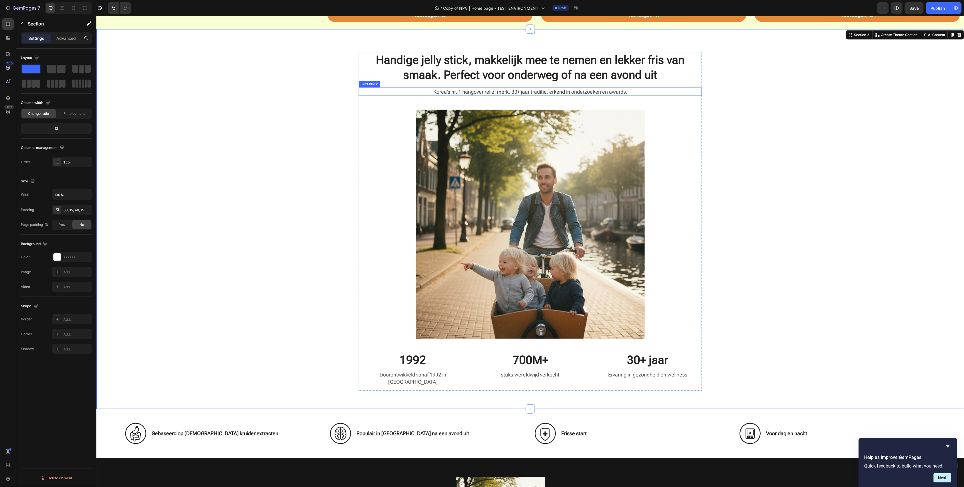
click at [526, 92] on p "Korea’s nr. 1 hangover relief merk. 30+ jaar traditie, erkend in onderzoeken en…" at bounding box center [530, 91] width 342 height 7
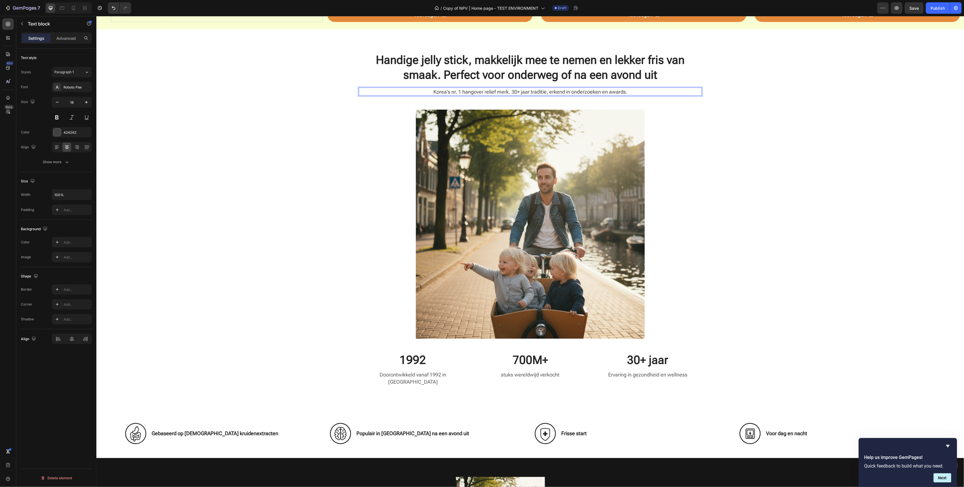
click at [526, 92] on p "Korea’s nr. 1 hangover relief merk. 30+ jaar traditie, erkend in onderzoeken en…" at bounding box center [530, 91] width 342 height 7
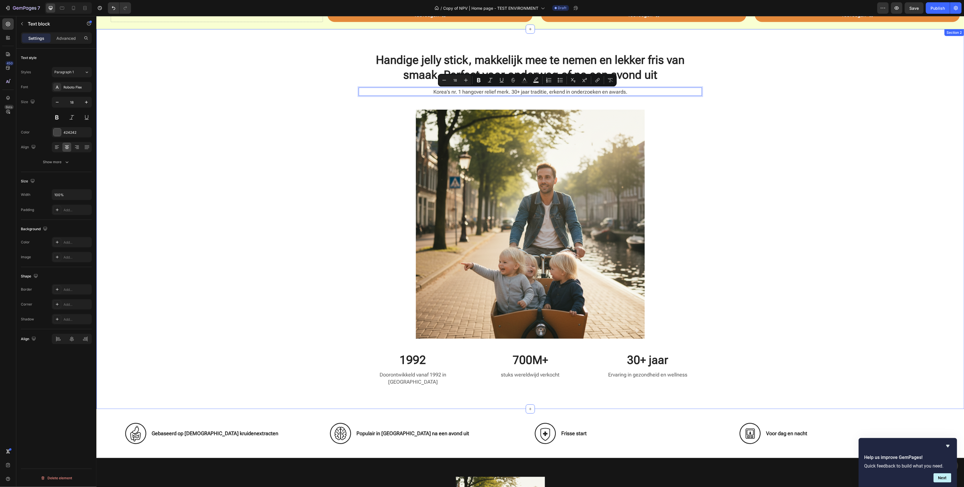
click at [531, 101] on div "Handige jelly stick, makkelijk mee te nemen en lekker fris van smaak. Perfect v…" at bounding box center [529, 223] width 859 height 343
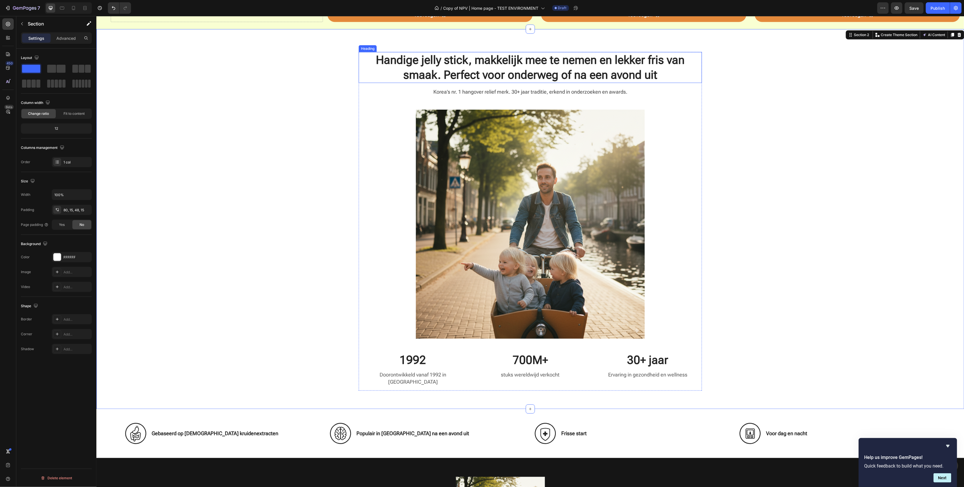
click at [531, 74] on h2 "Handige jelly stick, makkelijk mee te nemen en lekker fris van smaak. Perfect v…" at bounding box center [529, 67] width 343 height 31
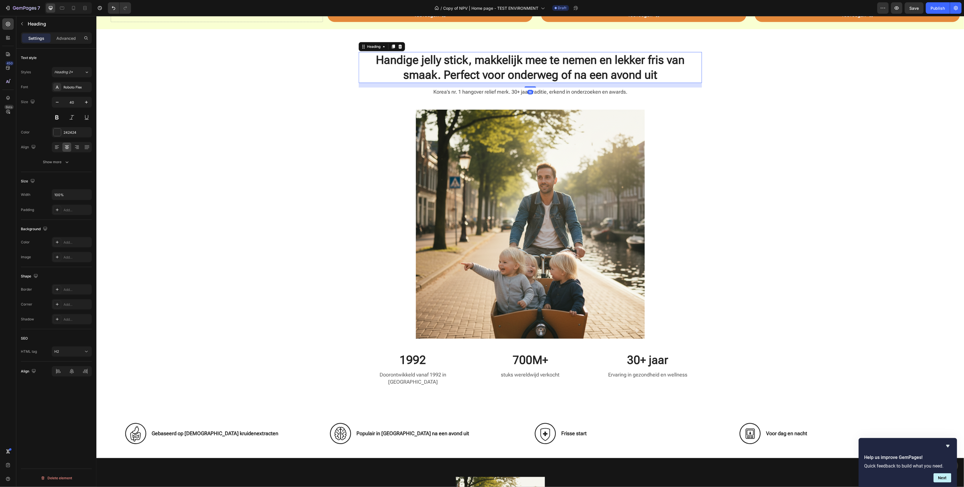
click at [531, 74] on h2 "Handige jelly stick, makkelijk mee te nemen en lekker fris van smaak. Perfect v…" at bounding box center [529, 67] width 343 height 31
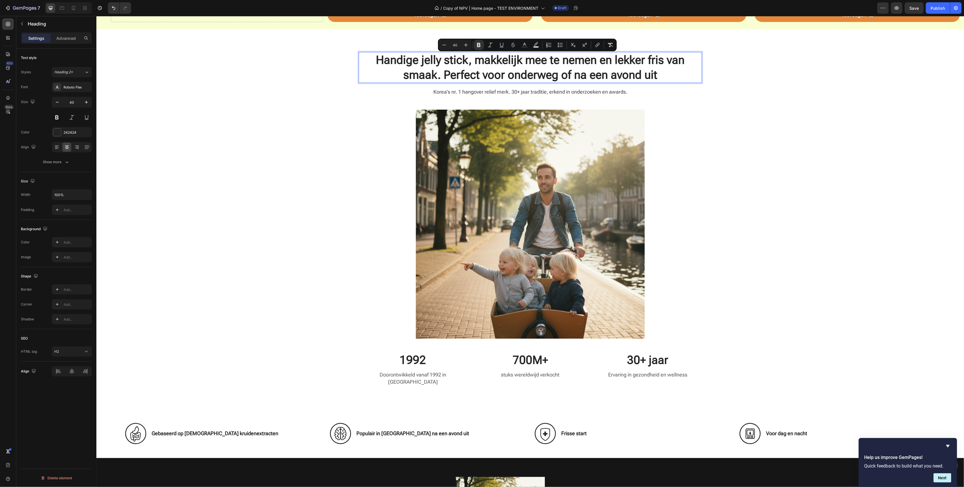
click at [531, 72] on p "Handige jelly stick, makkelijk mee te nemen en lekker fris van smaak. Perfect v…" at bounding box center [530, 67] width 342 height 30
click at [531, 75] on p "Handige jelly stick, makkelijk mee te nemen en lekker fris van smaak. Perfect v…" at bounding box center [530, 67] width 342 height 30
click at [443, 74] on strong "Handige jelly stick, makkelijk mee te nemen en lekker fris van smaak. Perfect v…" at bounding box center [530, 67] width 309 height 28
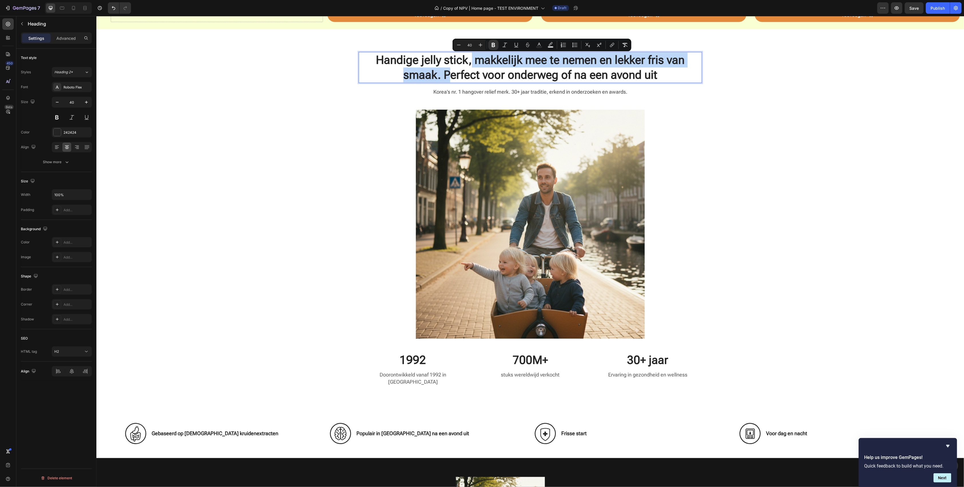
drag, startPoint x: 443, startPoint y: 76, endPoint x: 468, endPoint y: 61, distance: 29.0
click at [468, 61] on strong "Handige jelly stick, makkelijk mee te nemen en lekker fris van smaak. Perfect v…" at bounding box center [530, 67] width 309 height 28
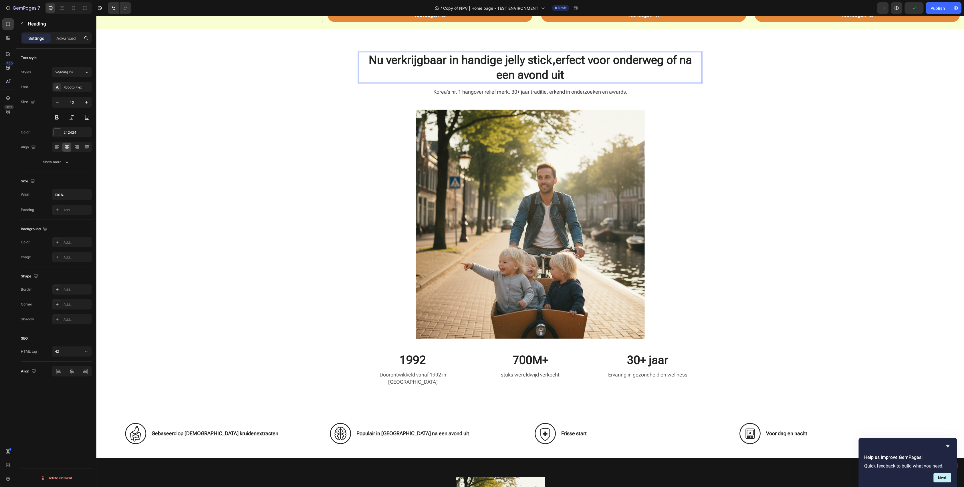
click at [531, 60] on strong "Nu verkrijgbaar in handige jelly stick,erfect voor onderweg of na een avond uit" at bounding box center [529, 67] width 323 height 28
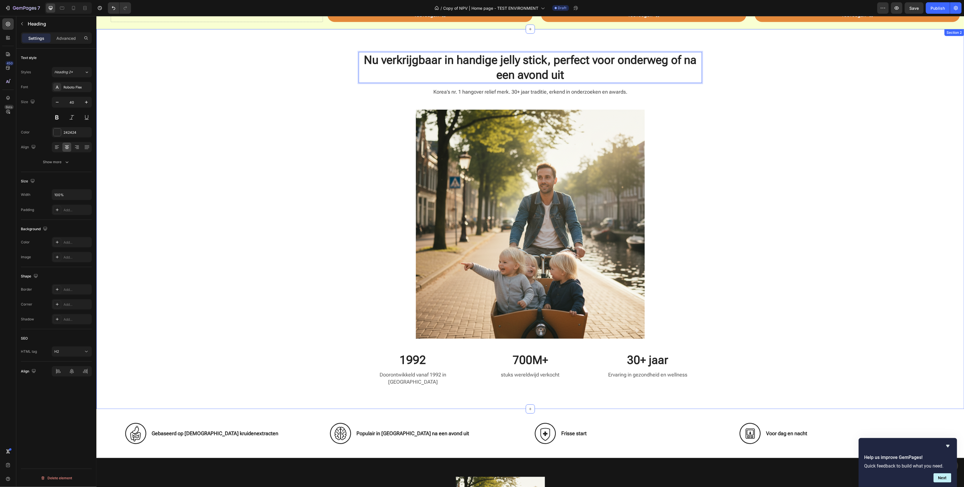
click at [531, 126] on div "Nu verkrijgbaar in handige jelly stick, perfect voor onderweg of na een avond u…" at bounding box center [529, 223] width 859 height 343
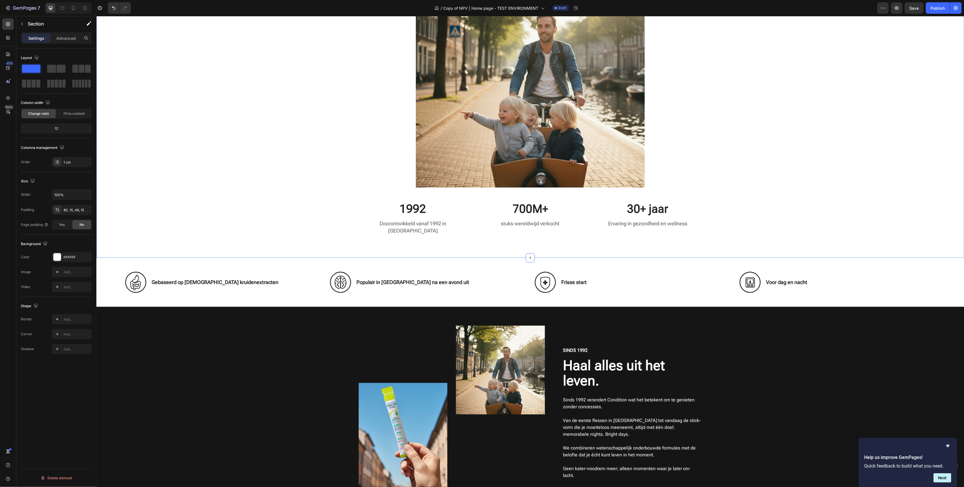
scroll to position [610, 0]
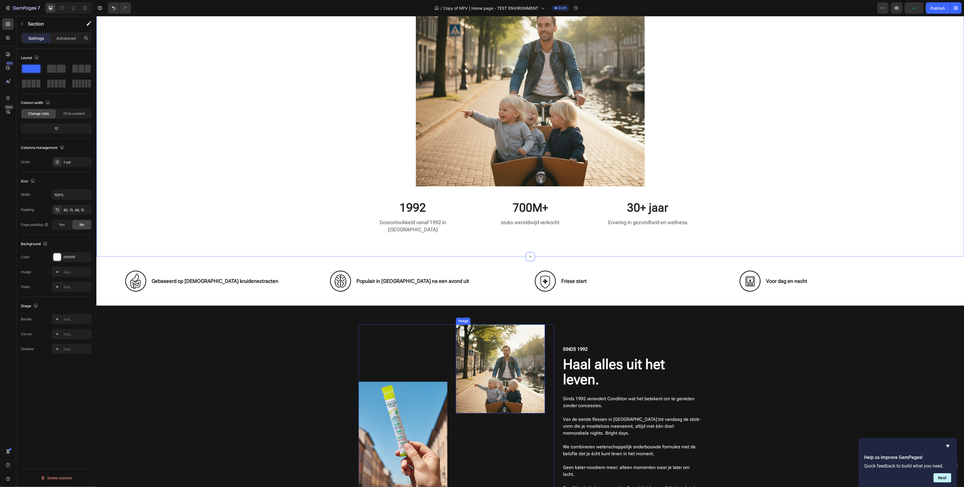
click at [529, 368] on img at bounding box center [500, 368] width 89 height 89
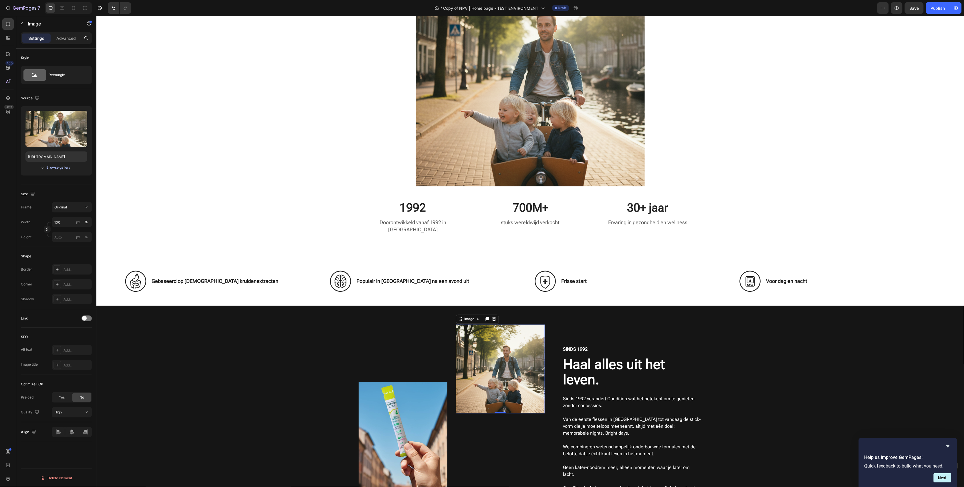
click at [62, 168] on div "Browse gallery" at bounding box center [59, 167] width 24 height 5
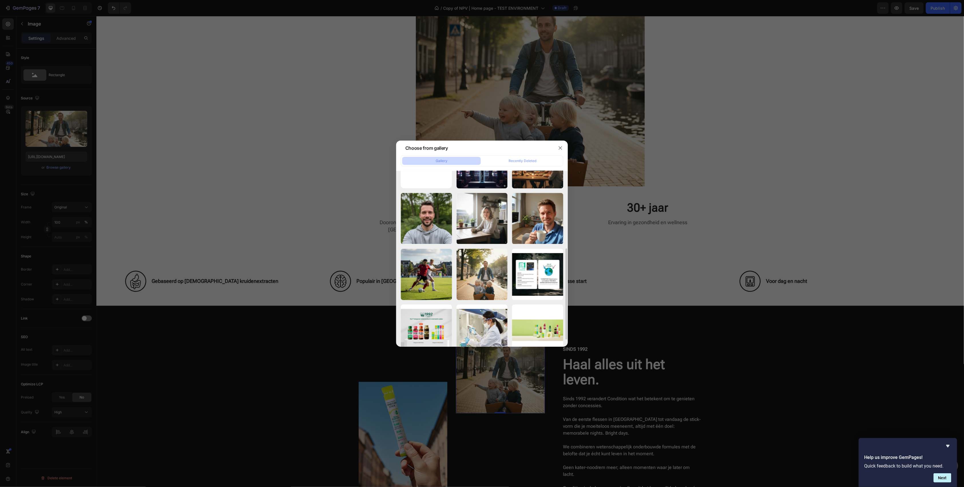
scroll to position [76, 0]
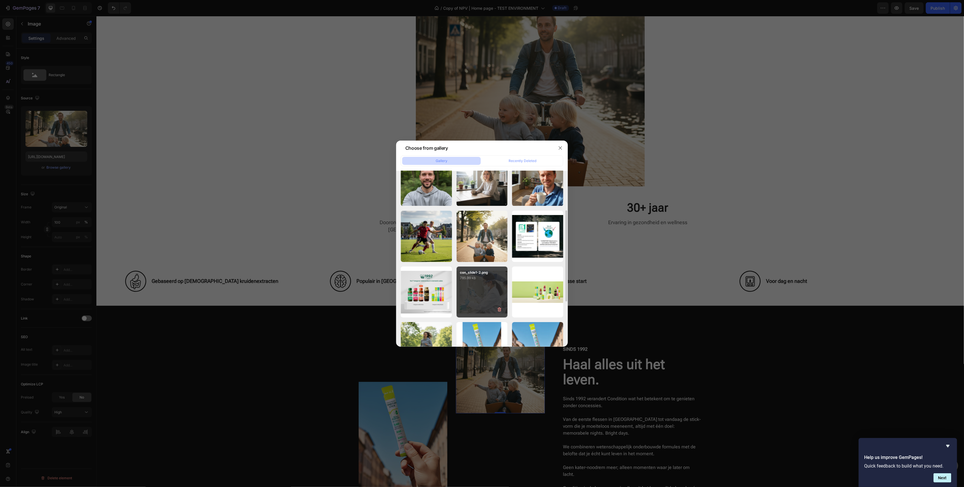
click at [491, 282] on div "con_slide1-2.png 785.99 kb" at bounding box center [482, 291] width 51 height 51
type input "https://cdn.shopify.com/s/files/1/0937/6887/6376/files/gempages_584957885956489…"
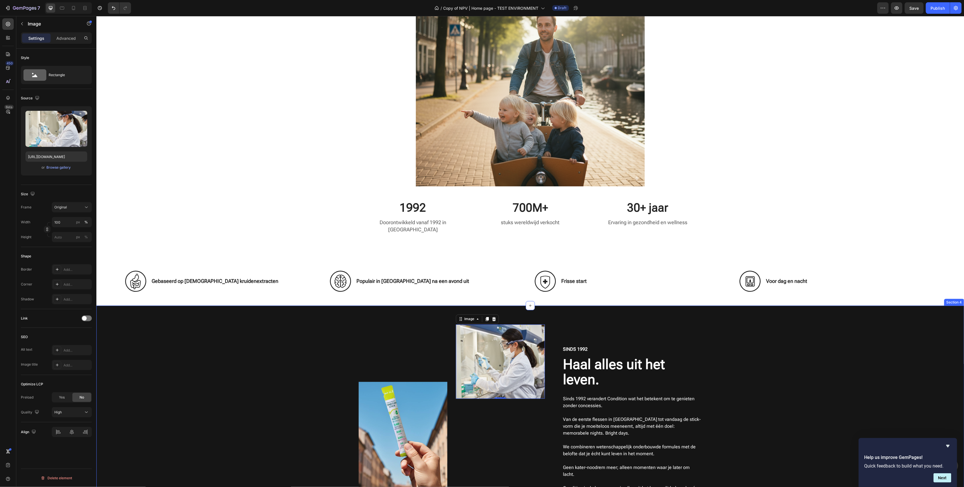
click at [531, 372] on div "Image Image 0 Row Sinds 1992 Text Block Haal alles uit het leven. Heading Sinds…" at bounding box center [529, 420] width 859 height 193
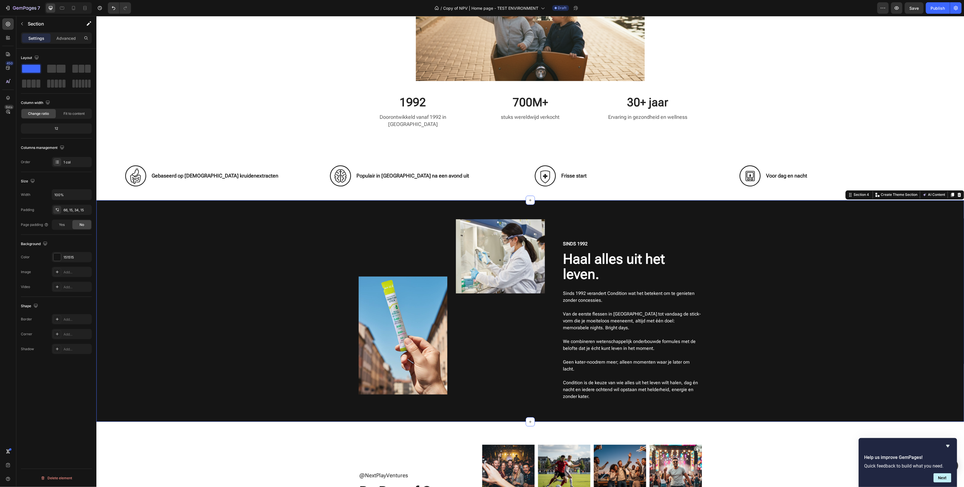
scroll to position [725, 0]
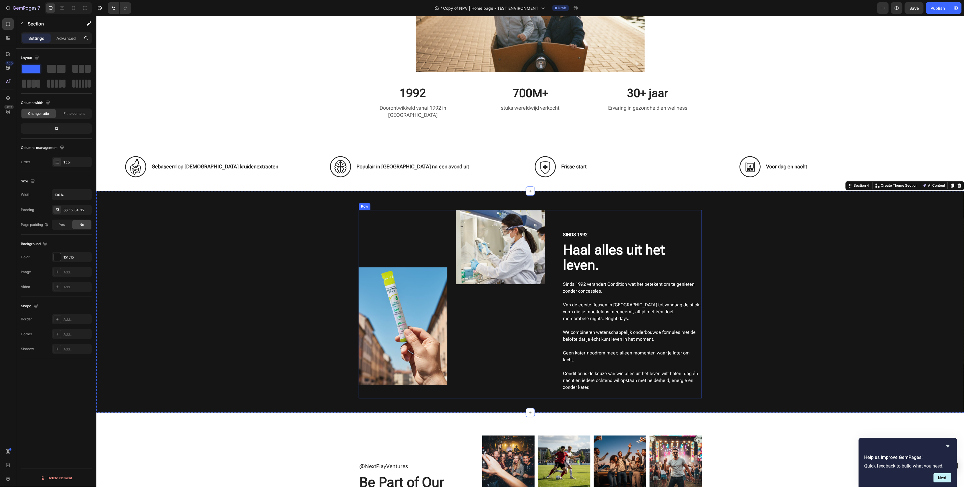
click at [531, 247] on h2 "Haal alles uit het leven." at bounding box center [632, 257] width 140 height 31
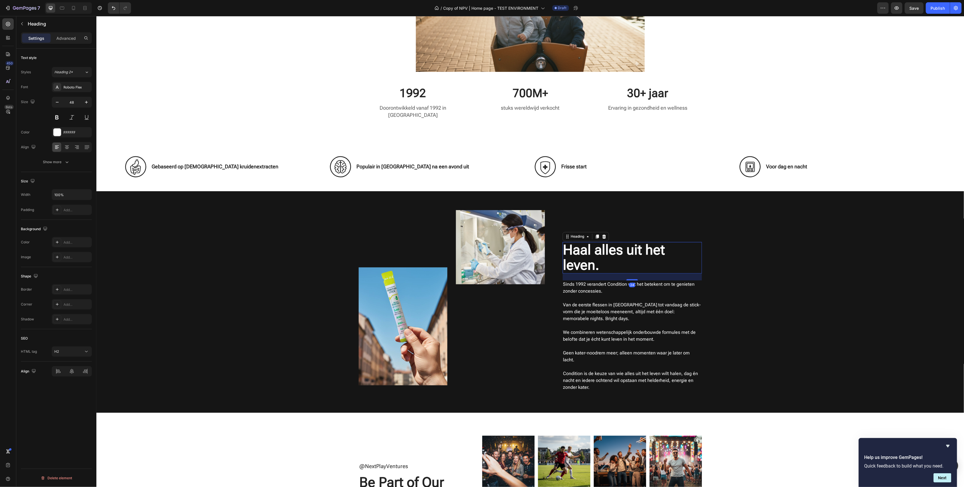
click at [531, 247] on h2 "Haal alles uit het leven." at bounding box center [632, 257] width 140 height 31
click at [531, 247] on p "Haal alles uit het leven." at bounding box center [632, 257] width 138 height 30
click at [531, 278] on div "Image Image Row Sinds 1992 Text Block Ontwikkeld door Inno.N Heading 24 Sinds 1…" at bounding box center [529, 306] width 859 height 193
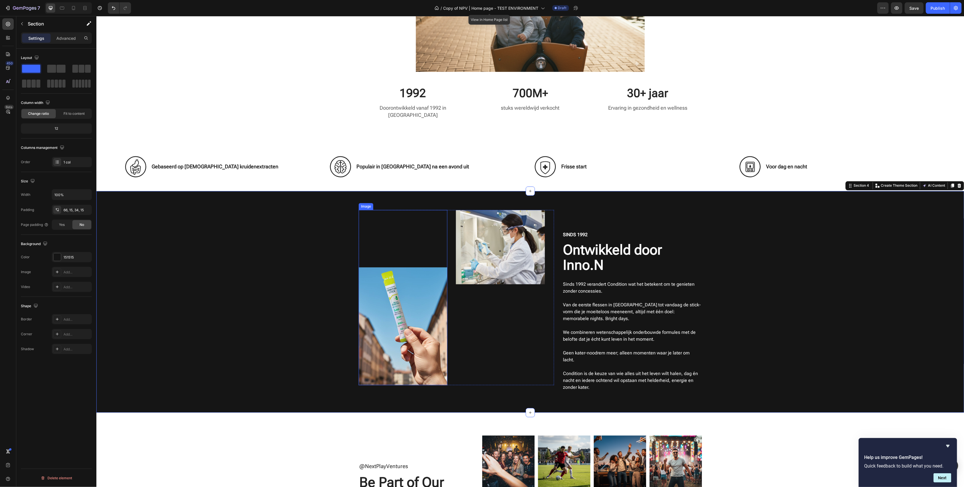
click at [425, 302] on img at bounding box center [402, 326] width 89 height 118
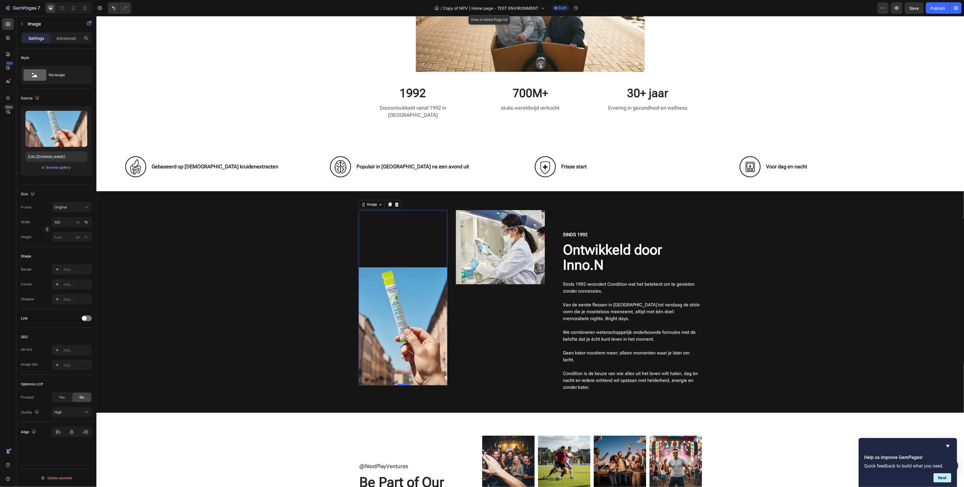
click at [54, 162] on div "Upload Image https://cdn.shopify.com/s/files/1/0937/6887/6376/files/gempages_58…" at bounding box center [56, 140] width 71 height 69
click at [56, 167] on div "Browse gallery" at bounding box center [59, 167] width 24 height 5
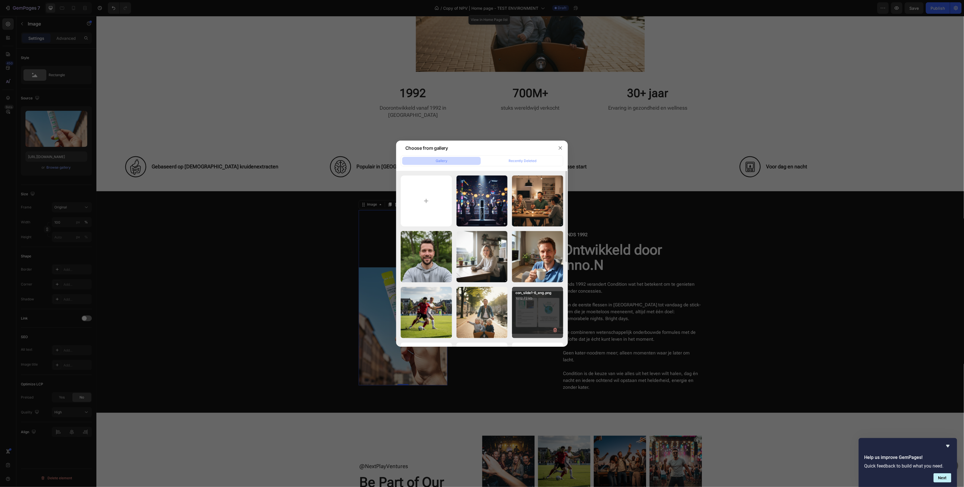
click at [531, 306] on div "con_slide1-6_eng.png 1012.72 kb" at bounding box center [537, 312] width 51 height 51
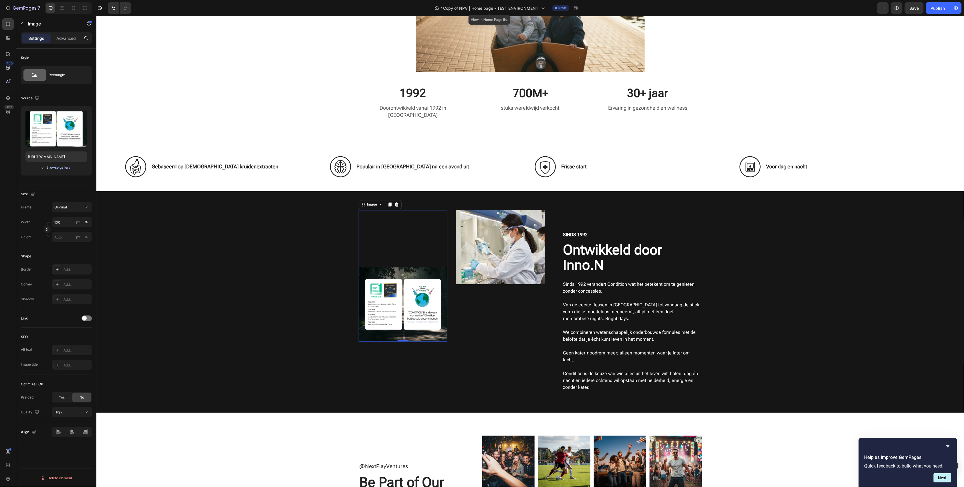
click at [56, 165] on div "Browse gallery" at bounding box center [59, 167] width 24 height 5
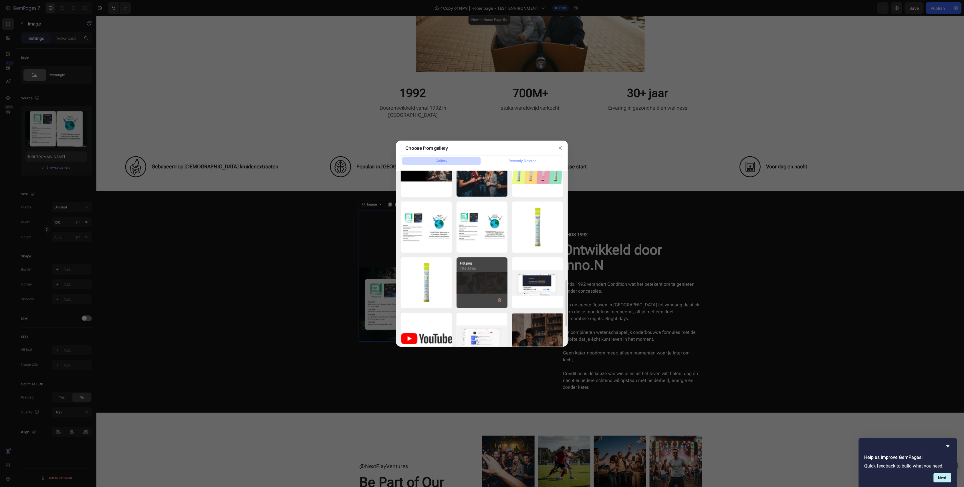
scroll to position [458, 0]
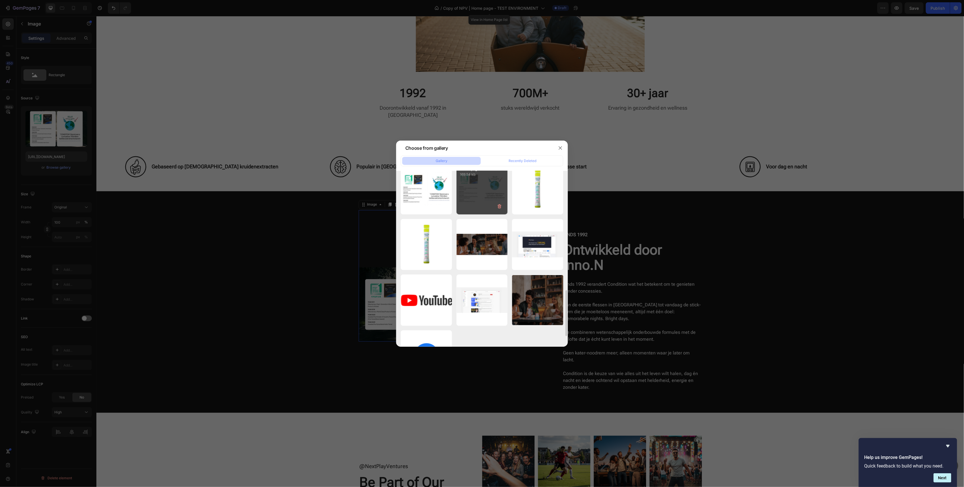
click at [484, 199] on div "Flavor.png 169.54 kb" at bounding box center [482, 188] width 51 height 51
type input "[URL][DOMAIN_NAME]"
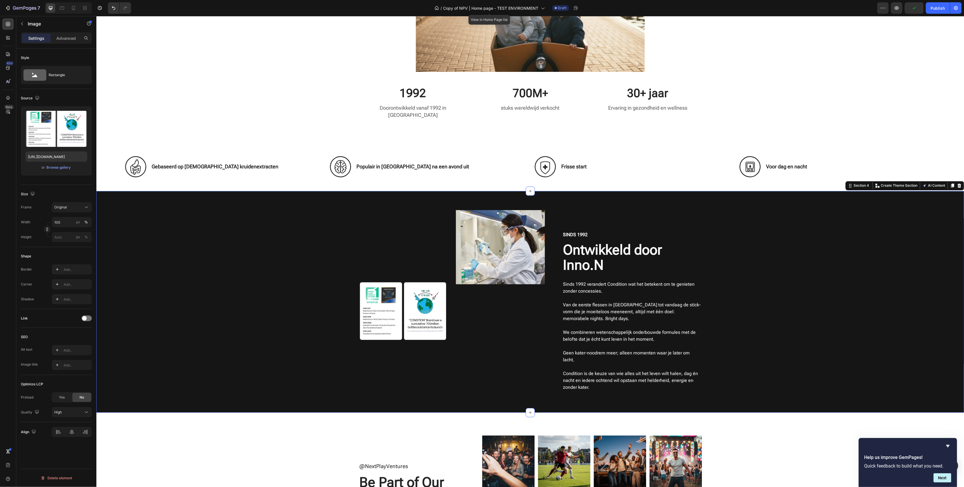
click at [293, 266] on div "Image Image Row Sinds 1992 Text Block Ontwikkeld door Inno.N Heading Sinds 1992…" at bounding box center [529, 306] width 859 height 193
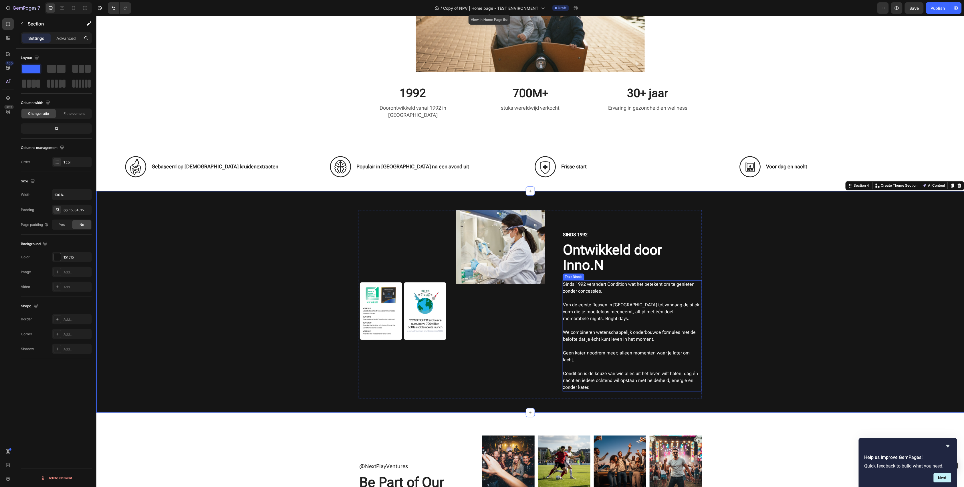
click at [531, 329] on p "We combineren wetenschappelijk onderbouwde formules met de belofte dat je écht …" at bounding box center [632, 336] width 138 height 14
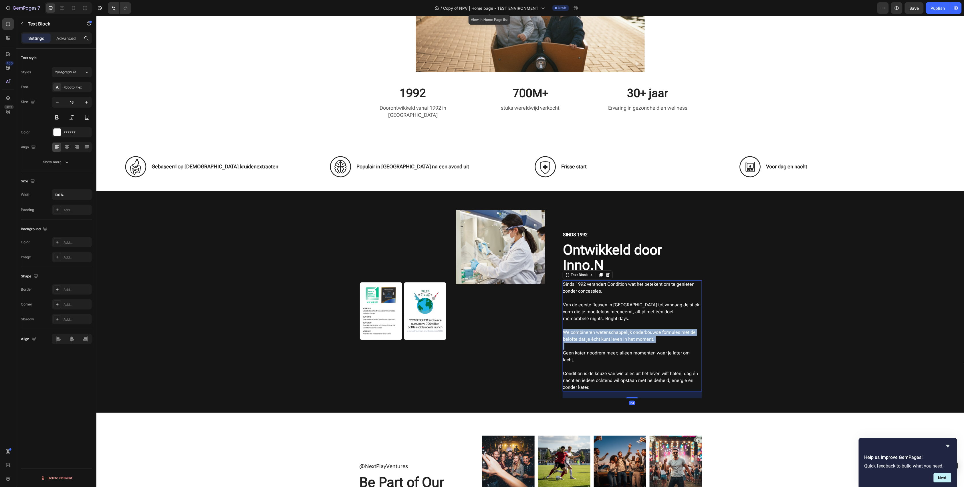
click at [531, 329] on p "We combineren wetenschappelijk onderbouwde formules met de belofte dat je écht …" at bounding box center [632, 336] width 138 height 14
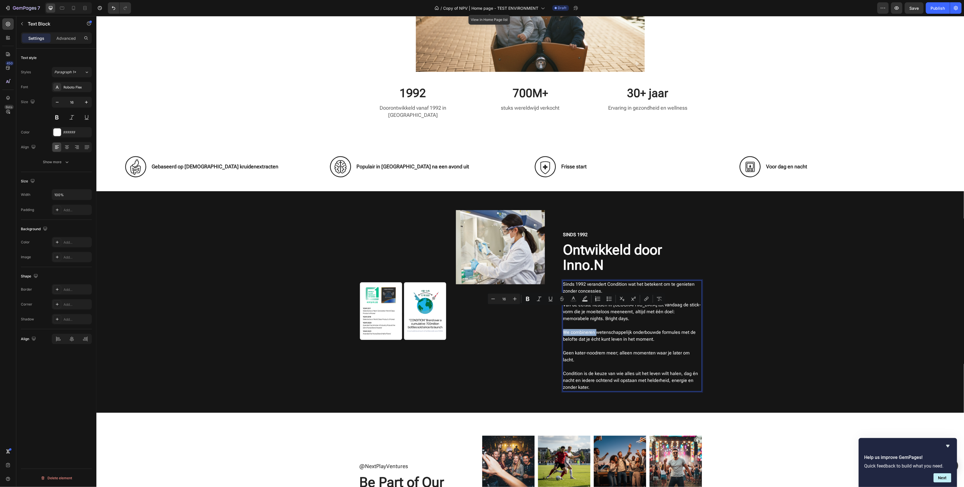
drag, startPoint x: 592, startPoint y: 308, endPoint x: 559, endPoint y: 310, distance: 33.2
click at [531, 310] on div "Sinds 1992 verandert Condition wat het betekent om te genieten zonder concessie…" at bounding box center [632, 335] width 140 height 111
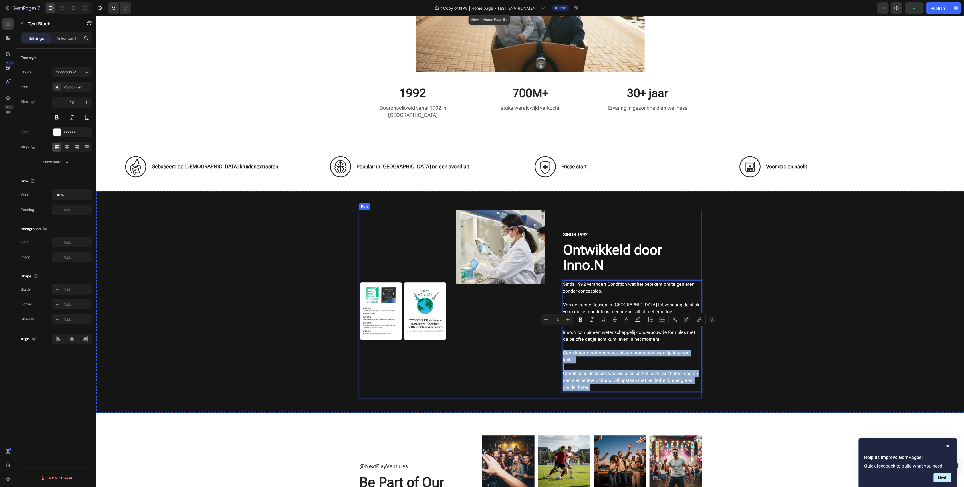
drag, startPoint x: 594, startPoint y: 356, endPoint x: 559, endPoint y: 329, distance: 44.2
click at [531, 329] on div "Image Image Row Sinds 1992 Text Block Ontwikkeld door Inno.N Heading Sinds 1992…" at bounding box center [529, 304] width 343 height 188
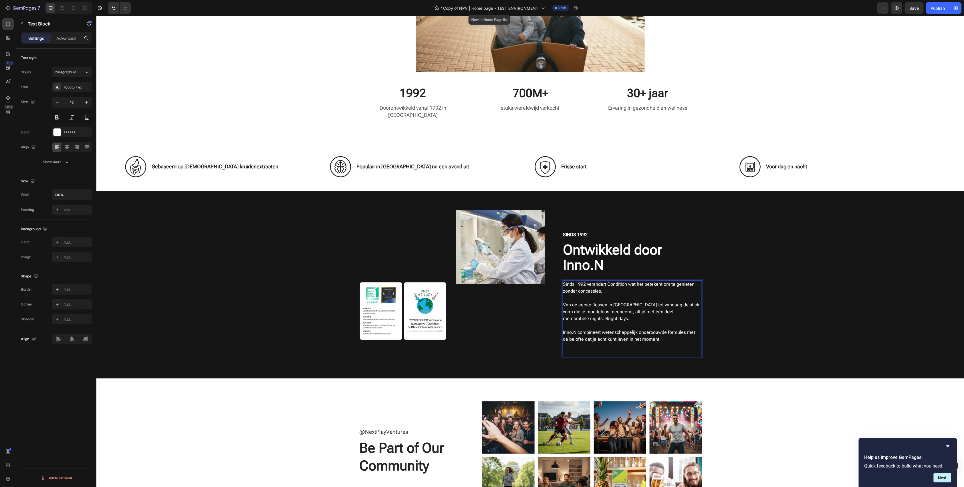
click at [531, 329] on p "Inno.N combineert wetenschappelijk onderbouwde formules met de belofte dat je é…" at bounding box center [632, 336] width 138 height 14
click at [531, 339] on div "Image Image Row Sinds 1992 Text Block Ontwikkeld door Inno.N Heading Sinds 1992…" at bounding box center [529, 289] width 859 height 158
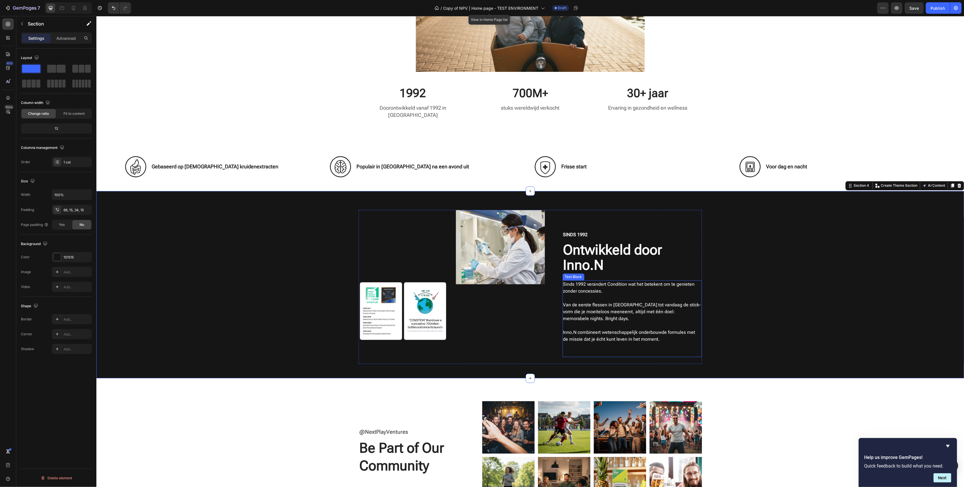
click at [531, 294] on p "Van de eerste flessen in Zuid-Korea tot vandaag de stick-vorm die je moeiteloos…" at bounding box center [632, 307] width 138 height 27
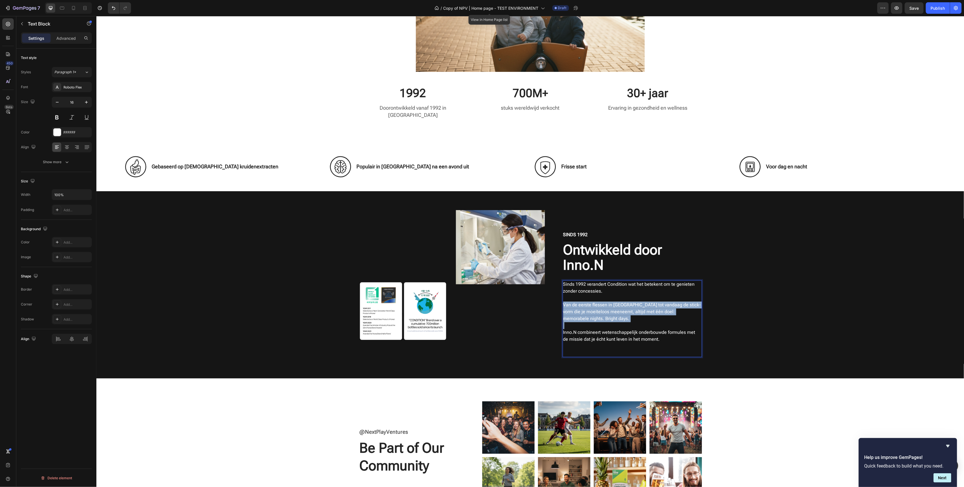
click at [531, 294] on p "Van de eerste flessen in Zuid-Korea tot vandaag de stick-vorm die je moeiteloos…" at bounding box center [632, 307] width 138 height 27
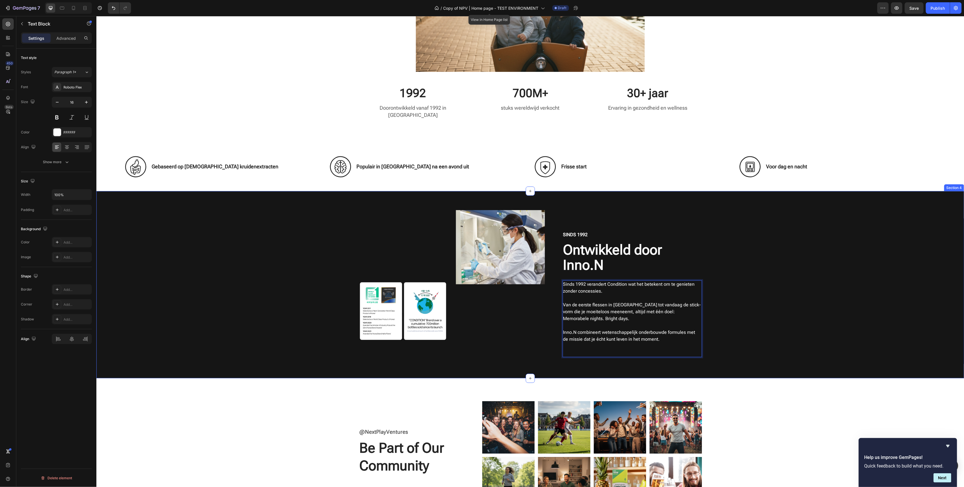
click at [531, 289] on div "Image Image Row Sinds 1992 Text Block Ontwikkeld door Inno.N Heading Sinds 1992…" at bounding box center [529, 289] width 859 height 158
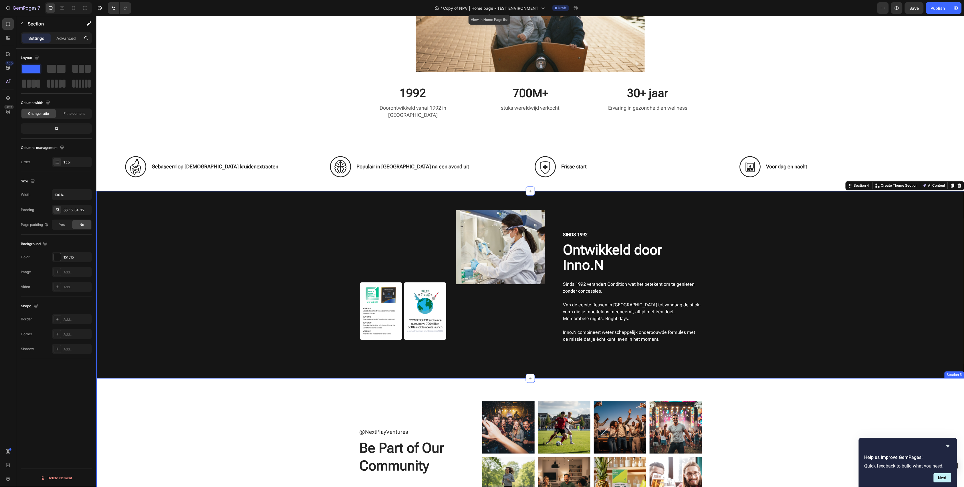
click at [531, 386] on div "@NextPlayVentures Text Block Be Part of Our Community Heading Image Image Image…" at bounding box center [530, 455] width 856 height 108
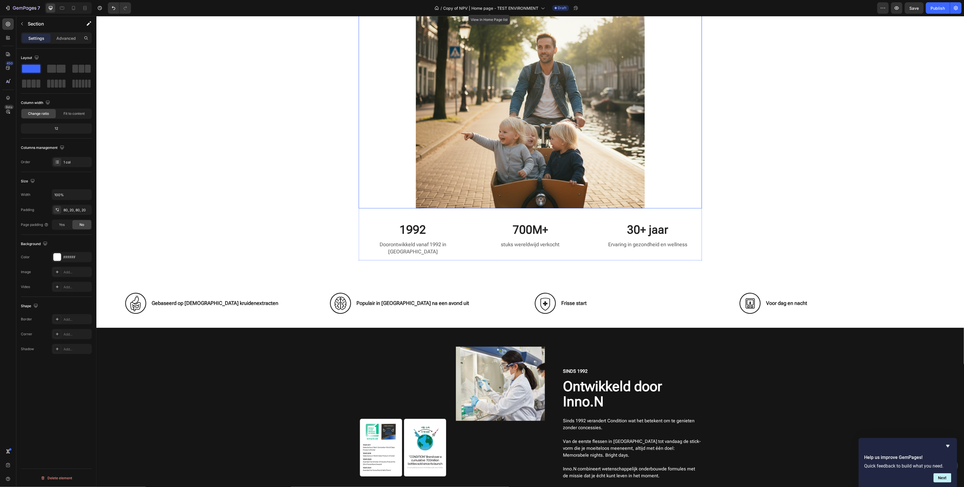
scroll to position [572, 0]
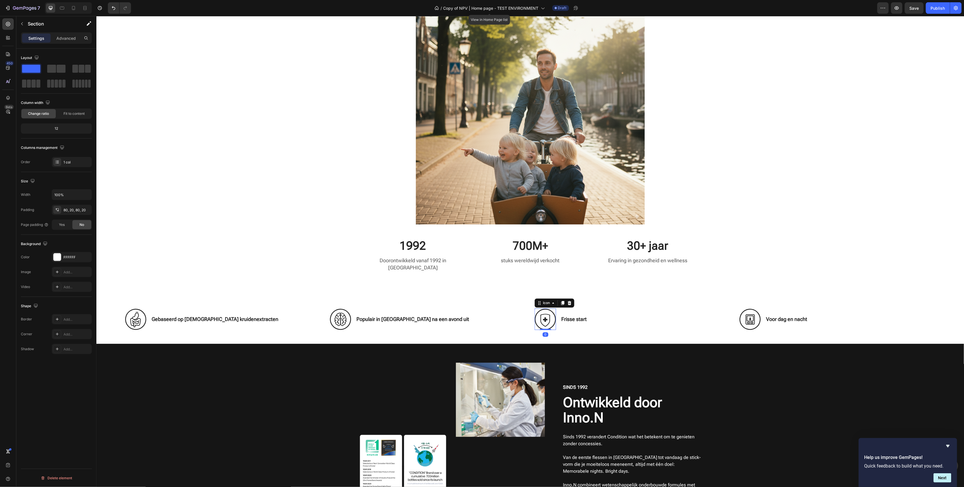
click at [531, 315] on icon at bounding box center [544, 318] width 21 height 21
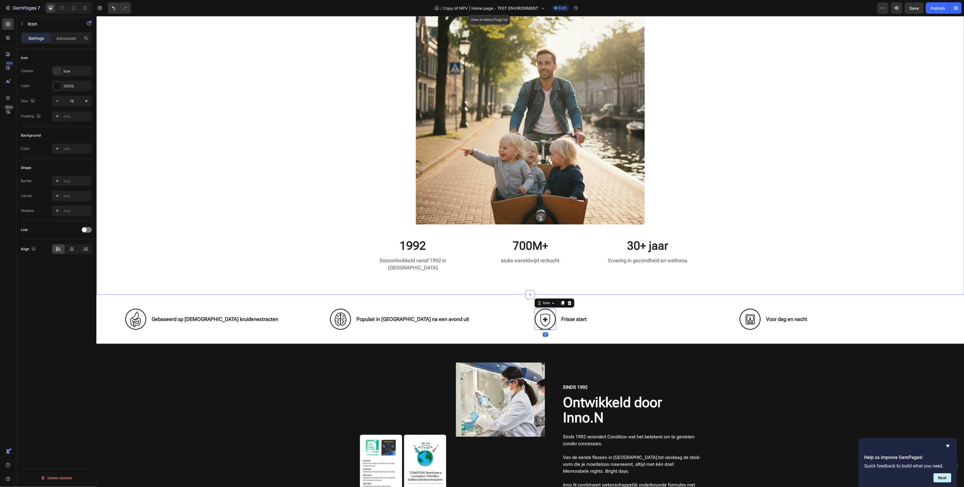
click at [171, 294] on div "Icon Gebaseerd op Koreaanse kruidenextracten Heading Row Icon Populair in Korea…" at bounding box center [530, 318] width 868 height 49
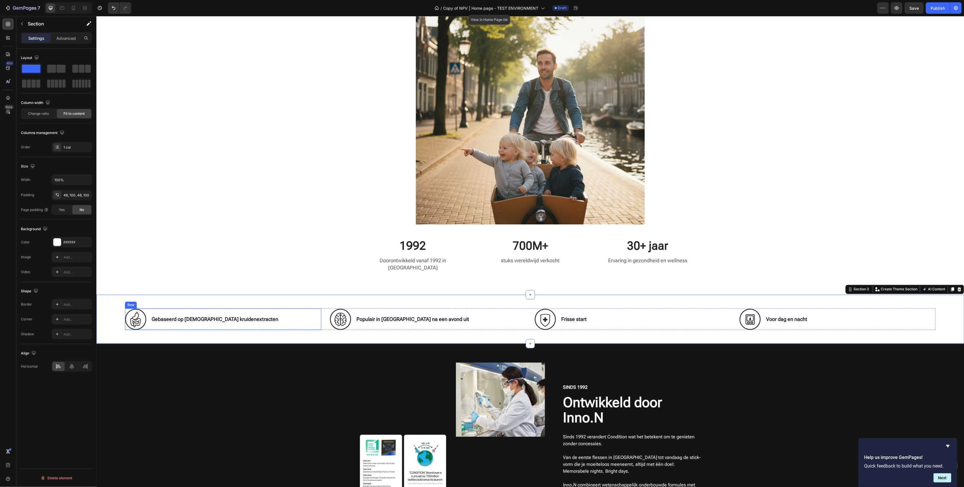
click at [165, 308] on div "Gebaseerd op Koreaanse kruidenextracten Heading" at bounding box center [236, 318] width 170 height 21
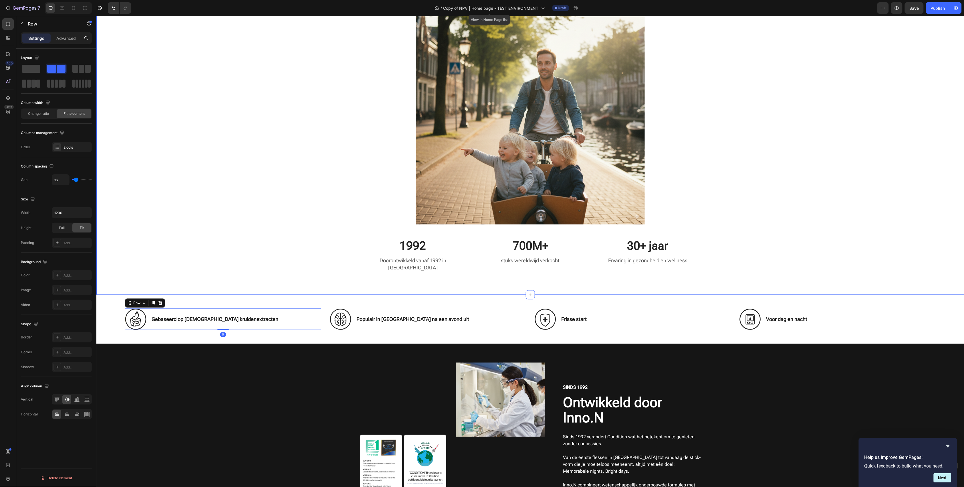
click at [187, 282] on div "⁠⁠⁠⁠⁠⁠⁠ Nu verkrijgbaar in handige jelly stick, perfect voor onderweg of na een…" at bounding box center [530, 105] width 868 height 380
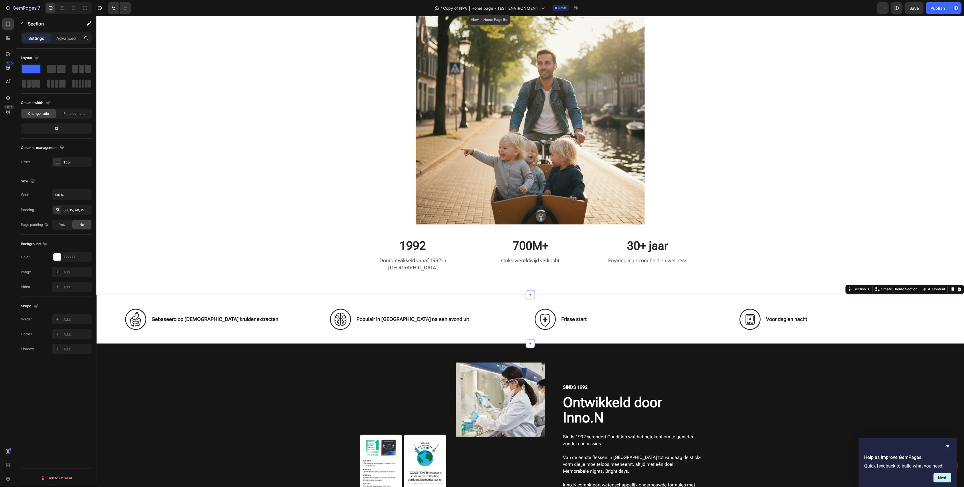
click at [186, 294] on div "Icon Gebaseerd op Koreaanse kruidenextracten Heading Row Icon Populair in Korea…" at bounding box center [530, 318] width 868 height 49
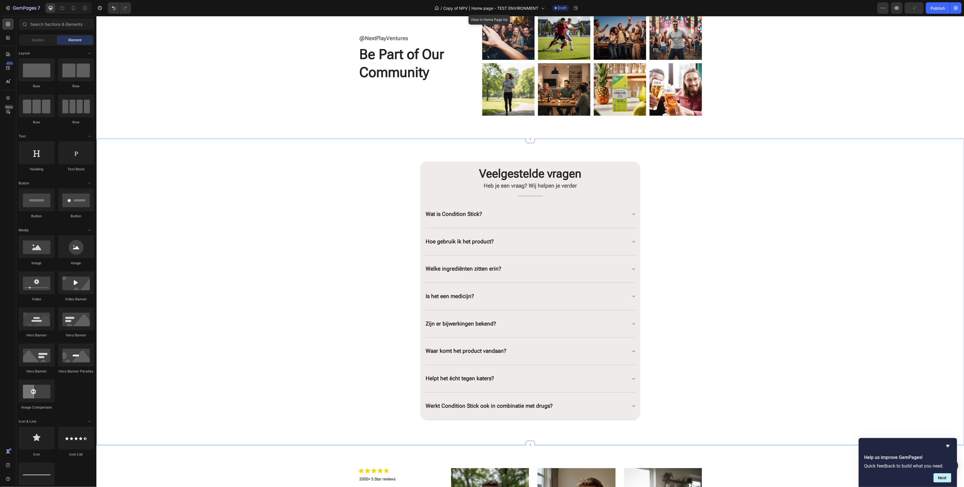
scroll to position [1106, 0]
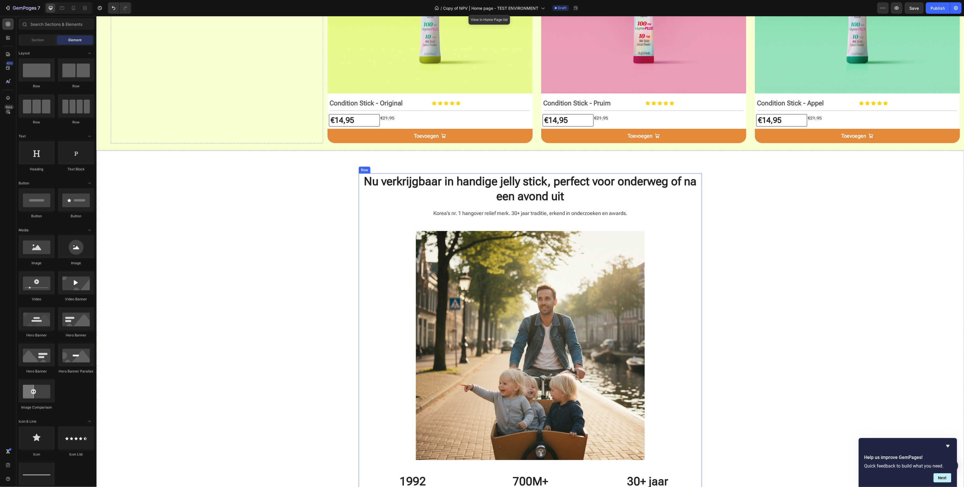
scroll to position [343, 0]
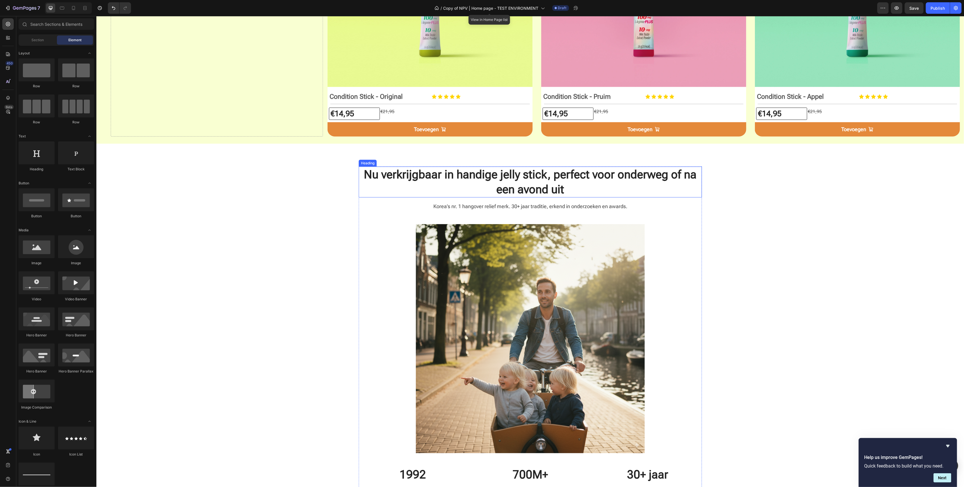
click at [525, 182] on h2 "Nu verkrijgbaar in handige jelly stick, perfect voor onderweg of na een avond u…" at bounding box center [529, 181] width 343 height 31
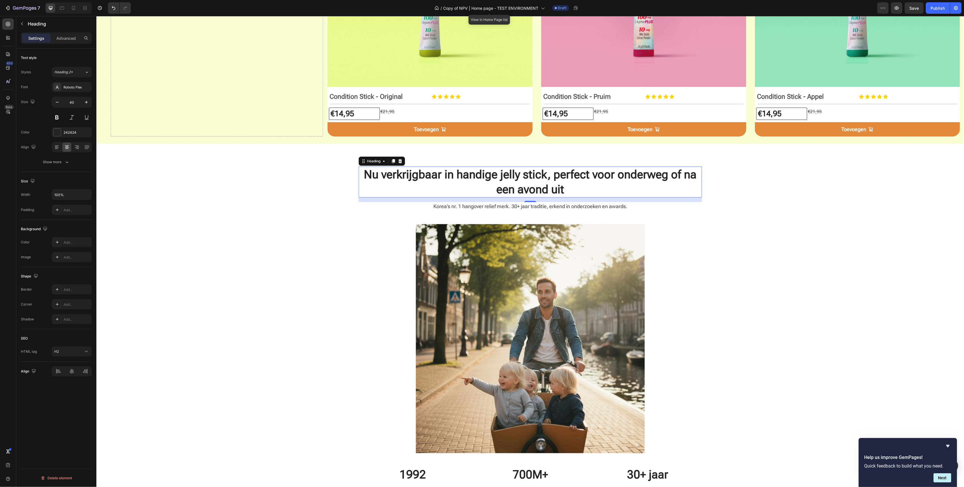
click at [411, 184] on h2 "Nu verkrijgbaar in handige jelly stick, perfect voor onderweg of na een avond u…" at bounding box center [529, 181] width 343 height 31
click at [411, 184] on p "Nu verkrijgbaar in handige jelly stick, perfect voor onderweg of na een avond u…" at bounding box center [530, 182] width 342 height 30
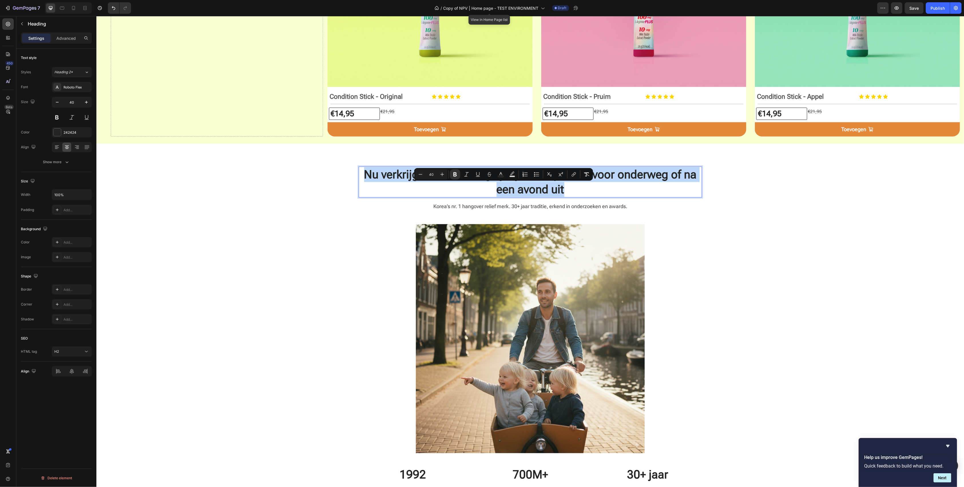
click at [411, 184] on p "Nu verkrijgbaar in handige jelly stick, perfect voor onderweg of na een avond u…" at bounding box center [530, 182] width 342 height 30
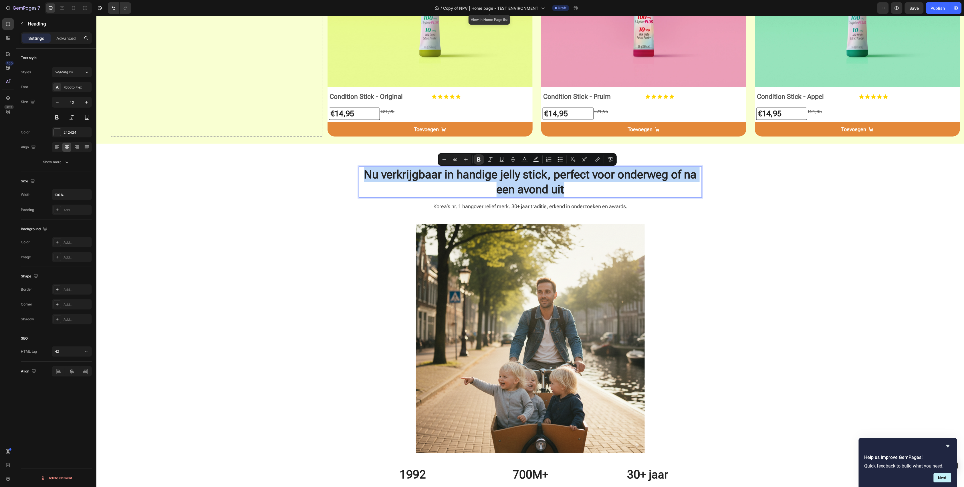
click at [420, 166] on h2 "Nu verkrijgbaar in handige jelly stick, perfect voor onderweg of na een avond u…" at bounding box center [529, 181] width 343 height 31
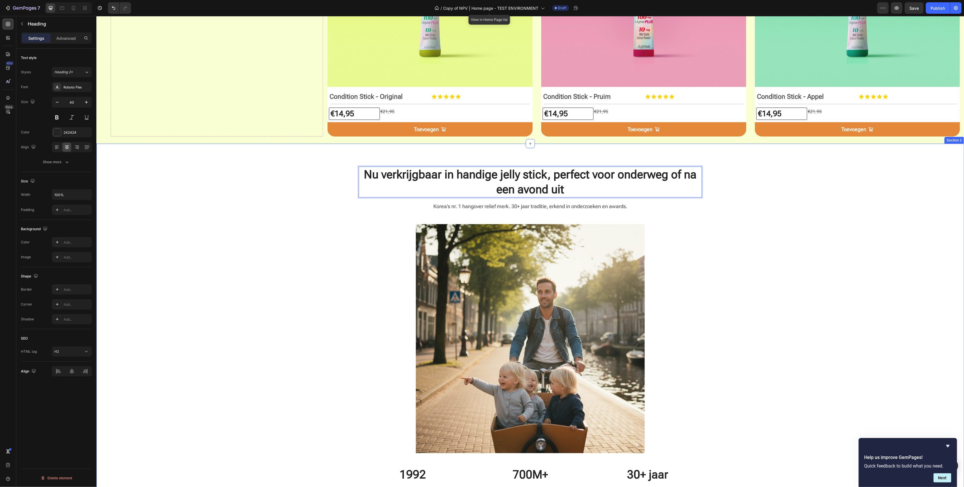
click at [422, 163] on div "Nu verkrijgbaar in handige jelly stick, perfect voor onderweg of na een avond u…" at bounding box center [530, 333] width 868 height 380
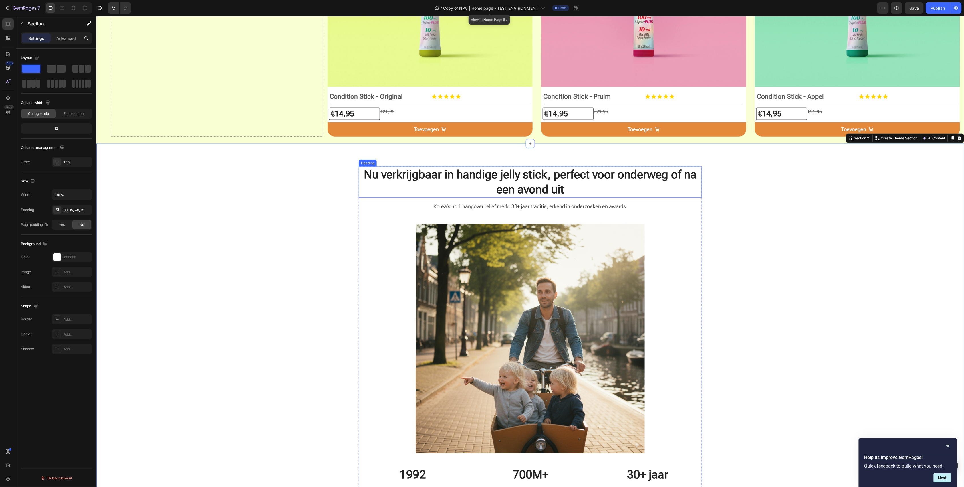
click at [413, 168] on strong "Nu verkrijgbaar in handige jelly stick, perfect voor onderweg of na een avond u…" at bounding box center [530, 181] width 333 height 28
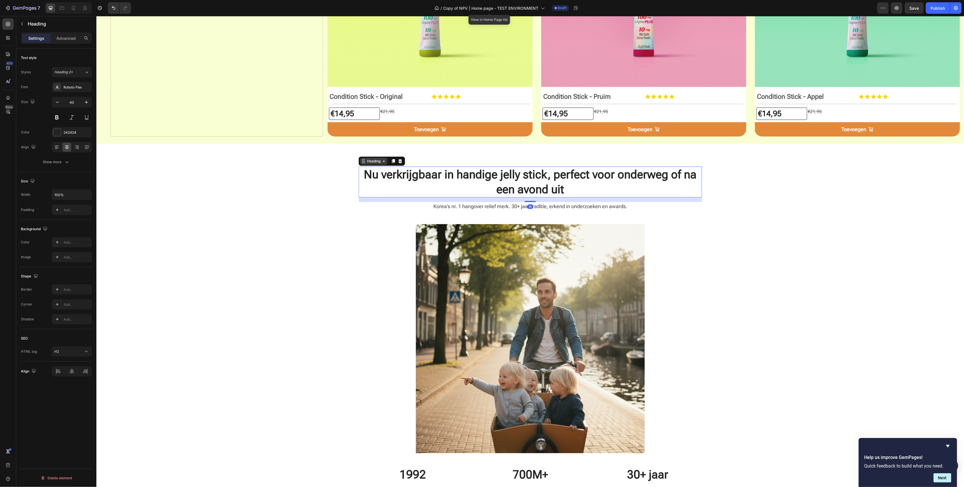
click at [362, 162] on icon at bounding box center [362, 162] width 1 height 1
click at [825, 225] on div "⁠⁠⁠⁠⁠⁠⁠ Nu verkrijgbaar in handige jelly stick, perfect voor onderweg of na een…" at bounding box center [529, 337] width 859 height 343
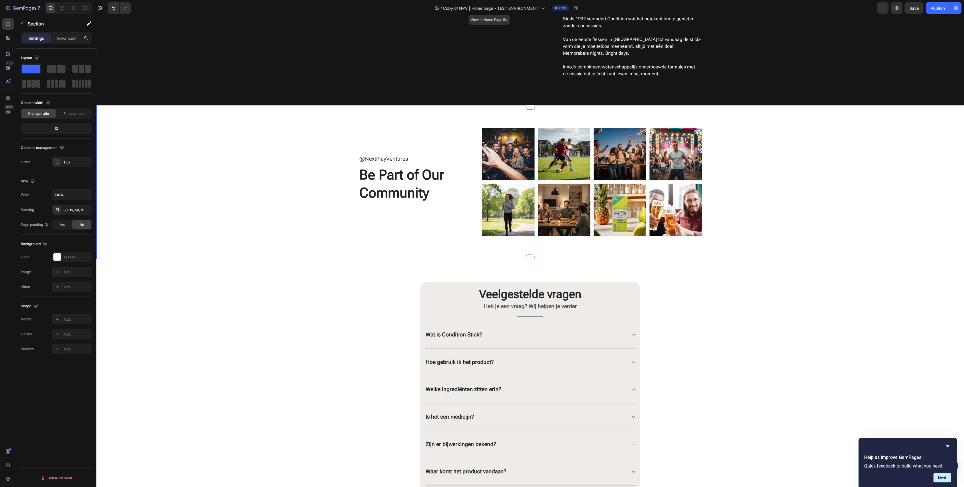
scroll to position [991, 0]
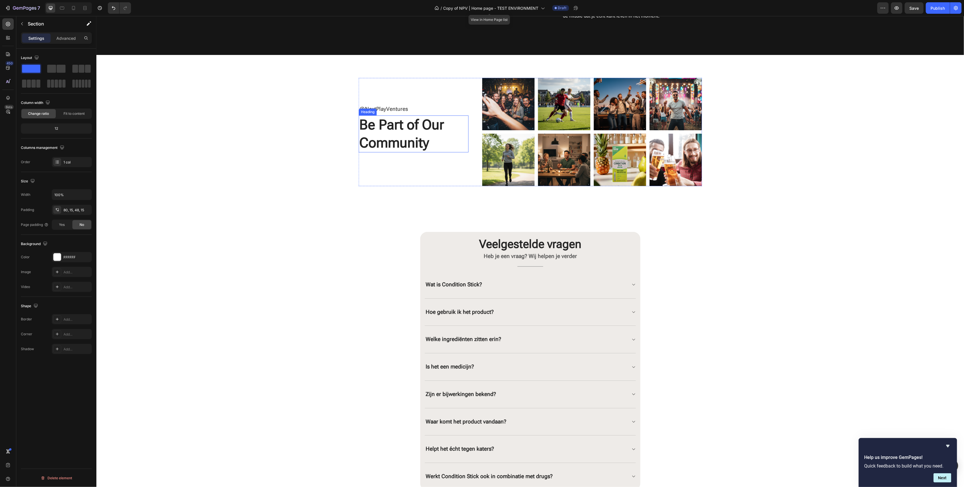
click at [422, 120] on h2 "Be Part of Our Community" at bounding box center [413, 133] width 110 height 37
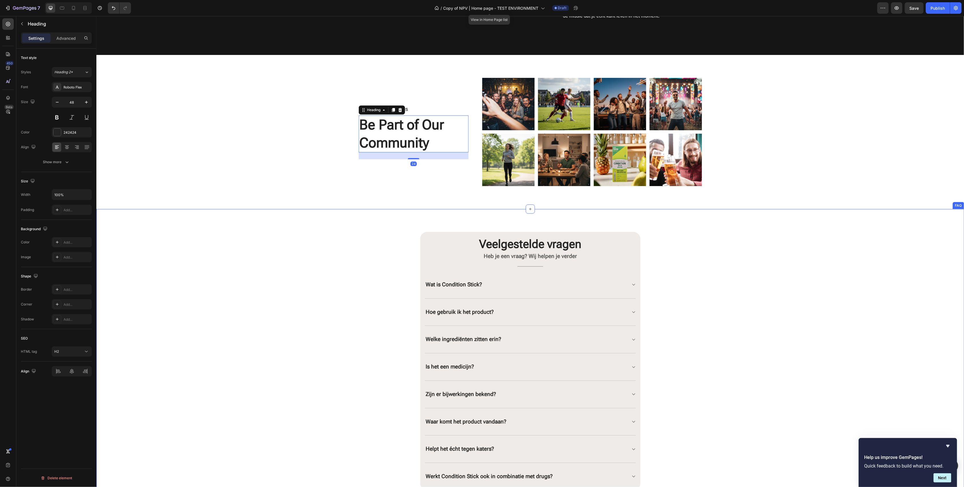
click at [810, 266] on div "Veelgestelde vragen Heading Heb je een vraag? Wij helpen je verder Text block T…" at bounding box center [529, 360] width 859 height 258
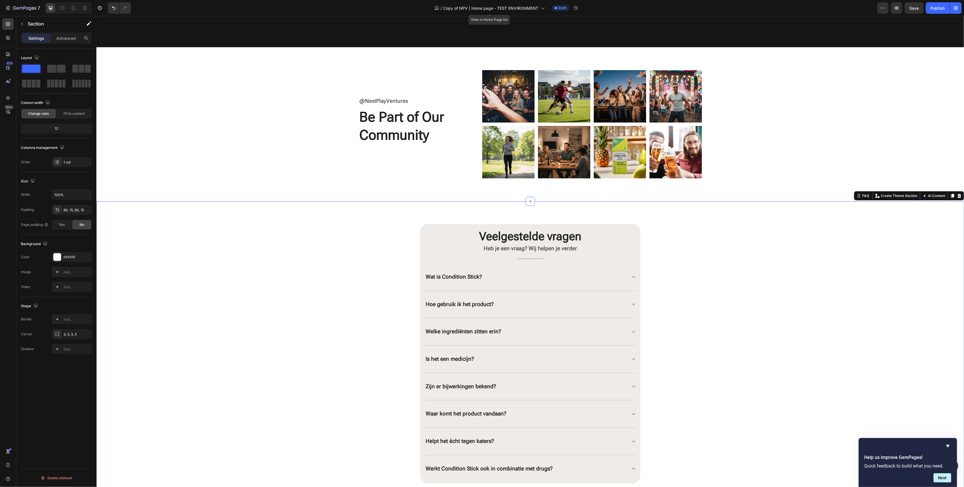
scroll to position [1144, 0]
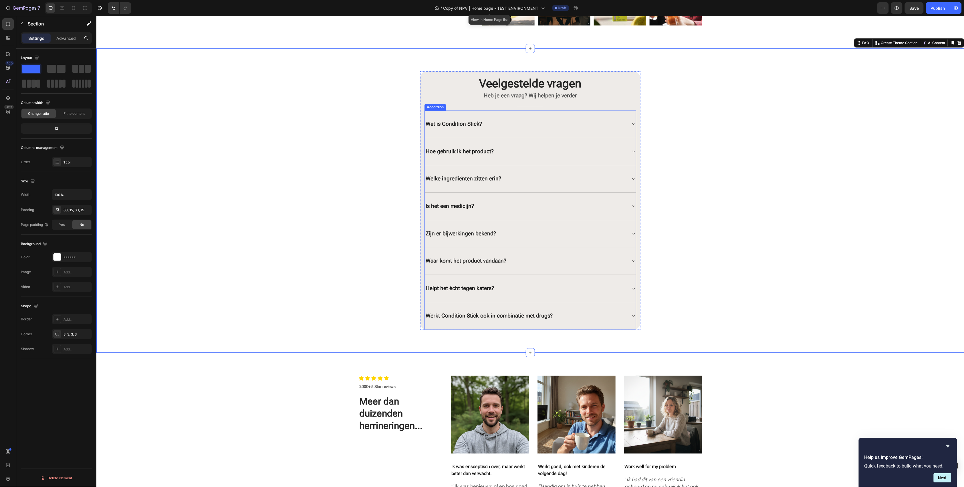
click at [476, 121] on strong "Wat is Condition Stick?" at bounding box center [453, 123] width 56 height 7
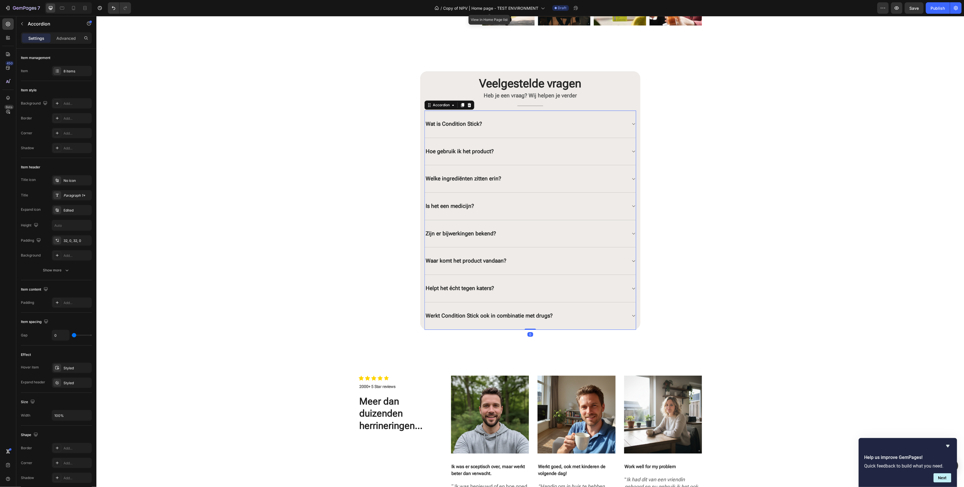
click at [840, 151] on div "Veelgestelde vragen Heading Heb je een vraag? Wij helpen je verder Text block T…" at bounding box center [529, 200] width 859 height 258
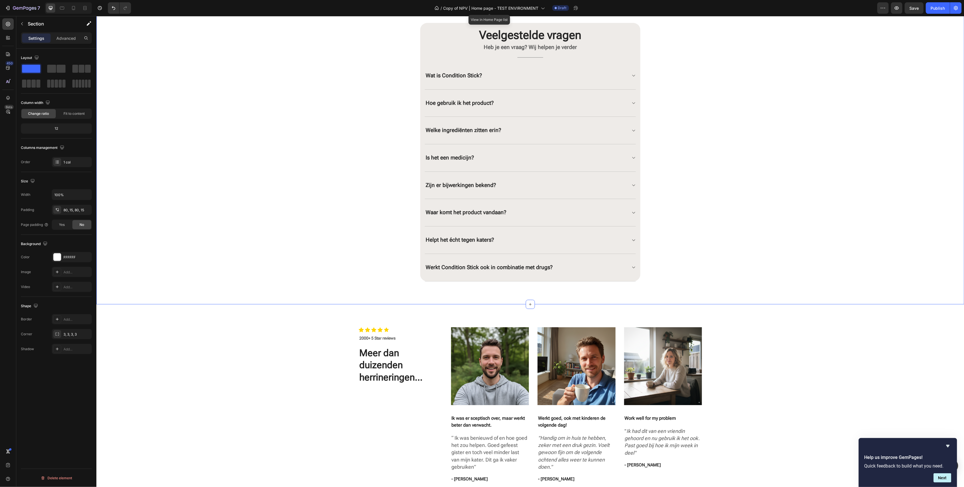
scroll to position [1335, 0]
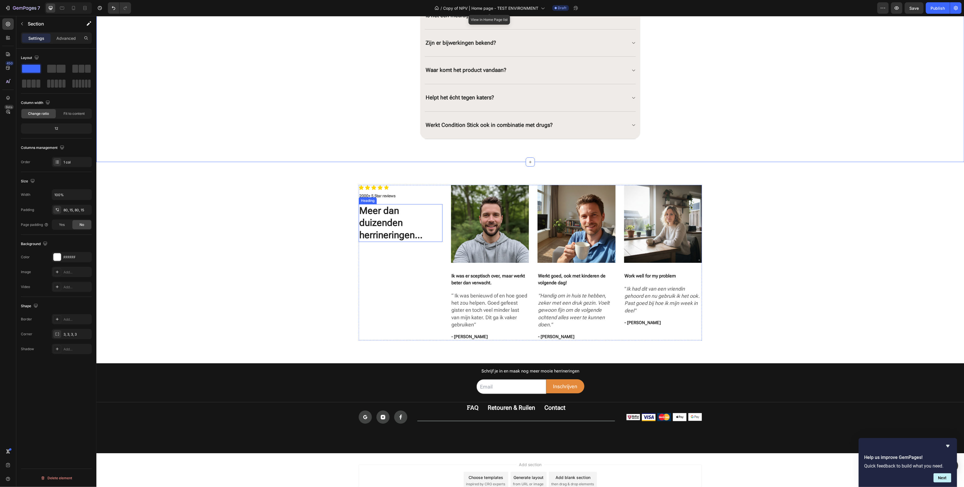
click at [366, 236] on h2 "Meer dan duizenden herrineringen..." at bounding box center [400, 223] width 84 height 38
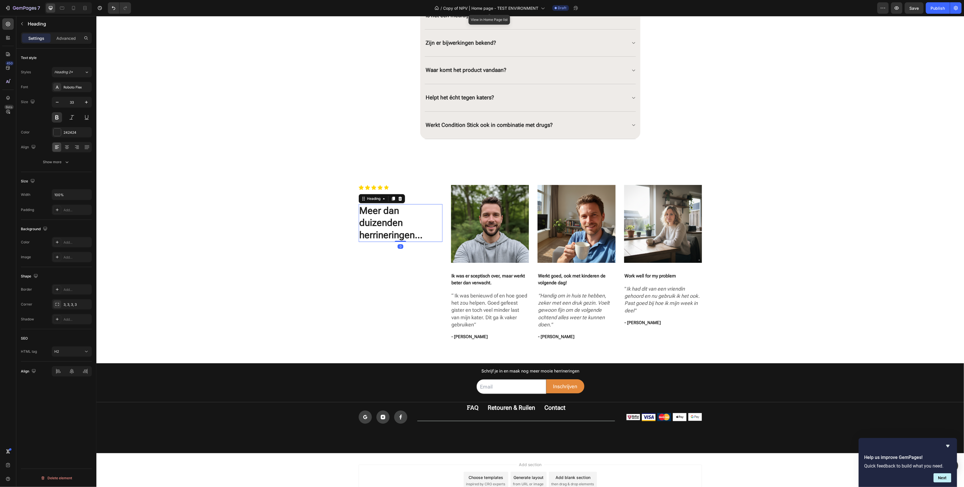
click at [372, 236] on h2 "Meer dan duizenden herrineringen..." at bounding box center [400, 223] width 84 height 38
click at [372, 236] on p "Meer dan duizenden herrineringen..." at bounding box center [400, 222] width 83 height 37
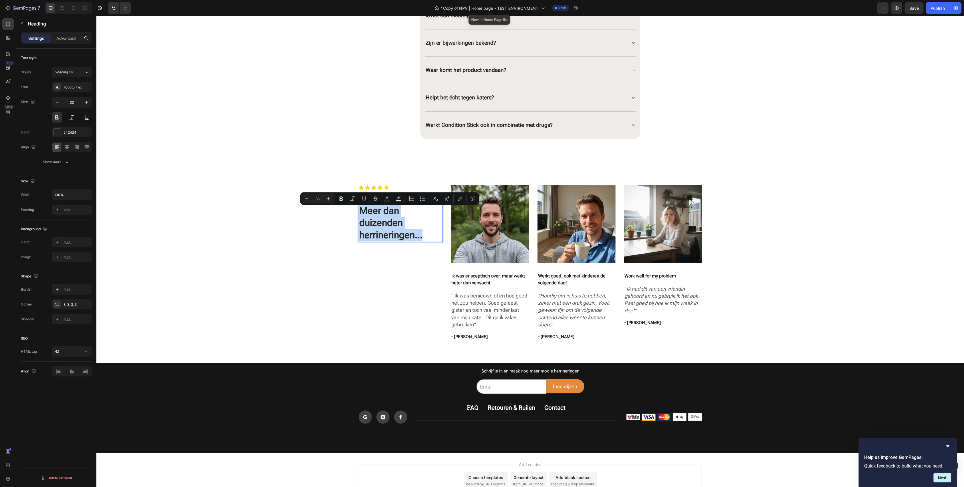
click at [374, 236] on p "Meer dan duizenden herrineringen..." at bounding box center [400, 222] width 83 height 37
click at [367, 235] on p "Meer dan duizenden herrineringen..." at bounding box center [400, 222] width 83 height 37
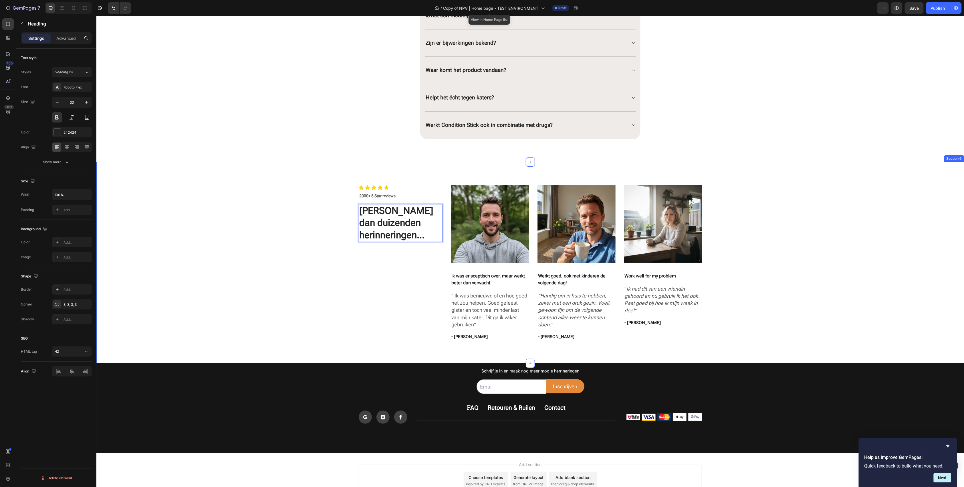
click at [832, 244] on div "Icon Icon Icon Icon Icon Icon List Hoz 2000+ 5 Star reviews Text block Meer dan…" at bounding box center [529, 262] width 859 height 156
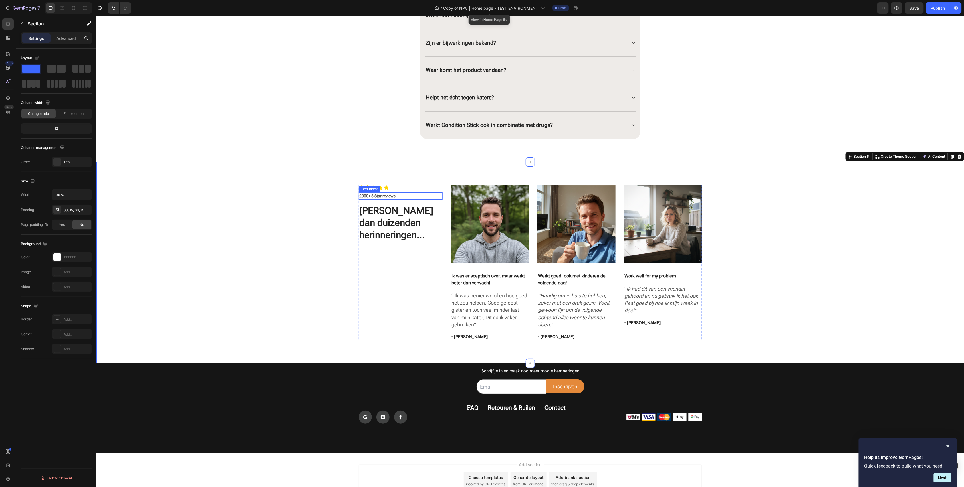
click at [375, 196] on p "2000+ 5 Star reviews" at bounding box center [400, 196] width 83 height 6
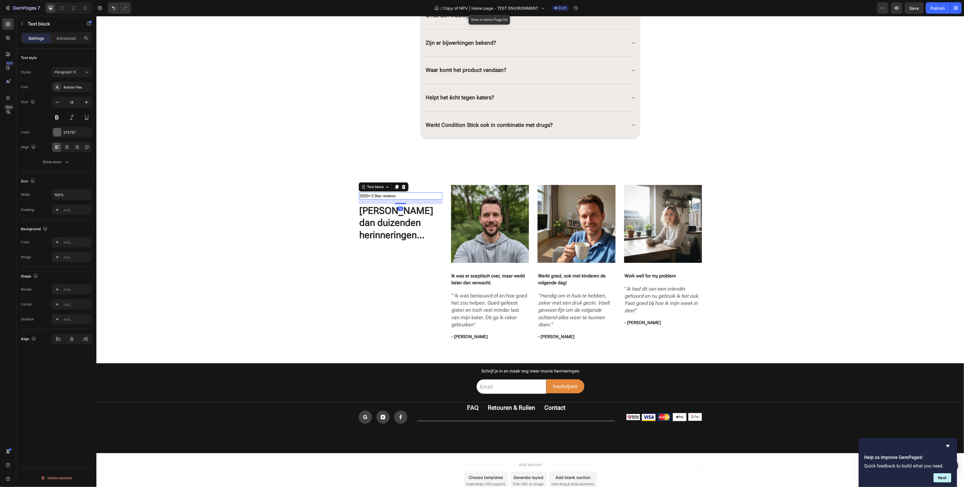
click at [374, 196] on p "2000+ 5 Star reviews" at bounding box center [400, 196] width 83 height 6
click at [634, 276] on p "Work well for my problem" at bounding box center [662, 275] width 77 height 7
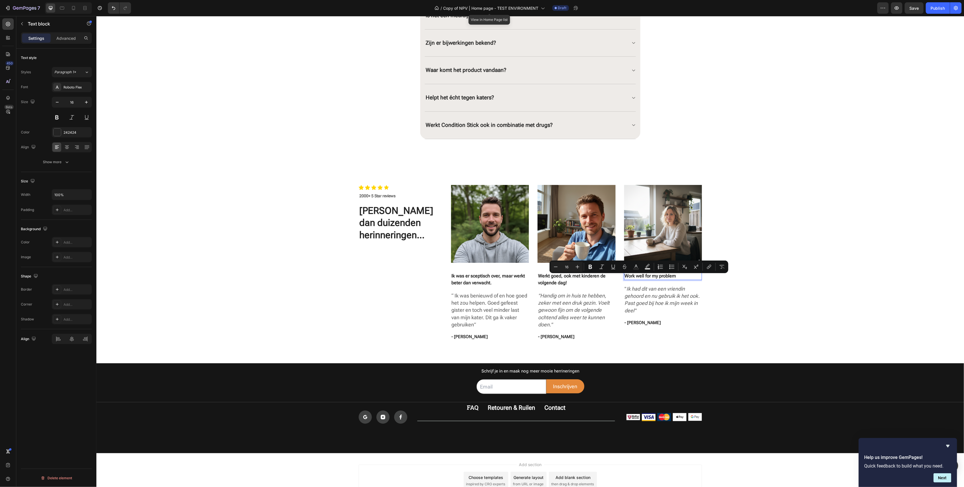
click at [626, 277] on p "Work well for my problem" at bounding box center [662, 275] width 77 height 7
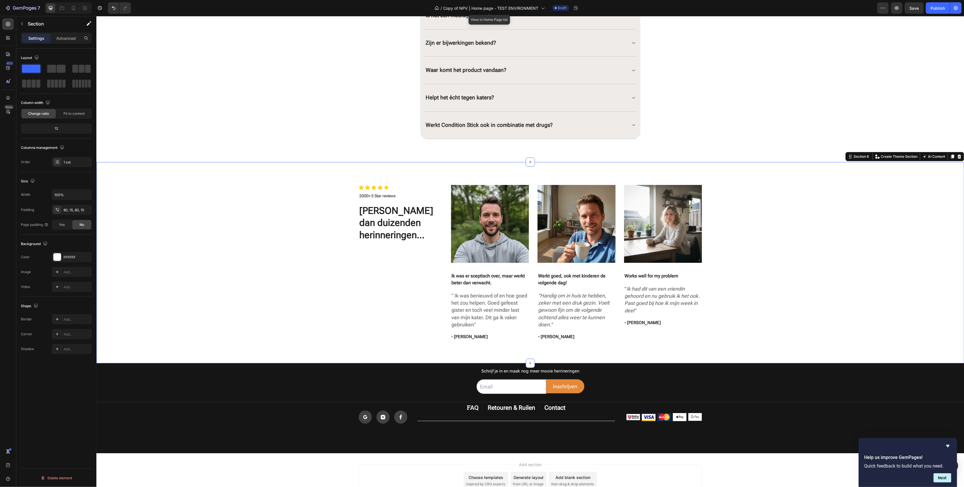
click at [765, 293] on div "Icon Icon Icon Icon Icon Icon List Hoz 2000+ 5 Star reviews Text block Meer dan…" at bounding box center [529, 262] width 859 height 156
click at [455, 280] on p "Ik was er sceptisch over, maar werkt beter dan verwacht." at bounding box center [489, 279] width 77 height 14
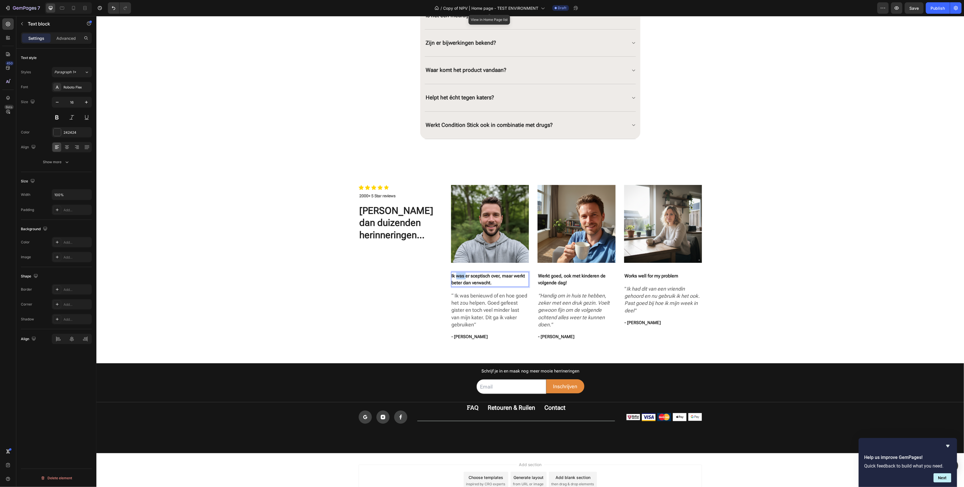
click at [455, 280] on p "Ik was er sceptisch over, maar werkt beter dan verwacht." at bounding box center [489, 279] width 77 height 14
click at [64, 147] on icon at bounding box center [67, 147] width 6 height 6
click at [554, 278] on p "Werkt goed, ook met kinderen de volgende dag!" at bounding box center [576, 279] width 77 height 14
click at [65, 147] on icon at bounding box center [67, 147] width 6 height 6
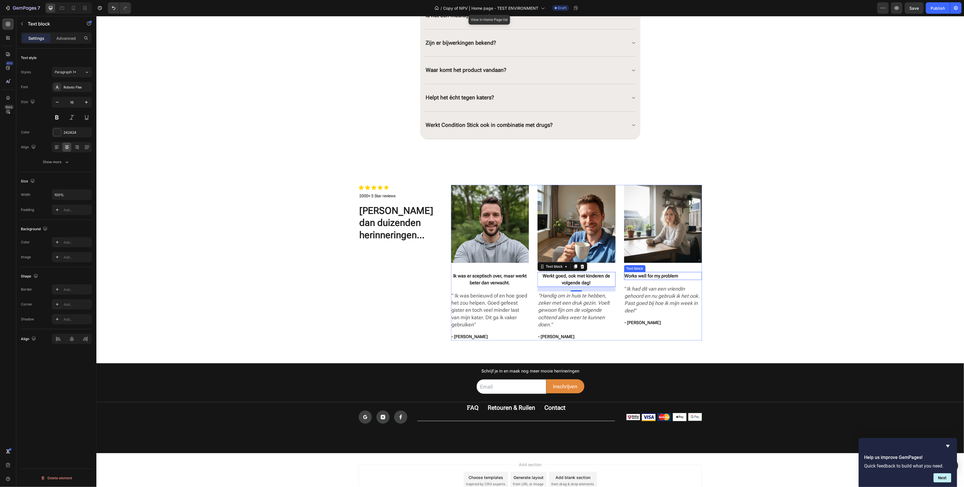
click at [643, 277] on p "Works well for my problem" at bounding box center [662, 275] width 77 height 7
click at [67, 144] on div at bounding box center [66, 146] width 9 height 9
click at [764, 311] on div "Icon Icon Icon Icon Icon Icon List Hoz 2000+ 5 Star reviews Text block Meer dan…" at bounding box center [529, 262] width 859 height 156
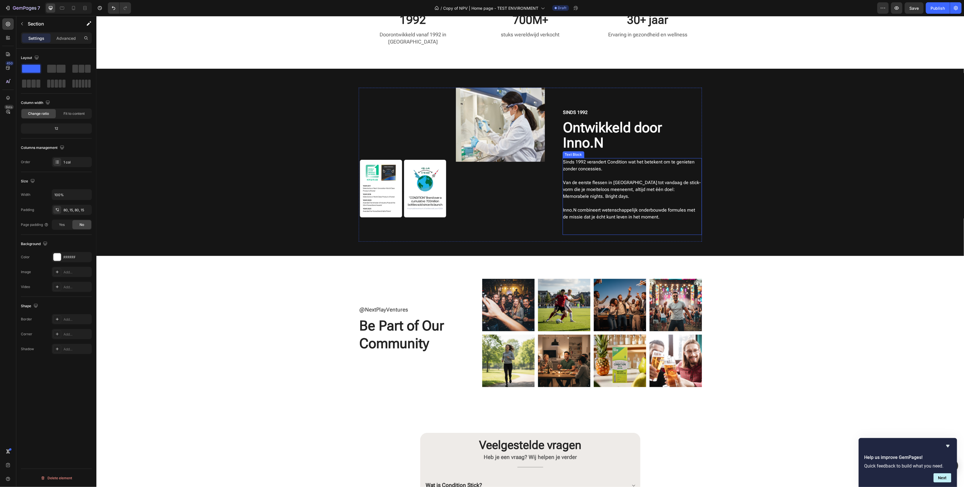
scroll to position [801, 0]
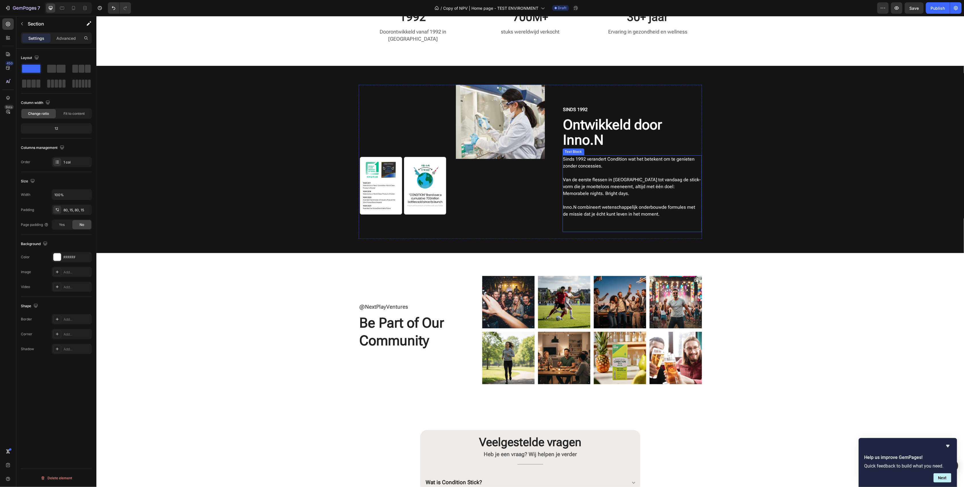
click at [589, 169] on p "Van de eerste flessen in [GEOGRAPHIC_DATA] tot vandaag de stick-vorm die je moe…" at bounding box center [632, 182] width 138 height 27
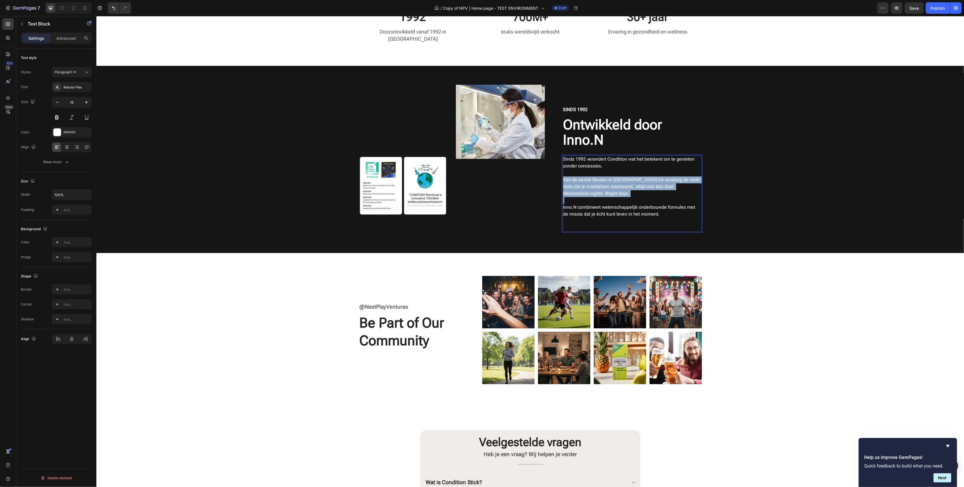
click at [589, 169] on p "Van de eerste flessen in [GEOGRAPHIC_DATA] tot vandaag de stick-vorm die je moe…" at bounding box center [632, 182] width 138 height 27
click at [602, 169] on p "Van de eerste flessen in [GEOGRAPHIC_DATA] tot vandaag de stick-vorm die je moe…" at bounding box center [632, 182] width 138 height 27
click at [592, 169] on p "Van de eerste flessen in [GEOGRAPHIC_DATA] tot vandaag de stick-vorm die je moe…" at bounding box center [632, 182] width 138 height 27
click at [602, 169] on p "Van de eerste flessen in [GEOGRAPHIC_DATA] tot vandaag de stick-vorm die je moe…" at bounding box center [632, 182] width 138 height 27
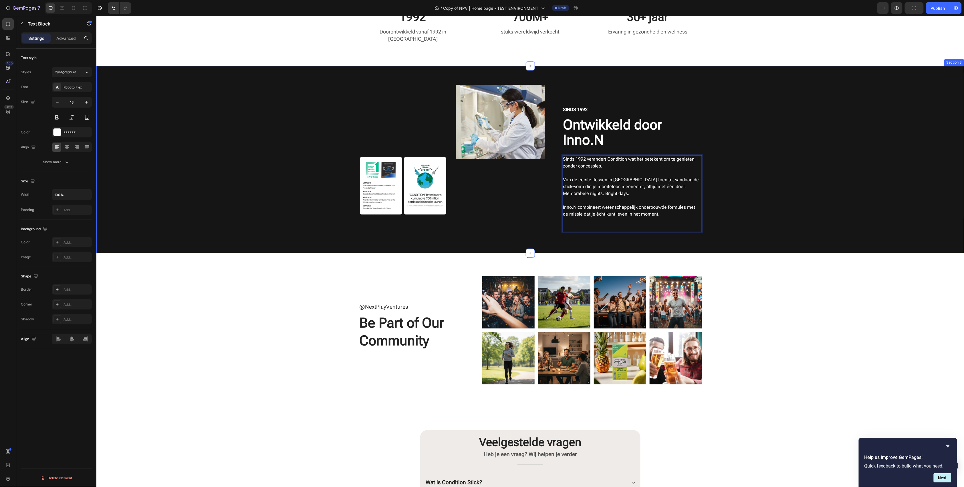
click at [832, 166] on div "Image Image Row Sinds 1992 Text Block Ontwikkeld door [PERSON_NAME].N Heading S…" at bounding box center [529, 163] width 859 height 158
click at [643, 169] on p "Van de eerste flessen in [GEOGRAPHIC_DATA] toen tot vandaag de stick-vorm die j…" at bounding box center [632, 182] width 138 height 27
click at [640, 169] on p "Van de eerste flessen in [GEOGRAPHIC_DATA] toen tot vandaag de stick-vorm die j…" at bounding box center [632, 182] width 138 height 27
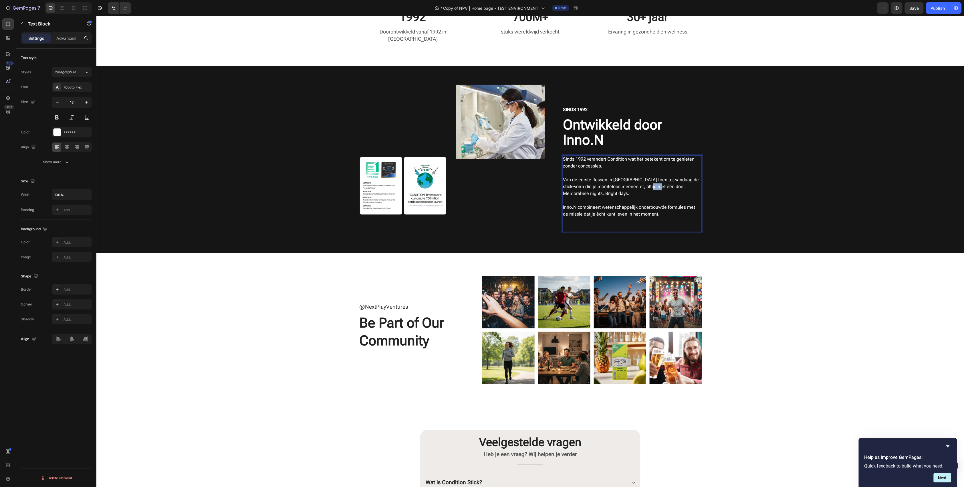
click at [640, 169] on p "Van de eerste flessen in [GEOGRAPHIC_DATA] toen tot vandaag de stick-vorm die j…" at bounding box center [632, 182] width 138 height 27
click at [759, 173] on div "Image Image Row Sinds 1992 Text Block Ontwikkeld door [PERSON_NAME].N Heading S…" at bounding box center [529, 163] width 859 height 158
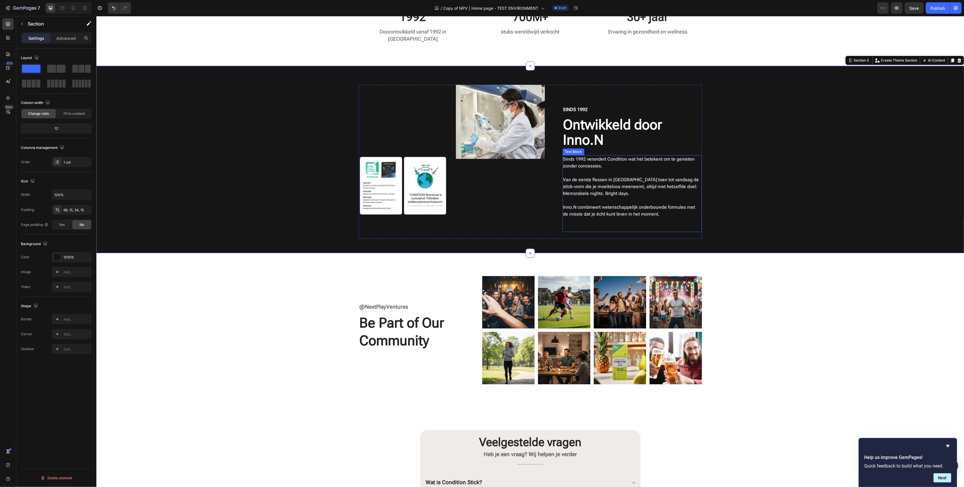
click at [572, 172] on p "Van de eerste flessen in [GEOGRAPHIC_DATA] toen tot vandaag de stick-vorm die j…" at bounding box center [632, 182] width 138 height 27
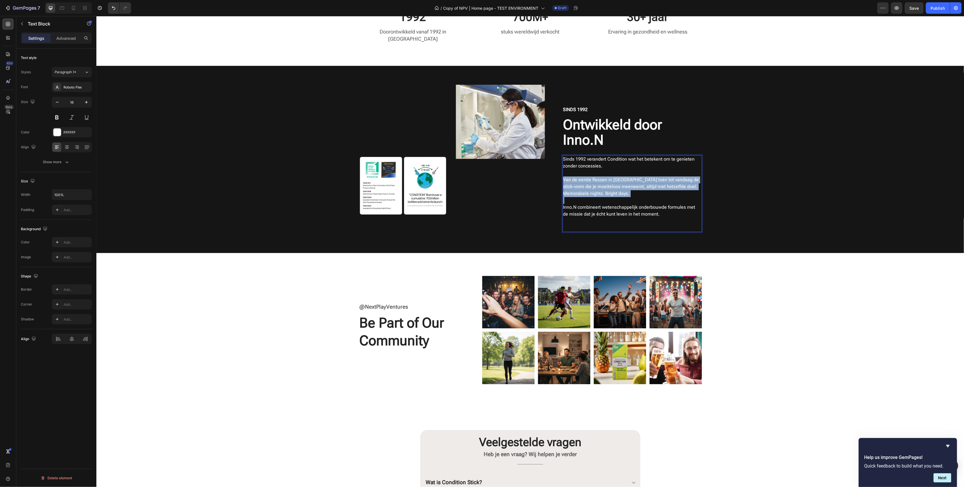
click at [572, 172] on p "Van de eerste flessen in [GEOGRAPHIC_DATA] toen tot vandaag de stick-vorm die j…" at bounding box center [632, 182] width 138 height 27
click at [602, 169] on p "Van de eerste flessen in [GEOGRAPHIC_DATA] toen tot vandaag de stick-vorm die j…" at bounding box center [632, 182] width 138 height 27
drag, startPoint x: 605, startPoint y: 170, endPoint x: 617, endPoint y: 171, distance: 12.1
click at [605, 170] on p "Van de eerste flessen in [GEOGRAPHIC_DATA] toen tot vandaag de stick-vorm die j…" at bounding box center [632, 182] width 138 height 27
click at [821, 183] on div "Image Image Row Sinds 1992 Text Block Ontwikkeld door [PERSON_NAME].N Heading S…" at bounding box center [529, 163] width 859 height 158
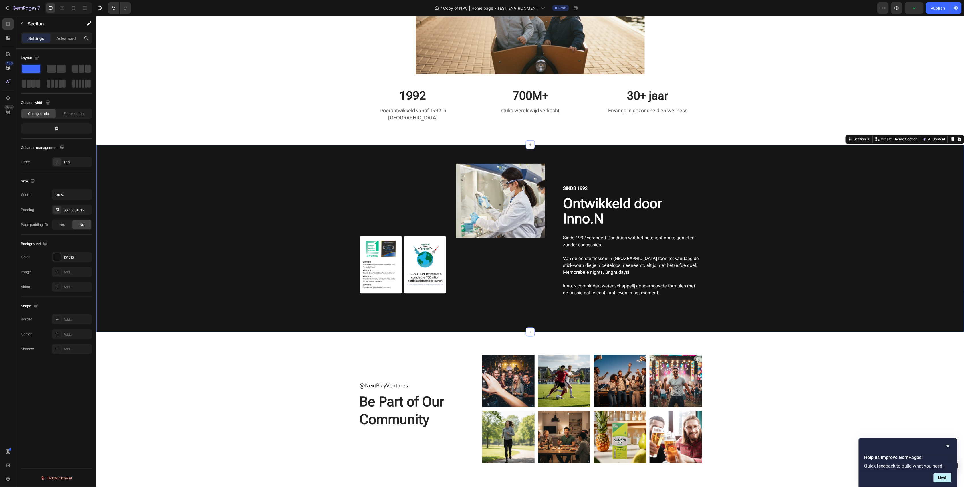
scroll to position [725, 0]
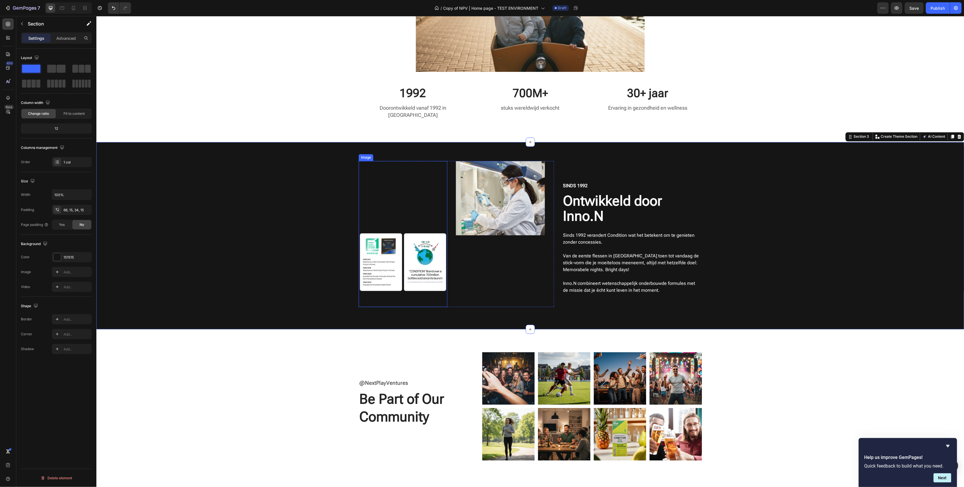
click at [400, 184] on div "Image" at bounding box center [402, 234] width 89 height 146
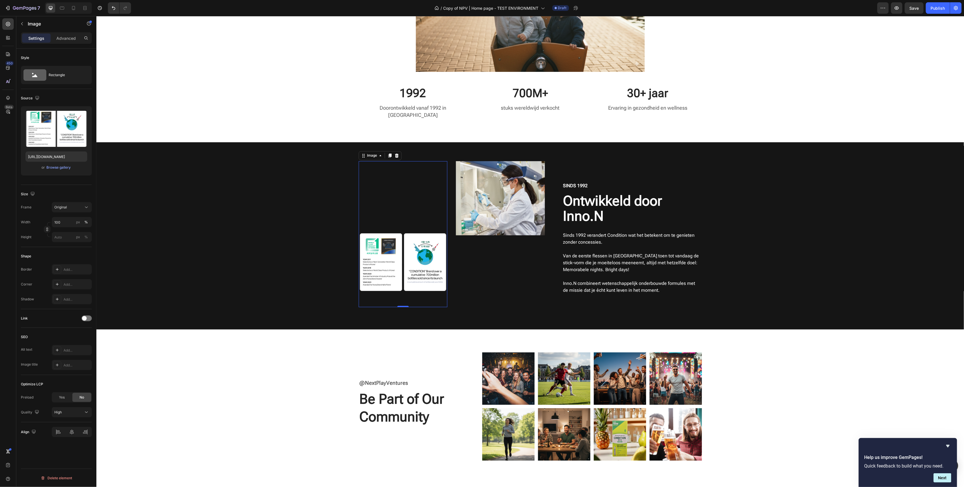
click at [395, 242] on img at bounding box center [402, 262] width 89 height 89
click at [594, 232] on p "Sinds 1992 verandert Condition wat het betekent om te genieten zonder concessie…" at bounding box center [632, 239] width 138 height 14
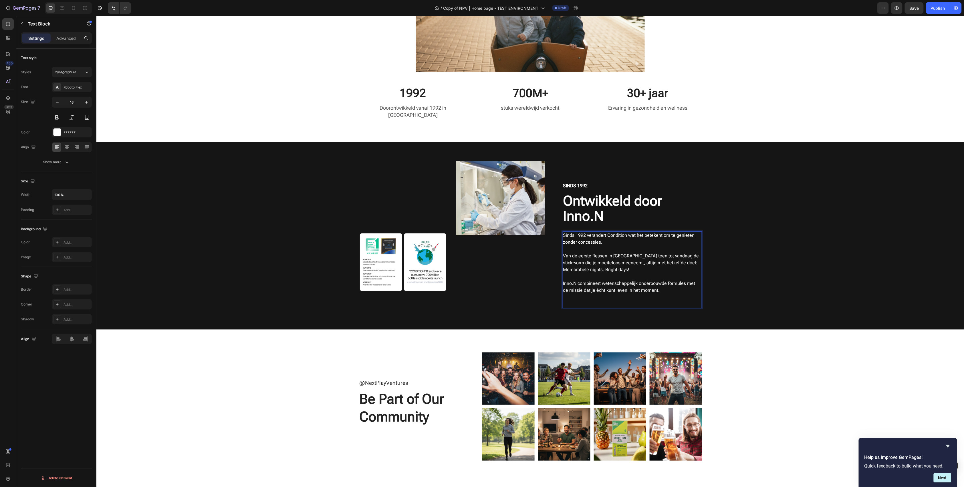
click at [594, 232] on p "Sinds 1992 verandert Condition wat het betekent om te genieten zonder concessie…" at bounding box center [632, 239] width 138 height 14
click at [602, 232] on p "Sinds 1992 verandert Condition wat het betekent om te genieten zonder concessie…" at bounding box center [632, 239] width 138 height 14
click at [694, 193] on h2 "Ontwikkeld door Inno.N" at bounding box center [632, 208] width 140 height 31
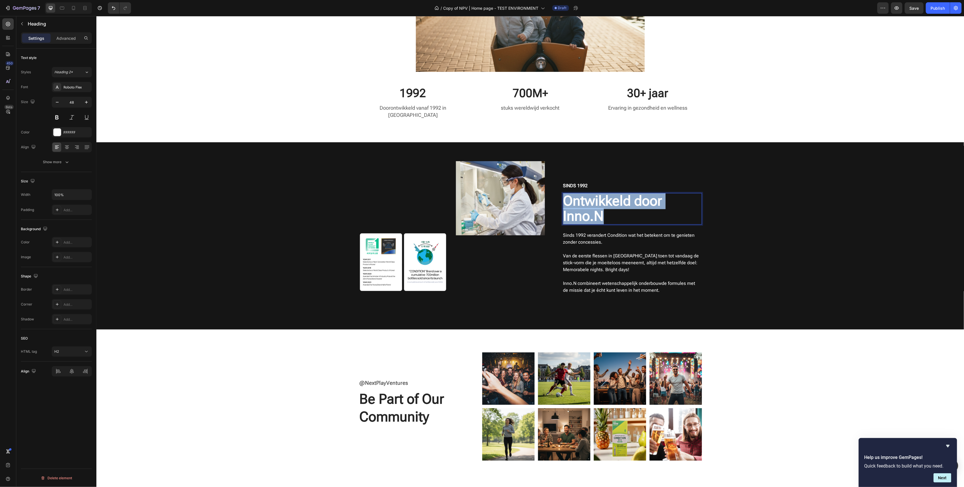
click at [694, 193] on p "Ontwikkeld door Inno.N" at bounding box center [632, 208] width 138 height 30
click at [610, 232] on p "Sinds 1992 verandert Condition wat het betekent om te genieten zonder concessie…" at bounding box center [632, 239] width 138 height 14
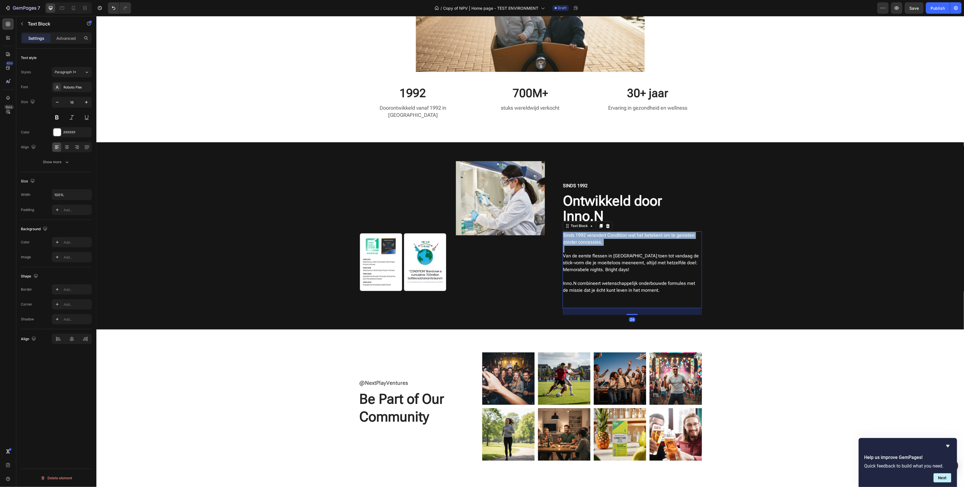
click at [610, 232] on p "Sinds 1992 verandert Condition wat het betekent om te genieten zonder concessie…" at bounding box center [632, 239] width 138 height 14
click at [596, 232] on p "Sinds 1992 verandert Condition wat het betekent om te genieten zonder concessie…" at bounding box center [632, 239] width 138 height 14
click at [601, 232] on p "Sinds 1992 verandert Condition wat het betekent om te genieten zonder concessie…" at bounding box center [632, 239] width 138 height 14
click at [602, 232] on p "Sinds 1992 verandert Condition wat het betekent om te genieten zonder concessie…" at bounding box center [632, 239] width 138 height 14
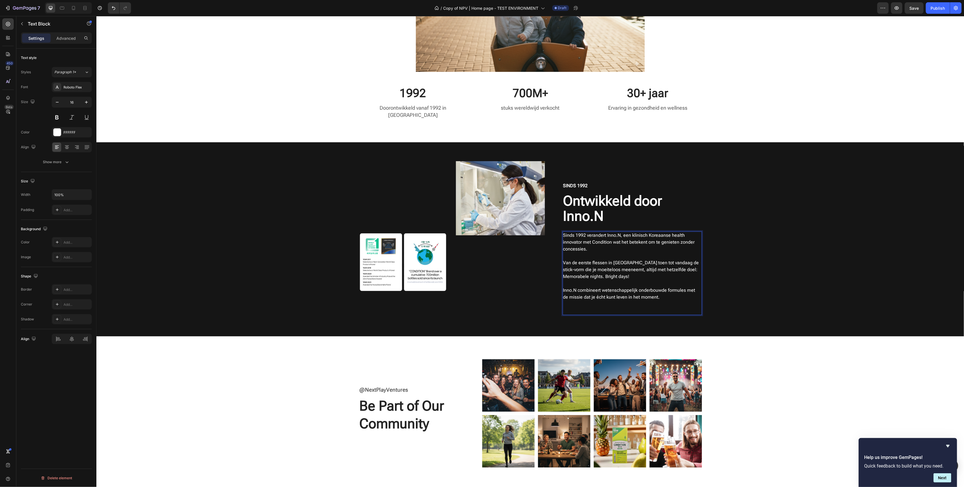
click at [619, 261] on p "Van de eerste flessen in [GEOGRAPHIC_DATA] toen tot vandaag de stick-vorm die j…" at bounding box center [632, 265] width 138 height 27
click at [765, 252] on div "Image Image Row Sinds 1992 Text Block Ontwikkeld door [PERSON_NAME].N Heading S…" at bounding box center [529, 243] width 859 height 165
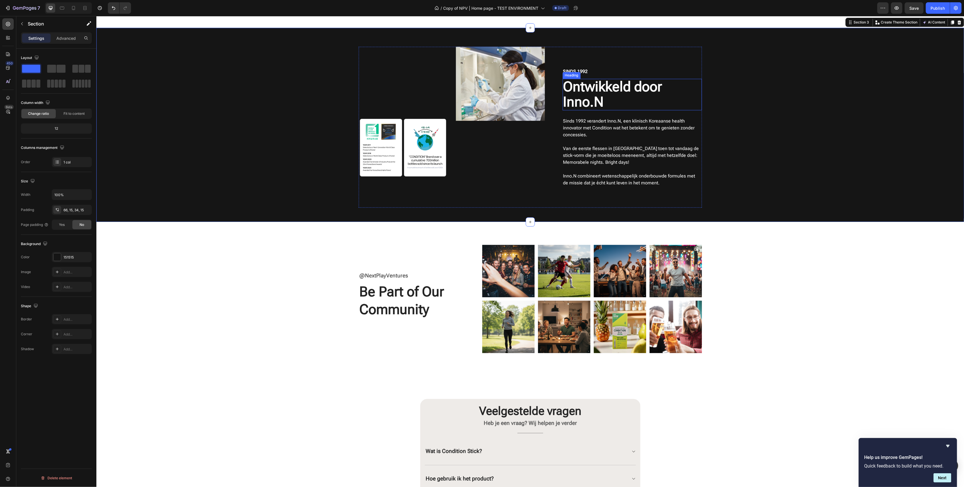
scroll to position [801, 0]
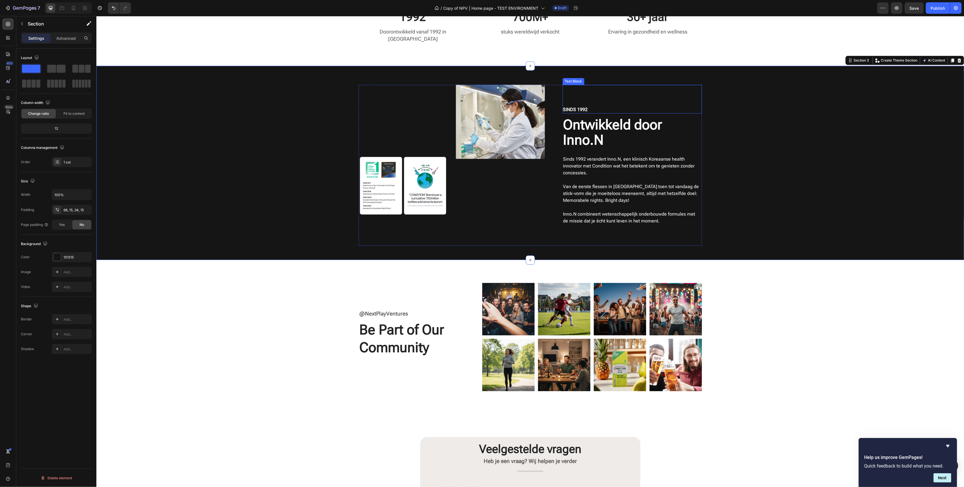
click at [574, 106] on div "Sinds 1992" at bounding box center [632, 109] width 140 height 7
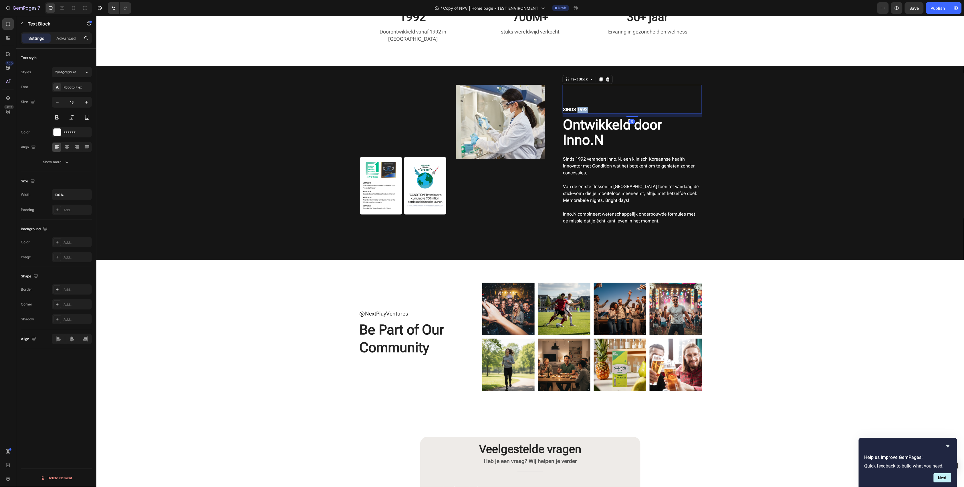
click at [574, 106] on div "Sinds 1992" at bounding box center [632, 109] width 140 height 7
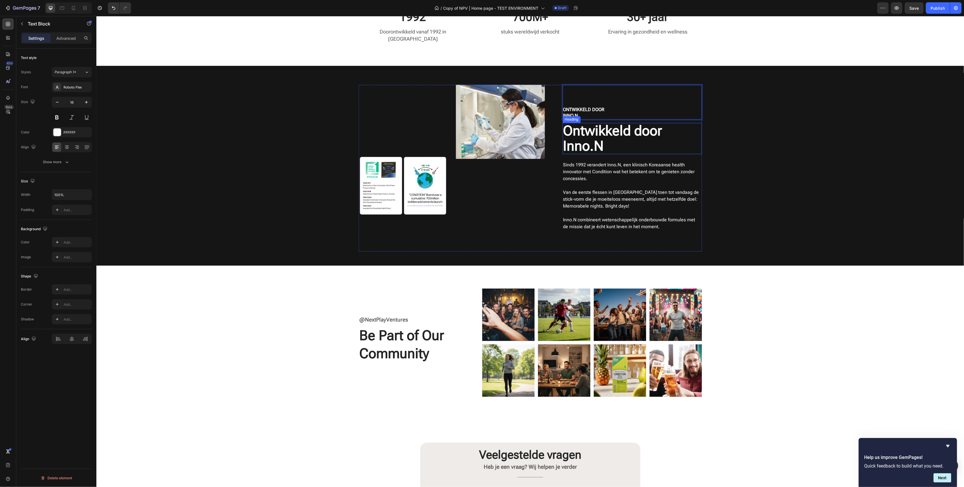
click at [590, 123] on p "Ontwikkeld door Inno.N" at bounding box center [632, 138] width 138 height 30
click at [584, 133] on p "Ontwikkeld door Inno.N" at bounding box center [632, 138] width 138 height 30
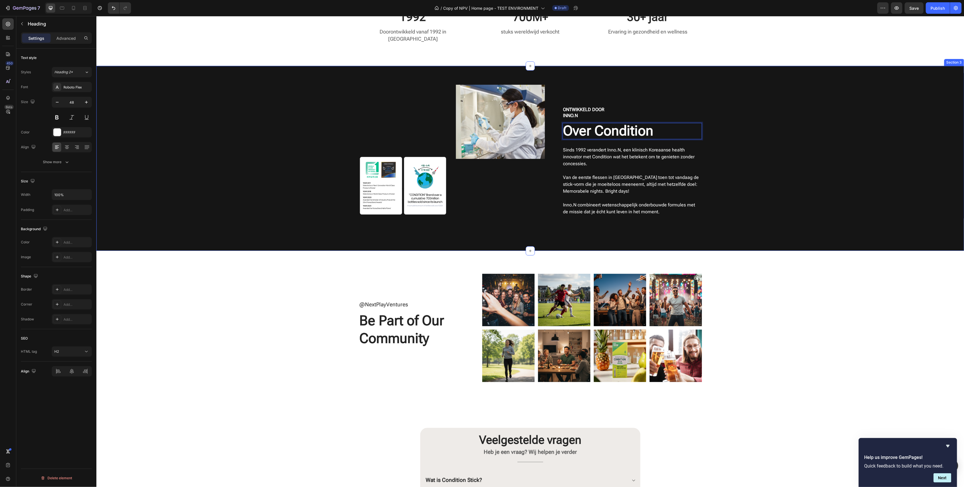
click at [800, 175] on div "Image Image Row Ontwikkeld door Inno.n Text Block Over Condition Heading 24 Sin…" at bounding box center [529, 162] width 859 height 156
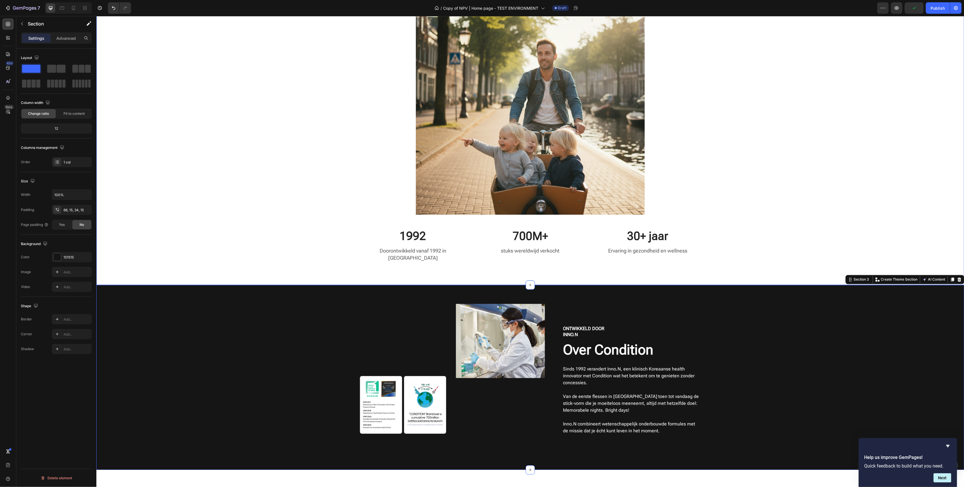
scroll to position [572, 0]
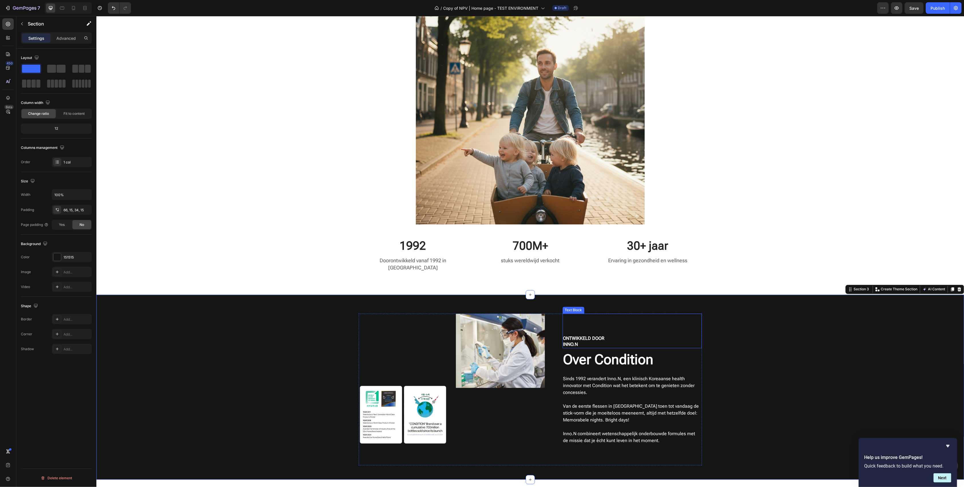
click at [578, 341] on p "Inno.n" at bounding box center [632, 344] width 138 height 6
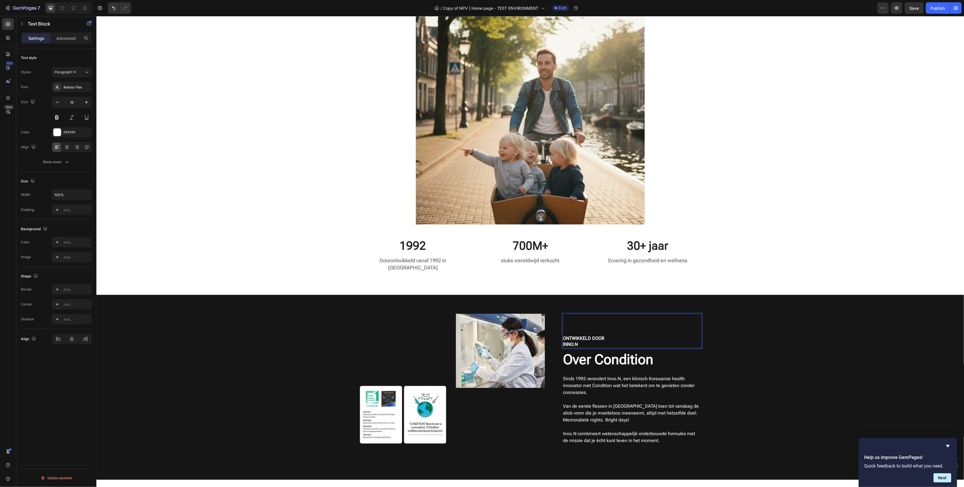
click at [578, 341] on p "Inno.n" at bounding box center [632, 344] width 138 height 6
click at [569, 341] on p "Inno.n" at bounding box center [632, 344] width 138 height 6
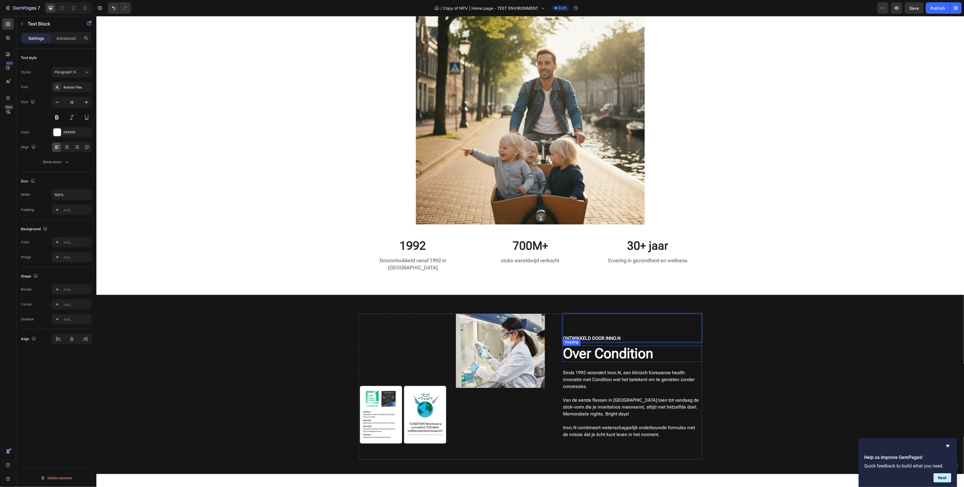
click at [583, 346] on p "Over Condition" at bounding box center [632, 353] width 138 height 15
click at [589, 346] on p "Over Condition" at bounding box center [632, 353] width 138 height 15
click at [587, 347] on p "Over Condition" at bounding box center [632, 353] width 138 height 15
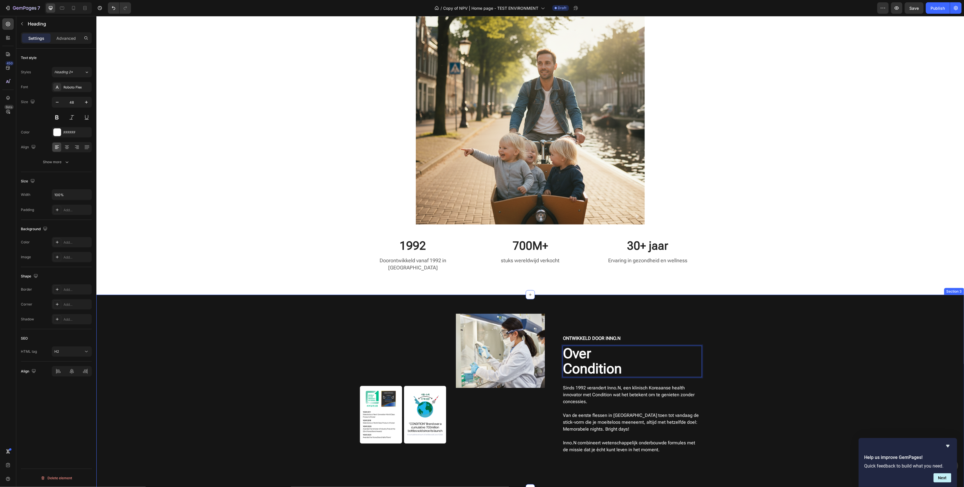
click at [816, 324] on div "Image Image Row Ontwikkeld door Inno.n Text Block Over Condition Heading 24 Sin…" at bounding box center [529, 395] width 859 height 165
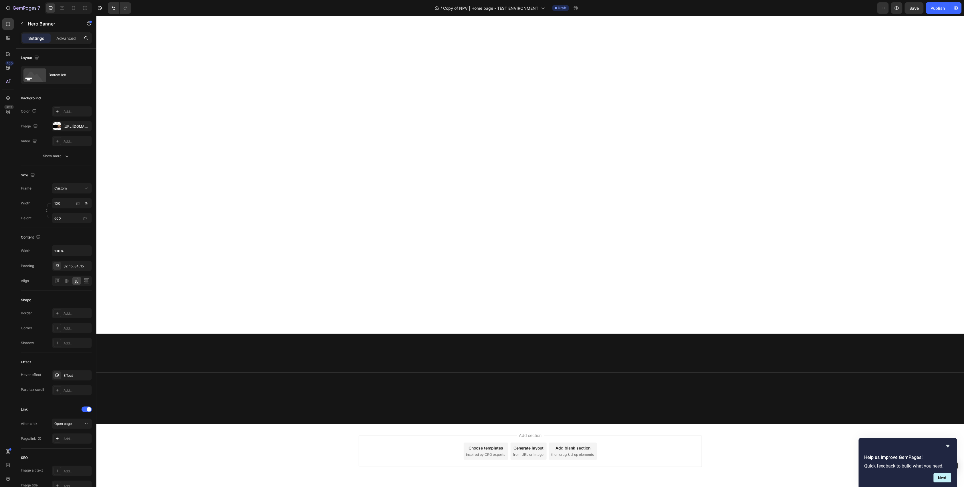
scroll to position [0, 0]
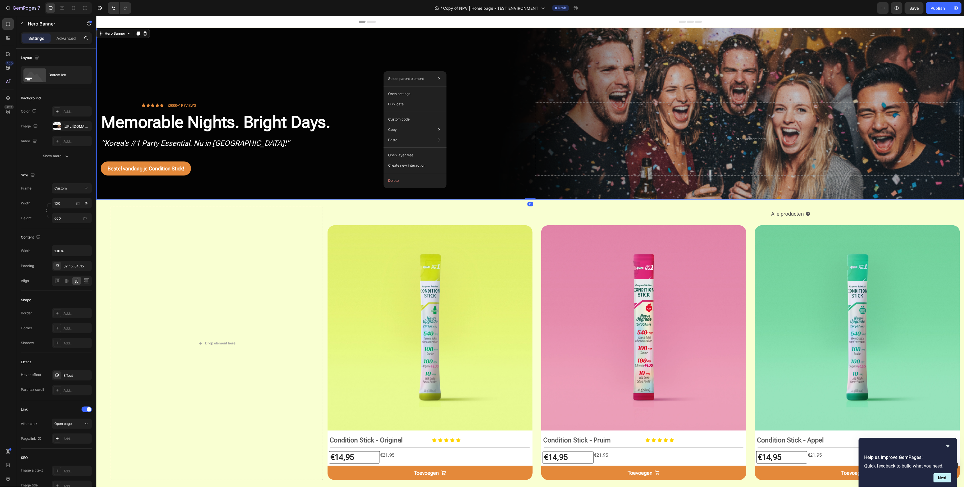
click at [334, 63] on div "Overlay" at bounding box center [530, 113] width 868 height 172
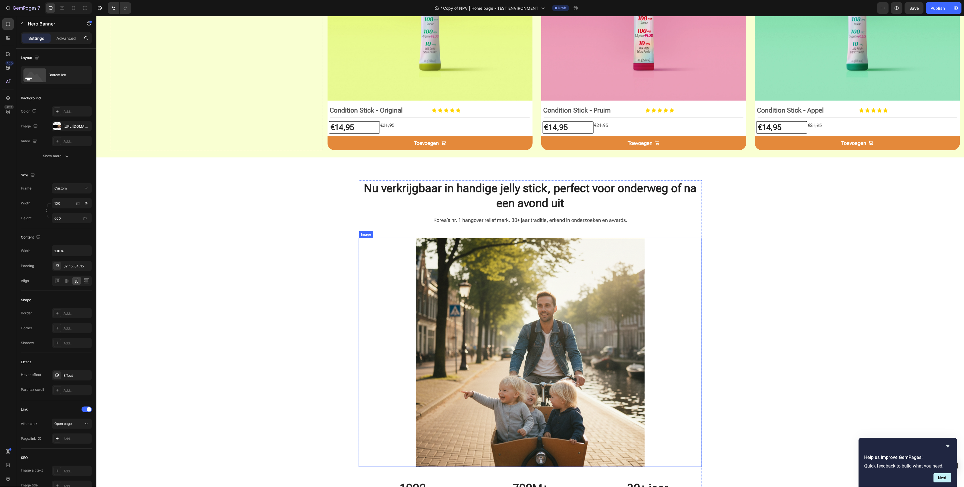
scroll to position [458, 0]
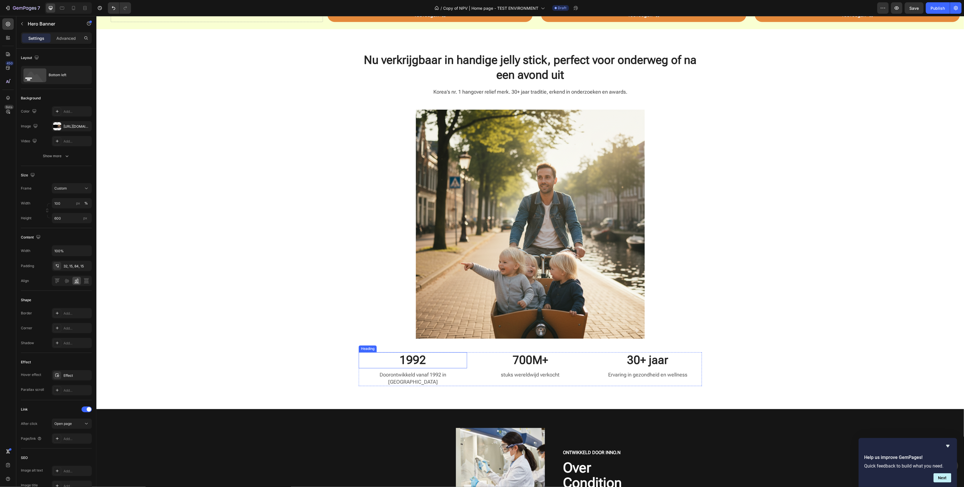
click at [408, 358] on h3 "1992" at bounding box center [412, 360] width 108 height 16
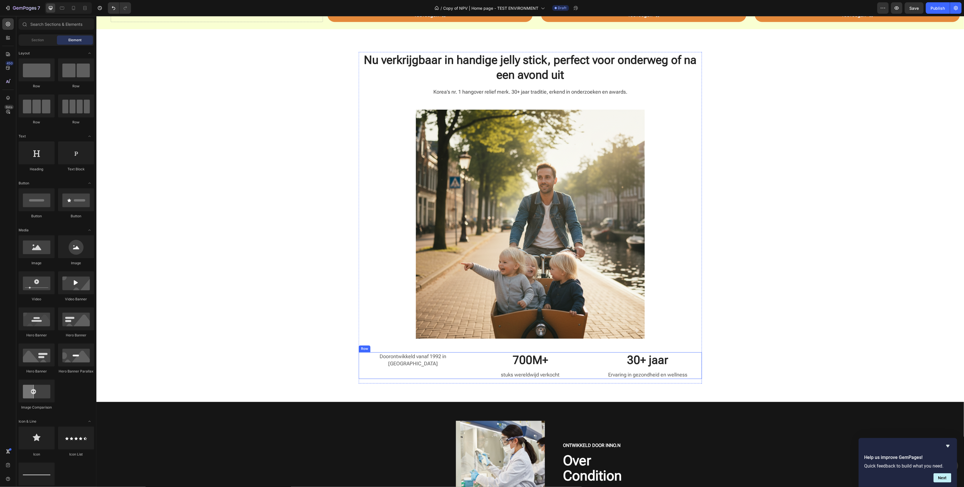
click at [417, 361] on div "Doorontwikkeld vanaf 1992 in [GEOGRAPHIC_DATA] Text block" at bounding box center [412, 365] width 108 height 27
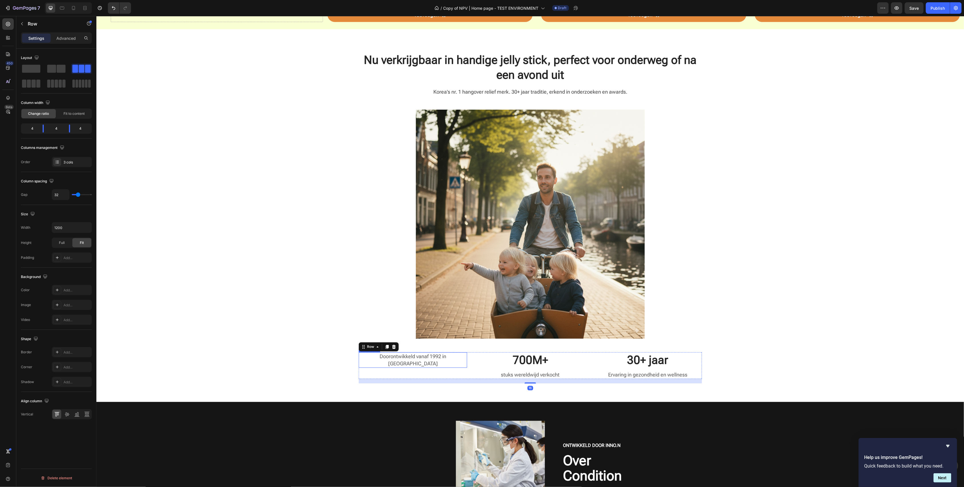
click at [417, 358] on p "Doorontwikkeld vanaf 1992 in [GEOGRAPHIC_DATA]" at bounding box center [412, 359] width 107 height 14
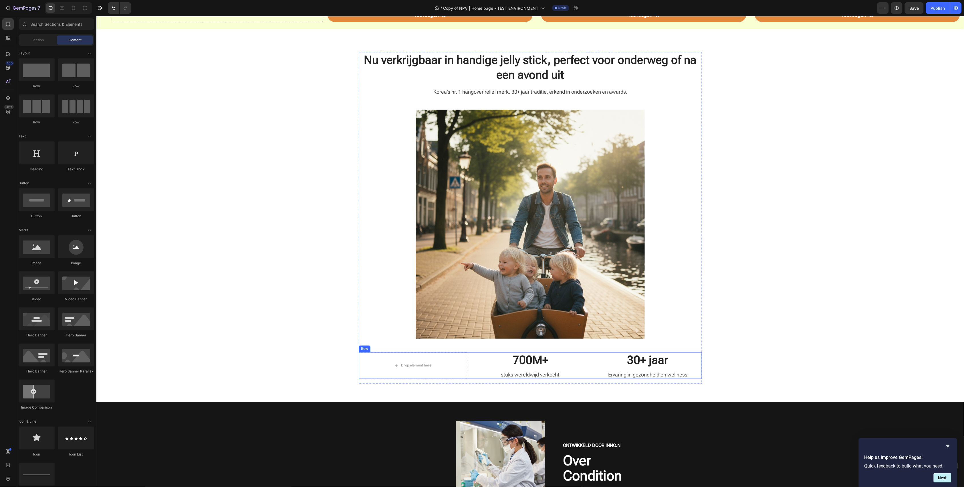
click at [513, 368] on div "700M+ Heading stuks wereldwijd verkocht Text block" at bounding box center [530, 365] width 108 height 27
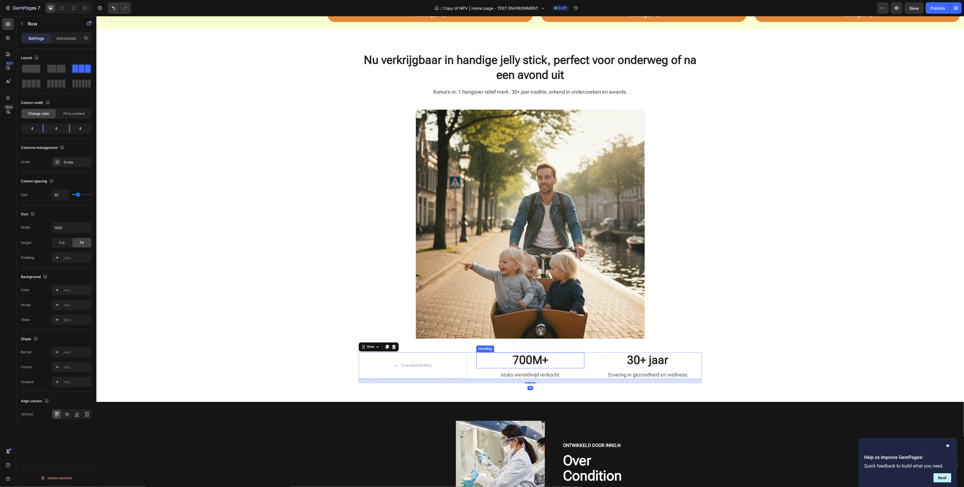
click at [521, 359] on h3 "700M+" at bounding box center [530, 360] width 108 height 16
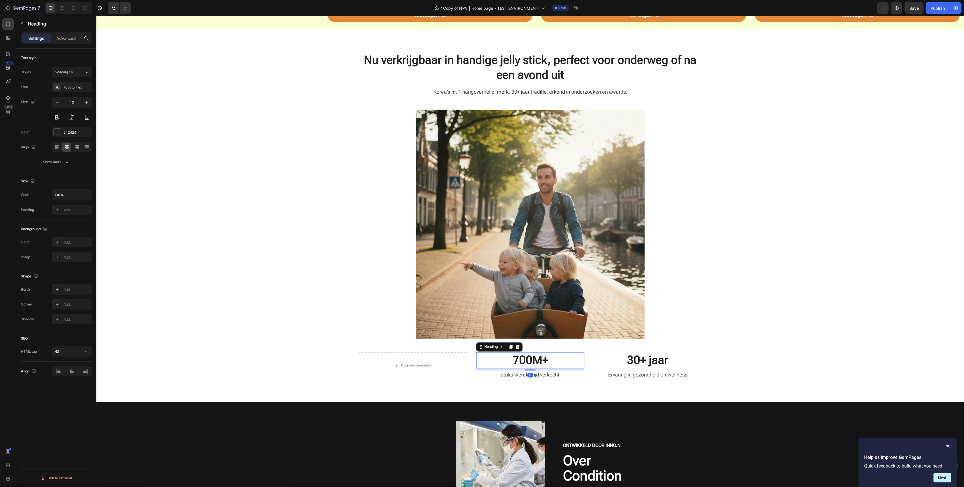
click at [521, 359] on h3 "700M+" at bounding box center [530, 360] width 108 height 16
click at [521, 359] on p "700M+" at bounding box center [530, 359] width 107 height 15
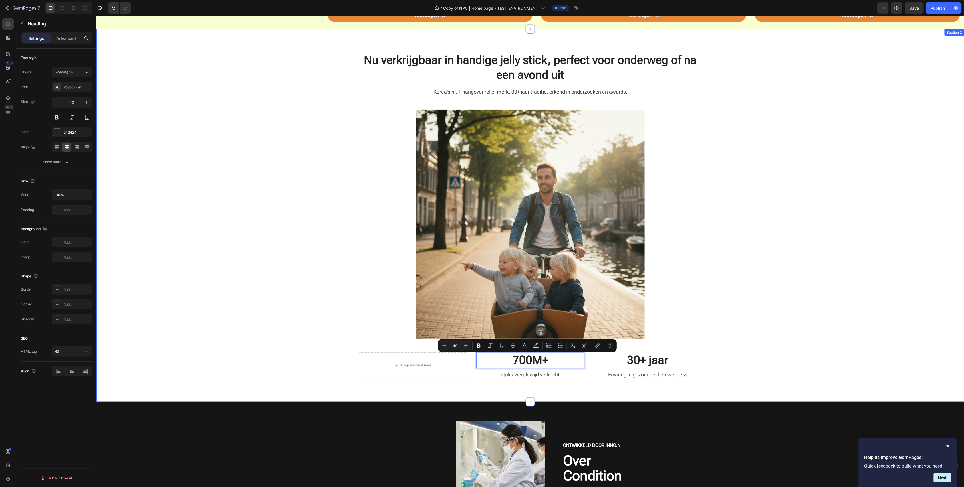
click at [191, 110] on div "Nu verkrijgbaar in handige jelly stick, perfect voor onderweg of na een avond u…" at bounding box center [529, 220] width 859 height 336
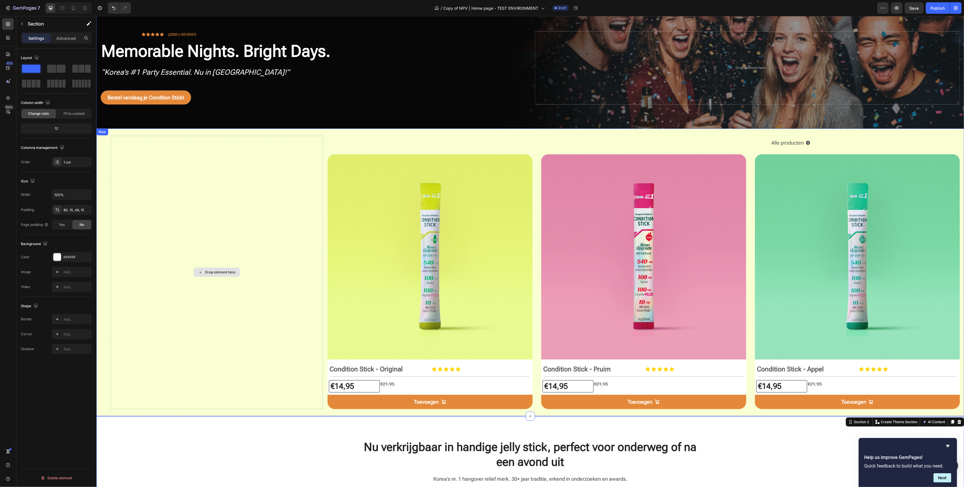
scroll to position [38, 0]
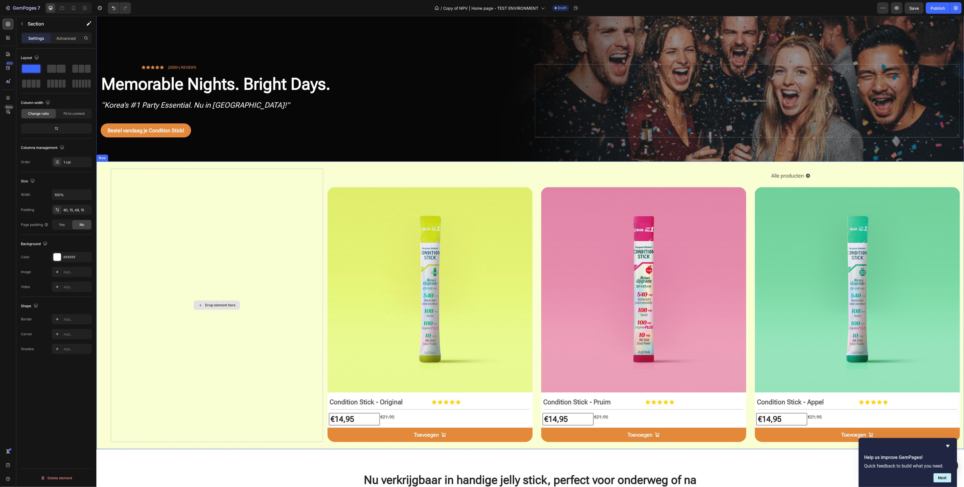
click at [220, 306] on div "Drop element here" at bounding box center [220, 304] width 30 height 5
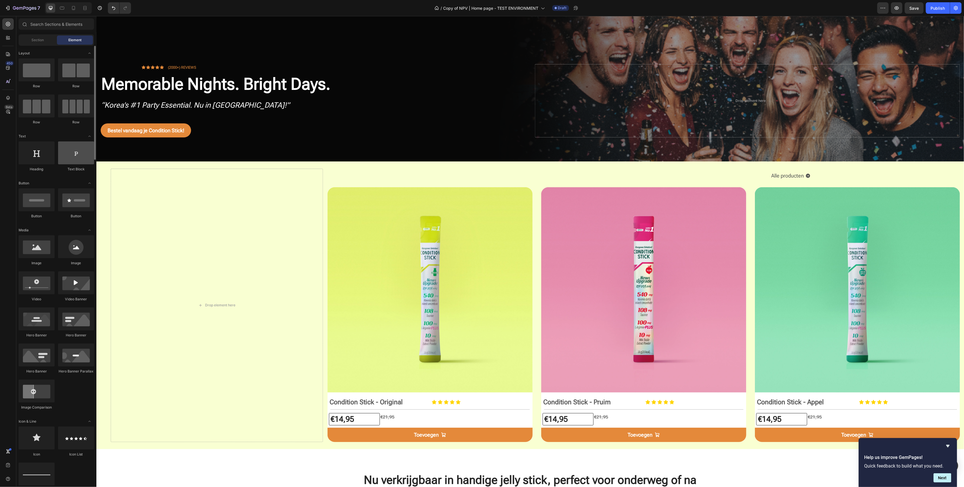
click at [69, 158] on div at bounding box center [76, 152] width 36 height 23
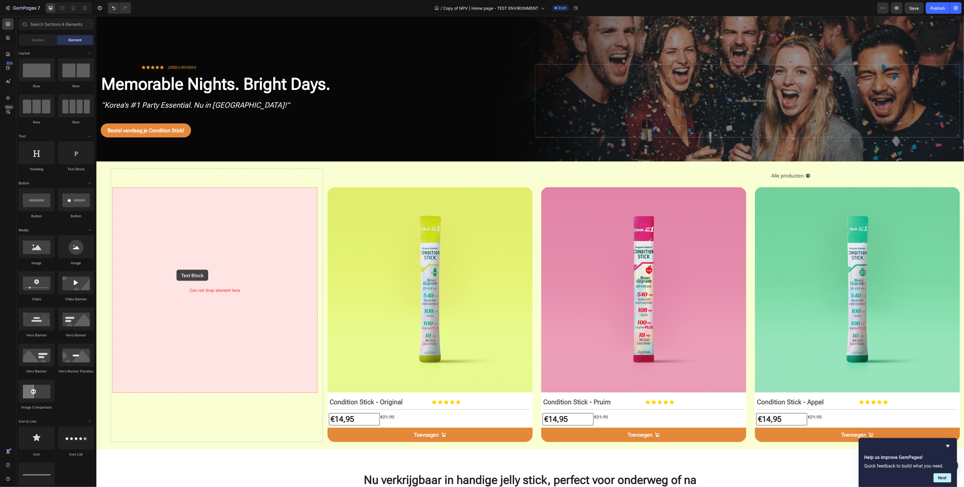
drag, startPoint x: 168, startPoint y: 171, endPoint x: 146, endPoint y: 258, distance: 89.9
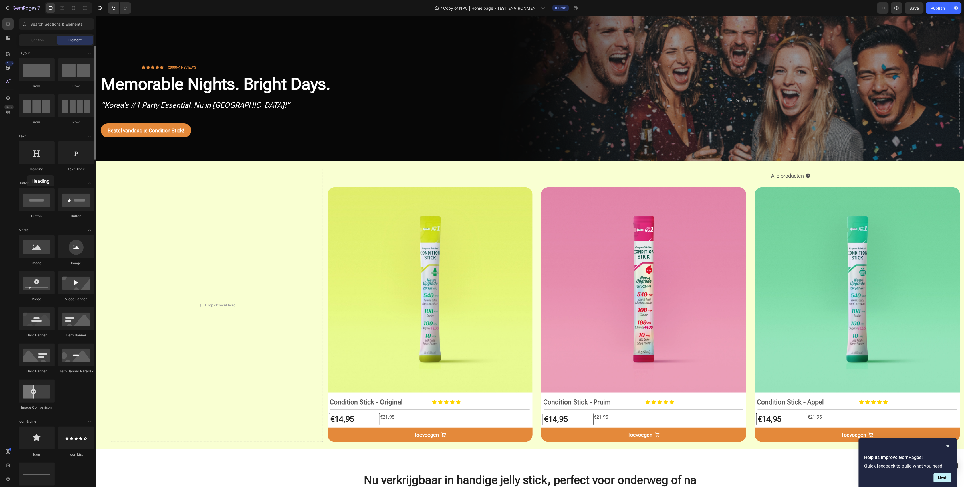
drag, startPoint x: 53, startPoint y: 183, endPoint x: 30, endPoint y: 175, distance: 24.2
click at [27, 175] on div "Heading Text Block" at bounding box center [57, 158] width 76 height 35
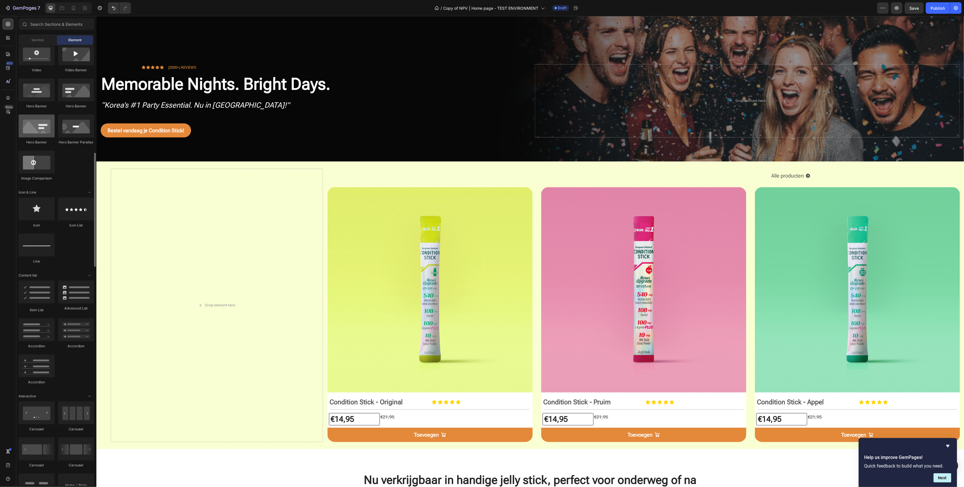
scroll to position [267, 0]
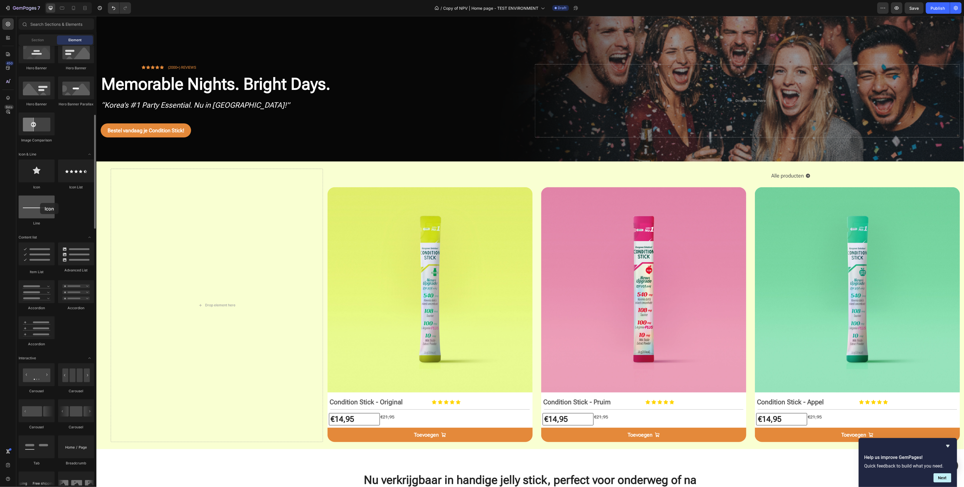
drag, startPoint x: 44, startPoint y: 171, endPoint x: 40, endPoint y: 203, distance: 32.0
click at [40, 203] on div "Icon Icon List Line" at bounding box center [57, 195] width 76 height 72
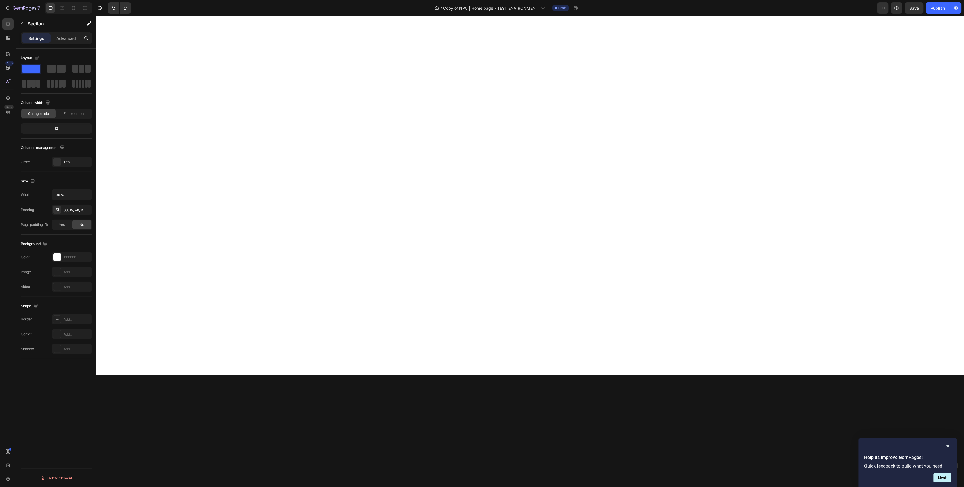
scroll to position [0, 0]
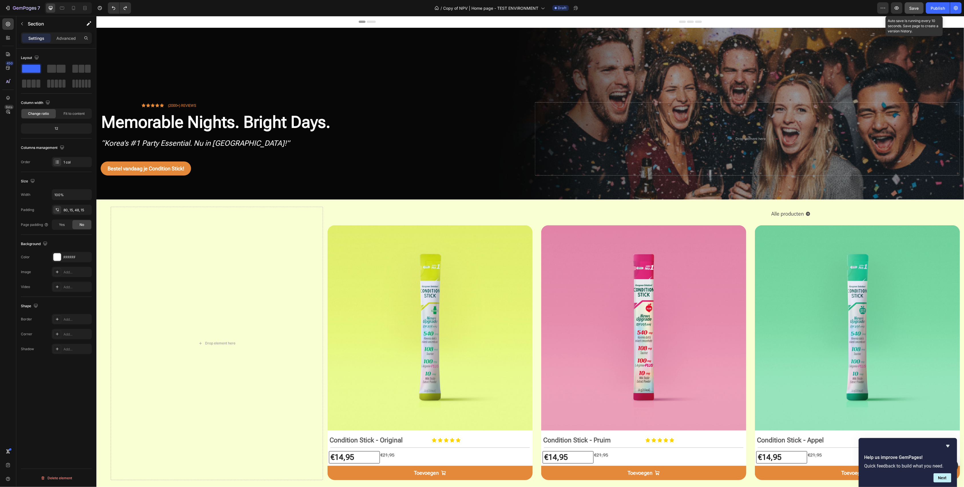
click at [914, 7] on span "Save" at bounding box center [914, 8] width 9 height 5
